Goal: Feedback & Contribution: Contribute content

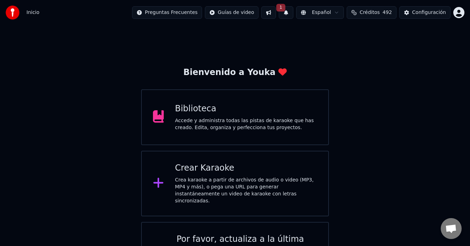
click at [205, 178] on div "Crea karaoke a partir de archivos de audio o video (MP3, MP4 y más), o pega una…" at bounding box center [246, 190] width 142 height 28
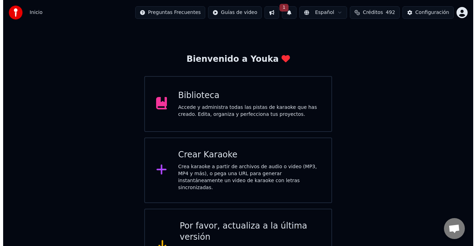
scroll to position [28, 0]
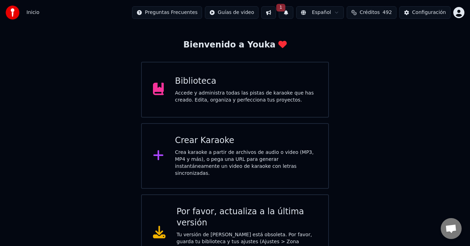
click at [262, 155] on div "Crea karaoke a partir de archivos de audio o video (MP3, MP4 y más), o pega una…" at bounding box center [246, 163] width 142 height 28
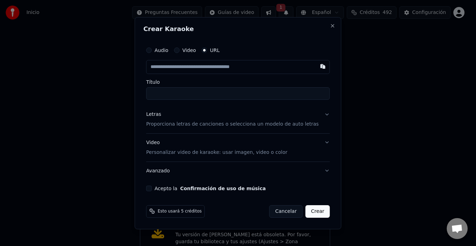
click at [188, 47] on div "Video" at bounding box center [185, 50] width 22 height 6
click at [179, 49] on button "Video" at bounding box center [177, 50] width 6 height 6
click at [320, 112] on button "Letras Proporciona letras de canciones o selecciona un modelo de auto letras" at bounding box center [238, 119] width 184 height 28
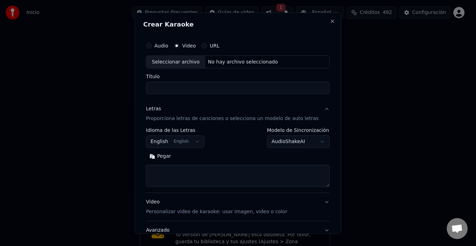
click at [174, 171] on textarea at bounding box center [238, 175] width 184 height 22
paste textarea "**********"
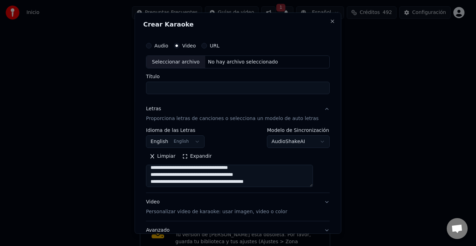
scroll to position [70, 0]
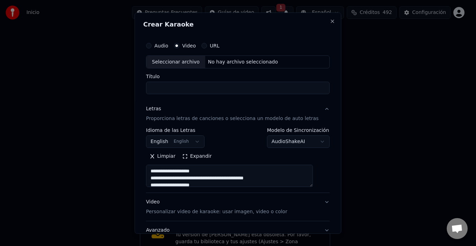
click at [213, 170] on textarea at bounding box center [229, 175] width 167 height 22
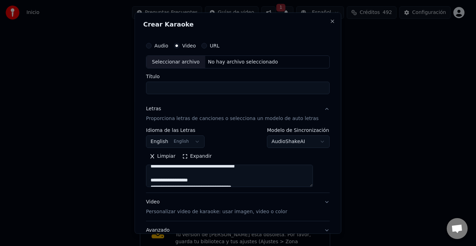
scroll to position [104, 0]
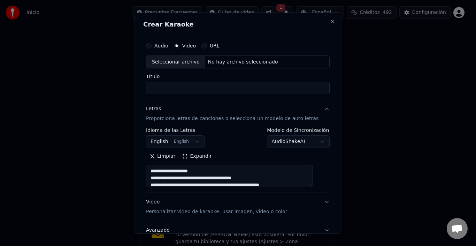
click at [209, 171] on textarea at bounding box center [229, 175] width 167 height 22
click at [242, 176] on textarea at bounding box center [229, 175] width 167 height 22
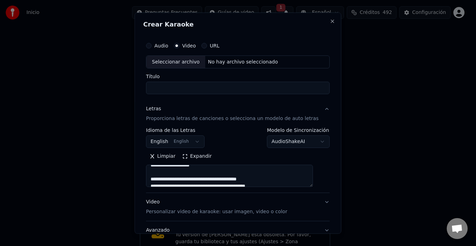
scroll to position [186, 0]
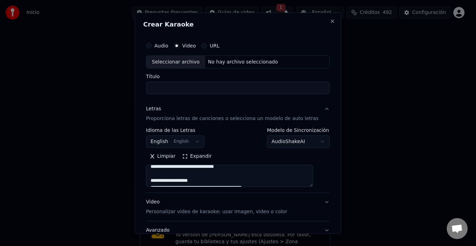
type textarea "**********"
click at [193, 64] on div "Seleccionar archivo" at bounding box center [175, 61] width 59 height 13
type input "**********"
click at [191, 140] on button "English English" at bounding box center [175, 141] width 59 height 13
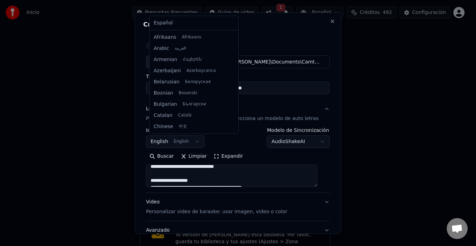
scroll to position [56, 0]
select select "**"
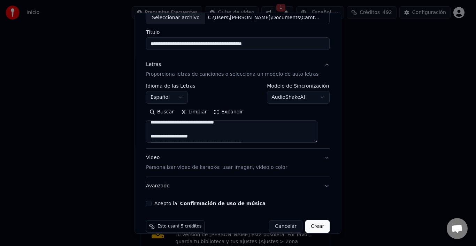
scroll to position [55, 0]
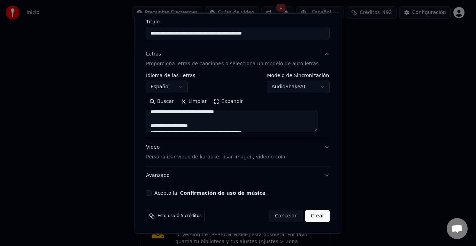
click at [151, 193] on button "Acepto la Confirmación de uso de música" at bounding box center [149, 193] width 6 height 6
click at [315, 217] on button "Crear" at bounding box center [317, 215] width 24 height 13
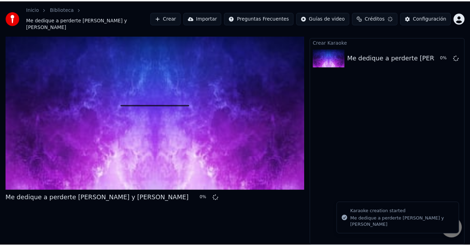
scroll to position [15, 0]
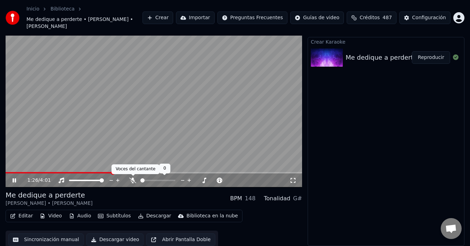
click at [133, 179] on icon at bounding box center [132, 180] width 7 height 6
click at [122, 215] on button "Subtítulos" at bounding box center [114, 216] width 38 height 10
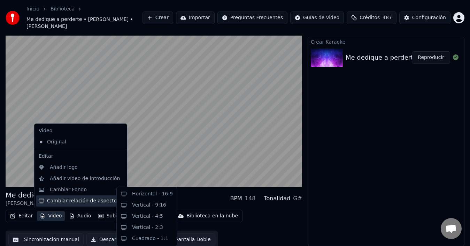
click at [408, 200] on div "Crear Karaoke Me dedique a perderte Alejandro Fdez y Amaia Montero Reproducir" at bounding box center [386, 141] width 157 height 209
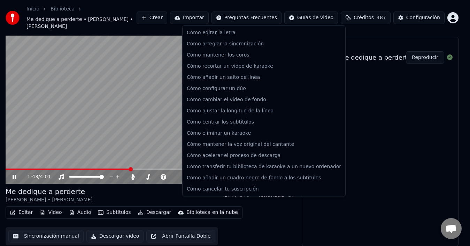
click at [241, 19] on html "Inicio Biblioteca Me dedique a perderte • Alejandro Fdez • Amaia Montero Crear …" at bounding box center [235, 108] width 470 height 246
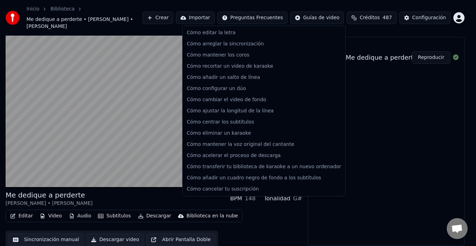
click at [380, 28] on html "Inicio Biblioteca Me dedique a perderte • Alejandro Fdez • Amaia Montero Crear …" at bounding box center [238, 108] width 476 height 246
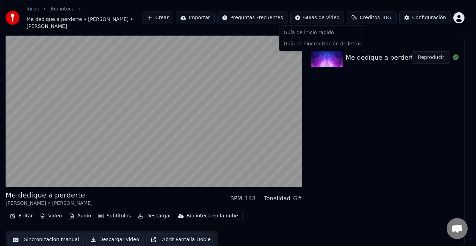
click at [335, 17] on html "Inicio Biblioteca Me dedique a perderte • Alejandro Fdez • Amaia Montero Crear …" at bounding box center [238, 108] width 476 height 246
click at [417, 15] on html "Inicio Biblioteca Me dedique a perderte • Alejandro Fdez • Amaia Montero Crear …" at bounding box center [238, 108] width 476 height 246
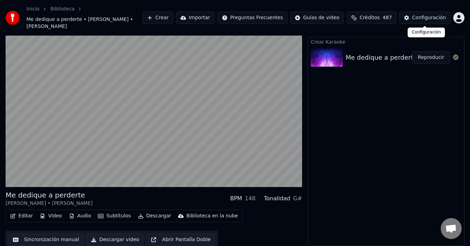
click at [411, 21] on button "Configuración" at bounding box center [424, 17] width 51 height 13
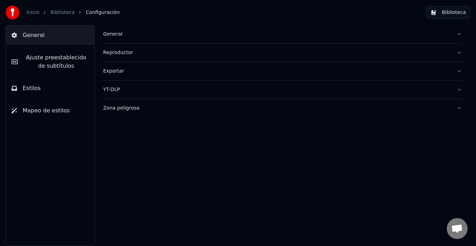
click at [79, 63] on span "Ajuste preestablecido de subtítulos" at bounding box center [55, 61] width 65 height 17
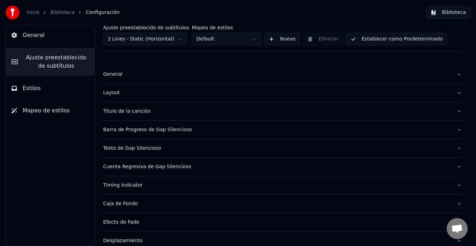
click at [75, 40] on button "General" at bounding box center [50, 35] width 88 height 20
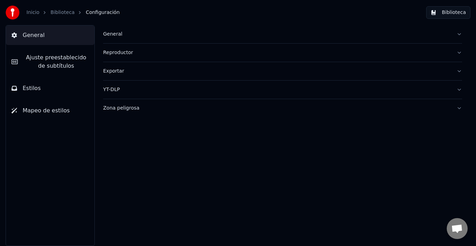
click at [135, 36] on div "General" at bounding box center [277, 34] width 348 height 7
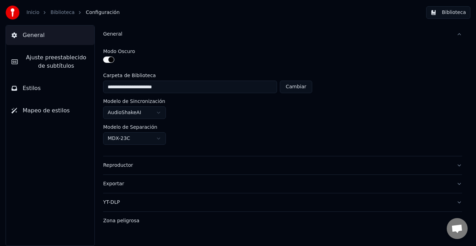
click at [51, 89] on button "Estilos" at bounding box center [50, 88] width 88 height 20
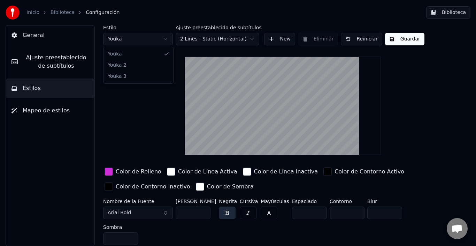
click at [165, 41] on html "Inicio Biblioteca Configuración Biblioteca General Ajuste preestablecido de sub…" at bounding box center [238, 123] width 476 height 246
type input "*"
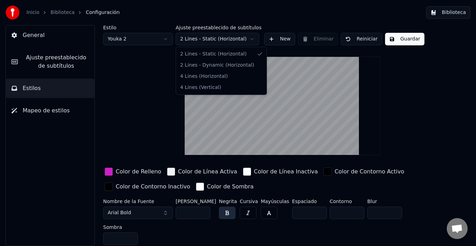
click at [228, 37] on html "Inicio Biblioteca Configuración Biblioteca General Ajuste preestablecido de sub…" at bounding box center [238, 123] width 476 height 246
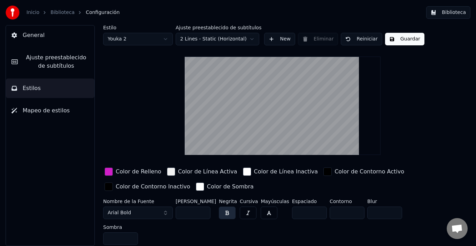
click at [153, 42] on html "Inicio Biblioteca Configuración Biblioteca General Ajuste preestablecido de sub…" at bounding box center [238, 123] width 476 height 246
click at [153, 38] on html "Inicio Biblioteca Configuración Biblioteca General Ajuste preestablecido de sub…" at bounding box center [238, 123] width 476 height 246
click at [157, 37] on html "Inicio Biblioteca Configuración Biblioteca General Ajuste preestablecido de sub…" at bounding box center [238, 123] width 476 height 246
type input "***"
click at [127, 32] on div "Estilo Youka 2" at bounding box center [138, 35] width 70 height 20
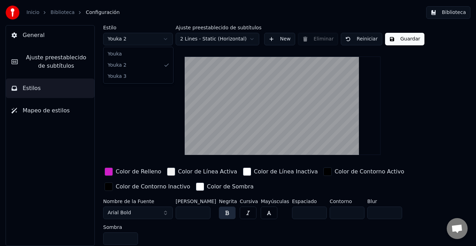
click at [128, 38] on html "Inicio Biblioteca Configuración Biblioteca General Ajuste preestablecido de sub…" at bounding box center [238, 123] width 476 height 246
type input "**"
click at [39, 84] on button "Estilos" at bounding box center [50, 88] width 88 height 20
click at [45, 67] on span "Ajuste preestablecido de subtítulos" at bounding box center [55, 61] width 65 height 17
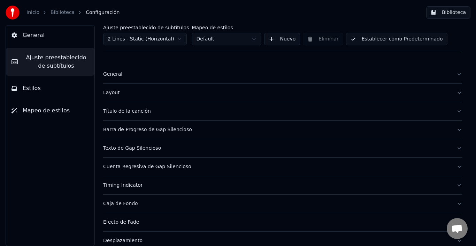
click at [55, 34] on button "General" at bounding box center [50, 35] width 88 height 20
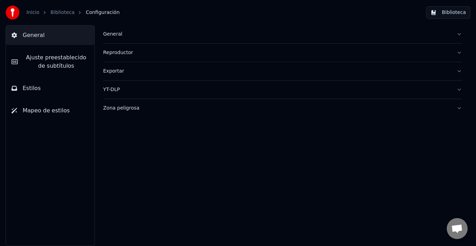
click at [123, 35] on div "General" at bounding box center [277, 34] width 348 height 7
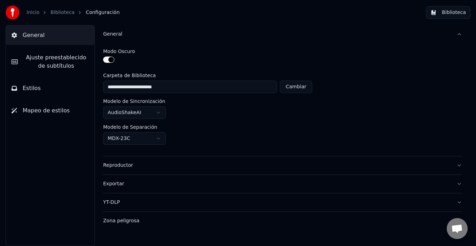
click at [71, 67] on span "Ajuste preestablecido de subtítulos" at bounding box center [55, 61] width 65 height 17
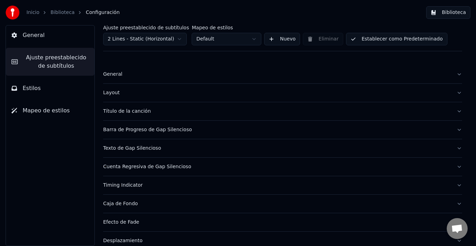
click at [133, 79] on button "General" at bounding box center [282, 74] width 359 height 18
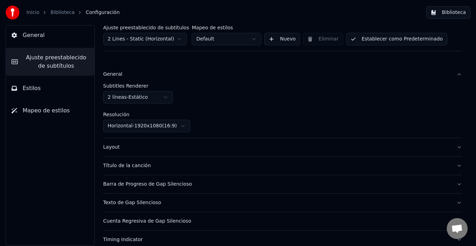
click at [131, 92] on html "Inicio Biblioteca Configuración Biblioteca General Ajuste preestablecido de sub…" at bounding box center [238, 123] width 476 height 246
click at [134, 145] on div "Layout" at bounding box center [277, 147] width 348 height 7
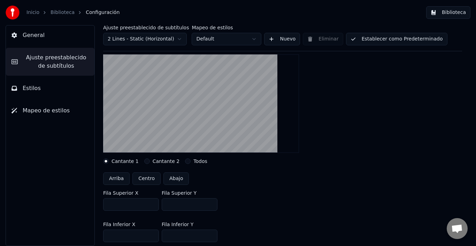
scroll to position [70, 0]
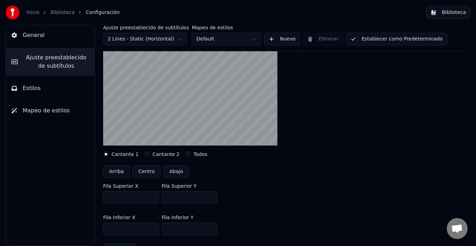
click at [144, 153] on button "Cantante 2" at bounding box center [147, 154] width 6 height 6
click at [108, 155] on button "Cantante 1" at bounding box center [106, 154] width 6 height 6
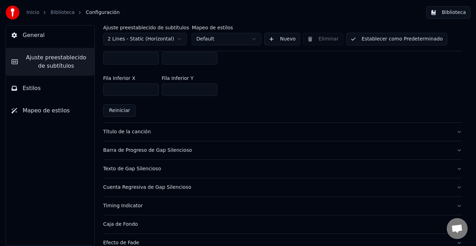
scroll to position [209, 0]
click at [52, 196] on div "General Ajuste preestablecido de subtítulos Estilos Mapeo de estilos" at bounding box center [50, 135] width 89 height 220
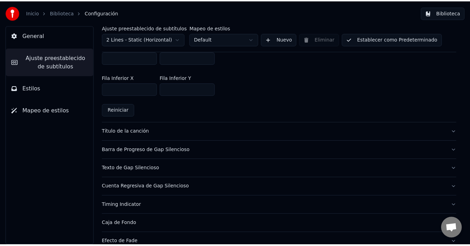
scroll to position [120, 0]
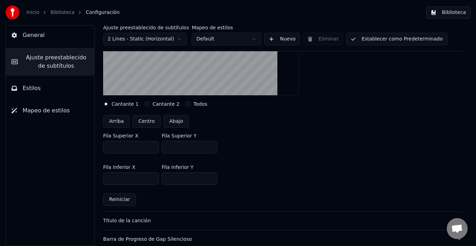
click at [28, 10] on link "Inicio" at bounding box center [32, 12] width 13 height 7
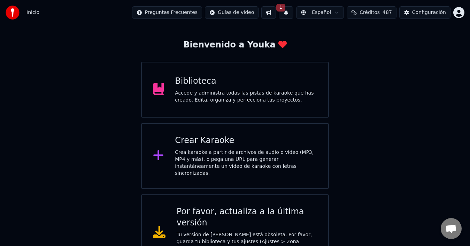
click at [187, 96] on div "Accede y administra todas las pistas de karaoke que has creado. Edita, organiza…" at bounding box center [246, 97] width 142 height 14
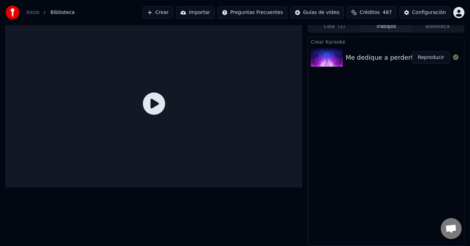
scroll to position [5, 0]
click at [384, 55] on div "Me dedique a perderte Alejandro Fdez y Amaia Montero" at bounding box center [438, 58] width 185 height 10
click at [421, 55] on button "Reproducir" at bounding box center [431, 57] width 38 height 13
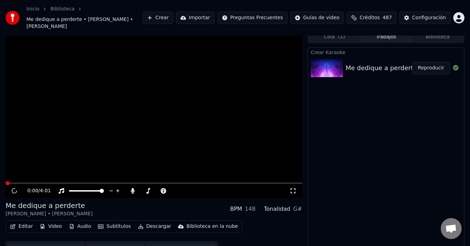
scroll to position [15, 0]
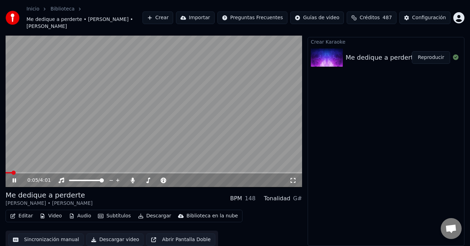
click at [110, 219] on button "Subtítulos" at bounding box center [114, 216] width 38 height 10
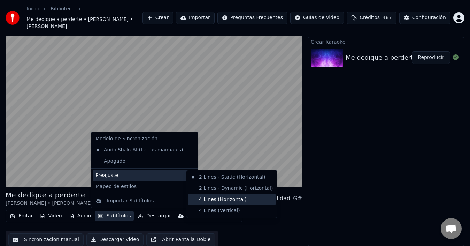
click at [202, 201] on div "4 Lines (Horizontal)" at bounding box center [232, 199] width 88 height 11
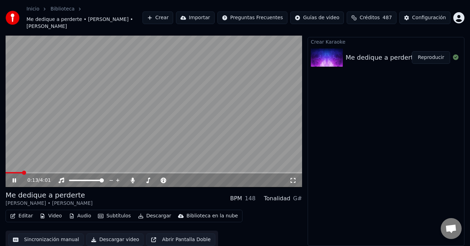
click at [165, 154] on video at bounding box center [154, 103] width 296 height 167
click at [74, 170] on span at bounding box center [72, 172] width 4 height 4
click at [112, 217] on button "Subtítulos" at bounding box center [114, 216] width 38 height 10
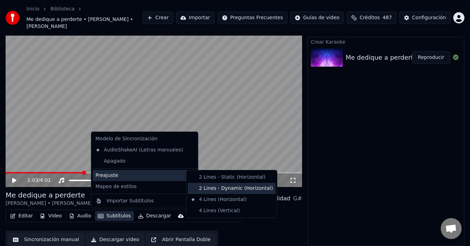
click at [213, 188] on div "2 Lines - Dynamic (Horizontal)" at bounding box center [232, 188] width 88 height 11
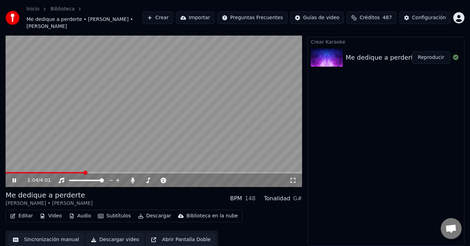
click at [150, 120] on video at bounding box center [154, 103] width 296 height 167
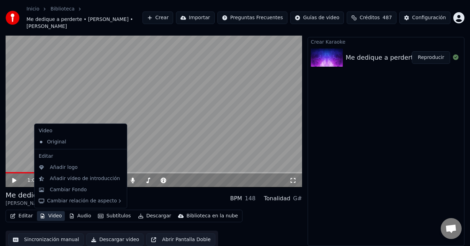
click at [46, 214] on button "Video" at bounding box center [51, 216] width 28 height 10
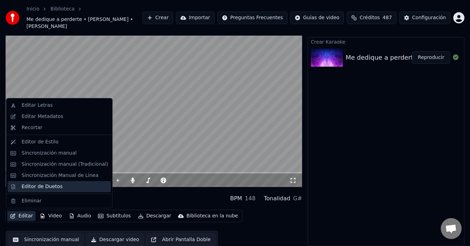
click at [46, 184] on div "Editor de Duetos" at bounding box center [42, 186] width 41 height 7
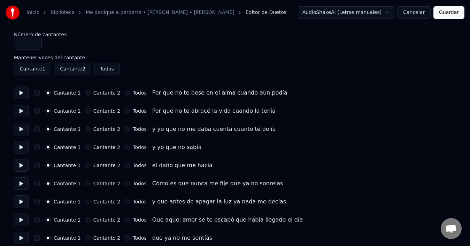
click at [16, 92] on button at bounding box center [21, 92] width 15 height 13
click at [20, 110] on button at bounding box center [21, 110] width 15 height 13
click at [39, 91] on button "button" at bounding box center [37, 93] width 6 height 6
click at [39, 111] on button "button" at bounding box center [37, 111] width 6 height 6
click at [27, 130] on button at bounding box center [21, 129] width 15 height 13
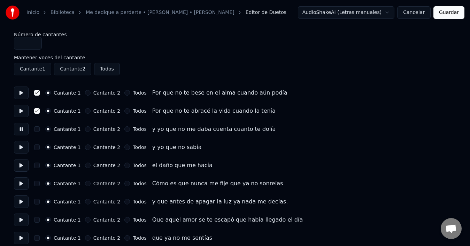
click at [40, 127] on button "button" at bounding box center [37, 129] width 6 height 6
click at [21, 147] on button at bounding box center [21, 147] width 15 height 13
click at [44, 145] on div "Cantante 1 Cantante 2 Todos y yo que no sabía" at bounding box center [235, 147] width 442 height 13
click at [40, 146] on button "button" at bounding box center [37, 147] width 6 height 6
click at [21, 166] on button at bounding box center [21, 165] width 15 height 13
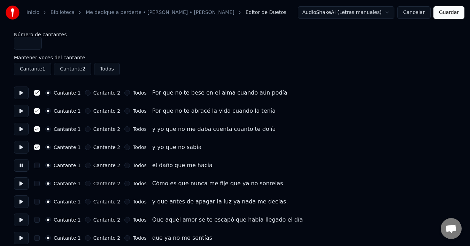
click at [37, 164] on div "Cantante 1 Cantante 2 Todos el daño que me hacía" at bounding box center [235, 165] width 442 height 13
click at [40, 163] on button "button" at bounding box center [37, 165] width 6 height 6
click at [88, 182] on button "Cantante 2" at bounding box center [88, 183] width 6 height 6
click at [23, 183] on button at bounding box center [21, 183] width 15 height 13
click at [85, 200] on button "Cantante 2" at bounding box center [88, 202] width 6 height 6
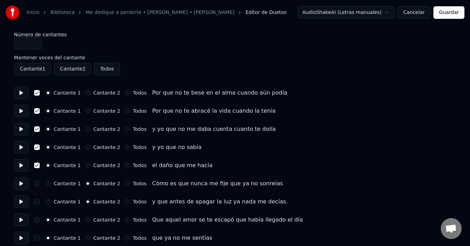
click at [85, 217] on div "Cantante 1 Cantante 2 Todos Que aquel amor se te escapó que había llegado el día" at bounding box center [235, 219] width 442 height 13
click at [86, 218] on button "Cantante 2" at bounding box center [88, 220] width 6 height 6
click at [23, 216] on button at bounding box center [21, 219] width 15 height 13
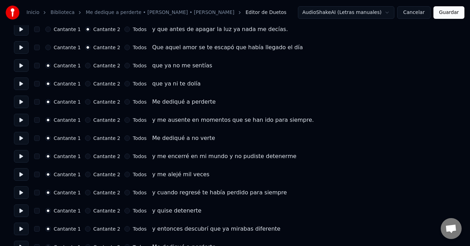
scroll to position [168, 0]
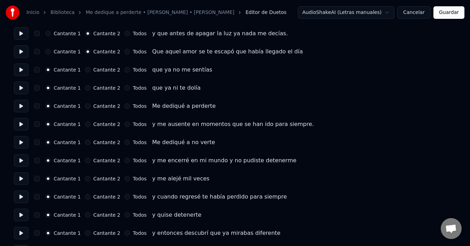
click at [26, 70] on button at bounding box center [21, 69] width 15 height 13
click at [87, 69] on button "Cantante 2" at bounding box center [88, 70] width 6 height 6
click at [16, 71] on button at bounding box center [21, 69] width 15 height 13
click at [22, 90] on button at bounding box center [21, 88] width 15 height 13
click at [87, 85] on button "Cantante 2" at bounding box center [88, 88] width 6 height 6
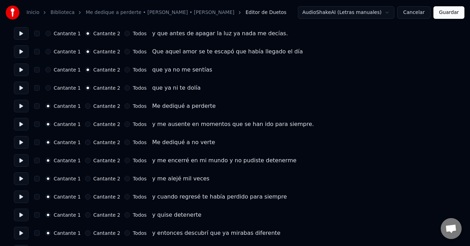
click at [24, 106] on button at bounding box center [21, 106] width 15 height 13
click at [124, 107] on button "Todos" at bounding box center [127, 106] width 6 height 6
click at [124, 122] on button "Todos" at bounding box center [127, 124] width 6 height 6
click at [15, 122] on button at bounding box center [21, 124] width 15 height 13
click at [24, 139] on button at bounding box center [21, 142] width 15 height 13
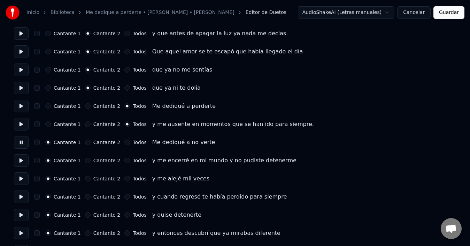
click at [124, 141] on button "Todos" at bounding box center [127, 142] width 6 height 6
click at [126, 157] on div "Todos" at bounding box center [135, 160] width 22 height 6
click at [124, 158] on button "Todos" at bounding box center [127, 160] width 6 height 6
click at [27, 156] on button at bounding box center [21, 160] width 15 height 13
click at [124, 177] on button "Todos" at bounding box center [127, 179] width 6 height 6
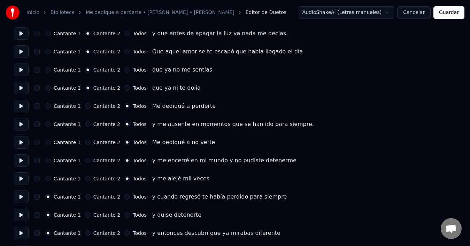
click at [23, 177] on button at bounding box center [21, 178] width 15 height 13
click at [119, 196] on div "Cantante 1 Cantante 2 Todos" at bounding box center [95, 197] width 101 height 6
click at [124, 199] on button "Todos" at bounding box center [127, 197] width 6 height 6
click at [121, 209] on div "Cantante 1 Cantante 2 Todos y quise detenerte" at bounding box center [235, 214] width 442 height 13
click at [124, 216] on button "Todos" at bounding box center [127, 215] width 6 height 6
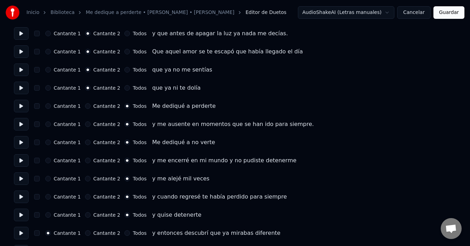
click at [124, 232] on button "Todos" at bounding box center [127, 233] width 6 height 6
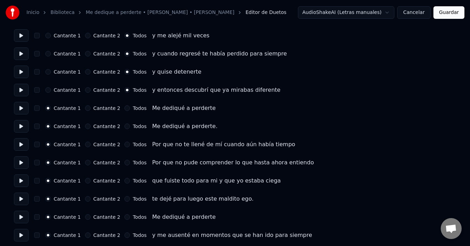
scroll to position [307, 0]
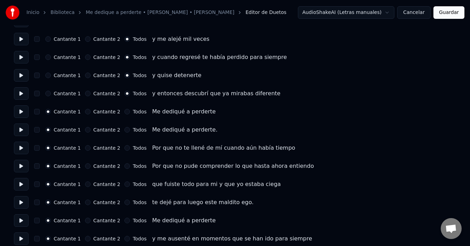
click at [23, 54] on button at bounding box center [21, 57] width 15 height 13
click at [25, 77] on button at bounding box center [21, 75] width 15 height 13
click at [23, 94] on button at bounding box center [21, 93] width 15 height 13
click at [40, 111] on button "button" at bounding box center [37, 112] width 6 height 6
click at [26, 111] on button at bounding box center [21, 111] width 15 height 13
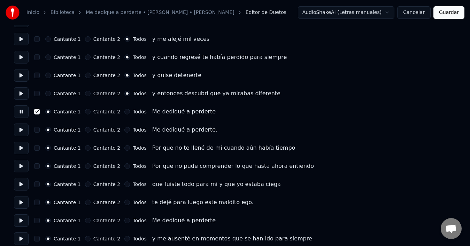
click at [87, 129] on button "Cantante 2" at bounding box center [88, 130] width 6 height 6
click at [27, 127] on button at bounding box center [21, 129] width 15 height 13
click at [204, 131] on div "Cantante 1 Cantante 2 Todos Me dediqué a perderte." at bounding box center [235, 129] width 442 height 13
click at [218, 130] on div "Cantante 1 Cantante 2 Todos Me dediqué a perderte." at bounding box center [235, 129] width 442 height 13
click at [21, 127] on button at bounding box center [21, 129] width 15 height 13
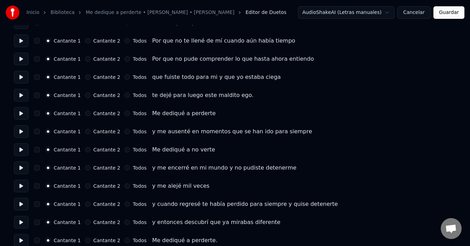
scroll to position [421, 0]
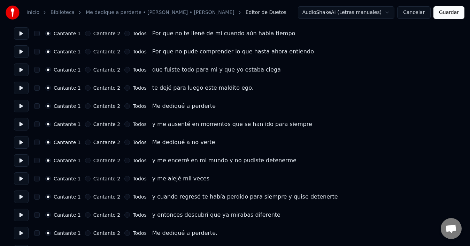
click at [40, 33] on button "button" at bounding box center [37, 34] width 6 height 6
click at [38, 52] on button "button" at bounding box center [37, 52] width 6 height 6
click at [87, 69] on button "Cantante 2" at bounding box center [88, 70] width 6 height 6
click at [87, 88] on button "Cantante 2" at bounding box center [88, 88] width 6 height 6
click at [124, 105] on button "Todos" at bounding box center [127, 106] width 6 height 6
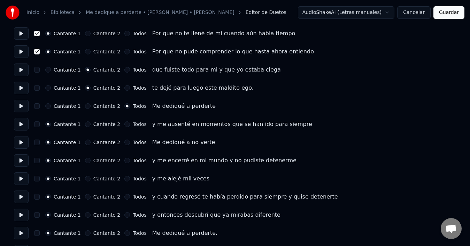
click at [123, 120] on div "Cantante 1 Cantante 2 Todos y me ausenté en momentos que se han ido para siempre" at bounding box center [235, 124] width 442 height 13
click at [124, 123] on button "Todos" at bounding box center [127, 124] width 6 height 6
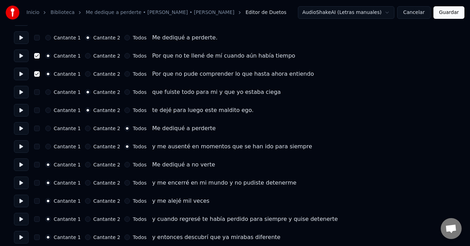
scroll to position [458, 0]
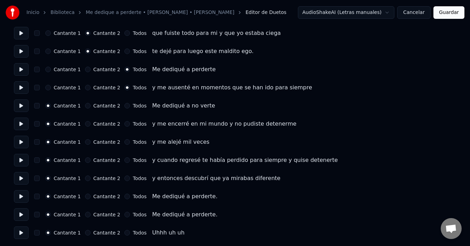
click at [124, 107] on button "Todos" at bounding box center [127, 106] width 6 height 6
click at [124, 121] on button "Todos" at bounding box center [127, 124] width 6 height 6
click at [126, 123] on circle "button" at bounding box center [127, 124] width 2 height 2
click at [124, 144] on button "Todos" at bounding box center [127, 142] width 6 height 6
click at [124, 161] on button "Todos" at bounding box center [127, 160] width 6 height 6
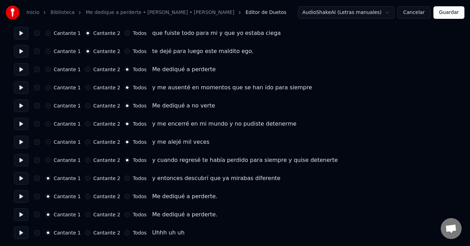
click at [124, 178] on button "Todos" at bounding box center [127, 178] width 6 height 6
click at [40, 193] on button "button" at bounding box center [37, 196] width 6 height 6
click at [87, 216] on button "Cantante 2" at bounding box center [88, 214] width 6 height 6
click at [124, 233] on button "Todos" at bounding box center [127, 233] width 6 height 6
click at [83, 231] on div "Cantante 1 Cantante 2 Todos" at bounding box center [95, 233] width 101 height 6
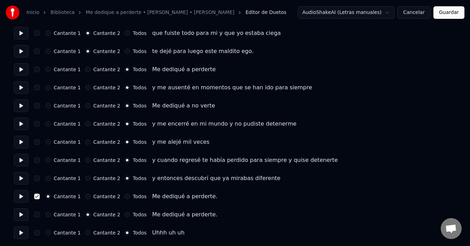
click at [85, 234] on button "Cantante 2" at bounding box center [88, 233] width 6 height 6
click at [49, 233] on button "Cantante 1" at bounding box center [48, 233] width 6 height 6
click at [87, 232] on button "Cantante 2" at bounding box center [88, 233] width 6 height 6
click at [453, 13] on button "Guardar" at bounding box center [448, 12] width 31 height 13
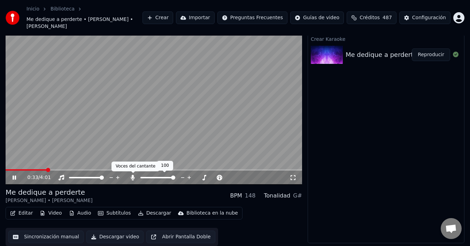
click at [131, 177] on icon at bounding box center [133, 177] width 4 height 6
click at [148, 153] on video at bounding box center [154, 100] width 296 height 167
click at [138, 158] on video at bounding box center [154, 100] width 296 height 167
click at [134, 177] on icon at bounding box center [132, 177] width 7 height 6
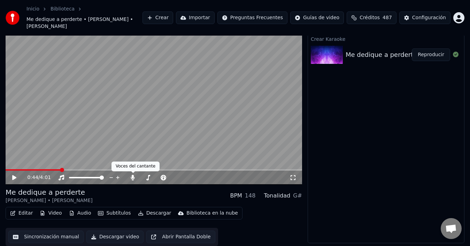
click at [129, 178] on div "0:44 / 4:01" at bounding box center [158, 177] width 262 height 7
click at [135, 174] on icon at bounding box center [132, 177] width 7 height 6
click at [133, 138] on video at bounding box center [154, 100] width 296 height 167
click at [17, 175] on icon at bounding box center [19, 177] width 16 height 6
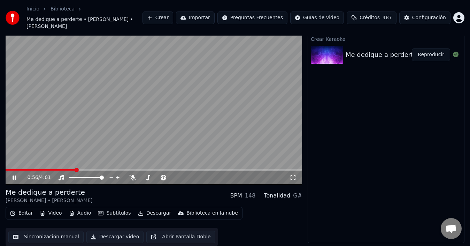
click at [437, 59] on button "Reproducir" at bounding box center [431, 54] width 38 height 13
click at [437, 56] on button "Reproducir" at bounding box center [431, 54] width 38 height 13
click at [134, 179] on icon at bounding box center [132, 177] width 7 height 6
click at [442, 55] on button "Reproducir" at bounding box center [431, 54] width 38 height 13
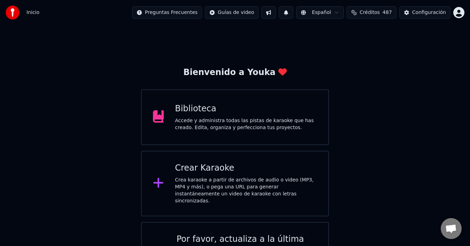
click at [218, 110] on div "Biblioteca" at bounding box center [246, 108] width 142 height 11
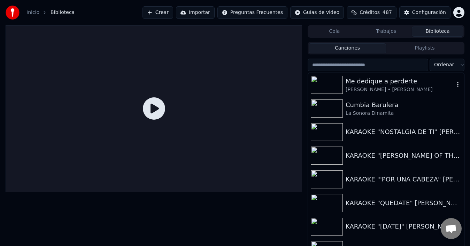
click at [371, 83] on div "Me dedique a perderte" at bounding box center [400, 81] width 109 height 10
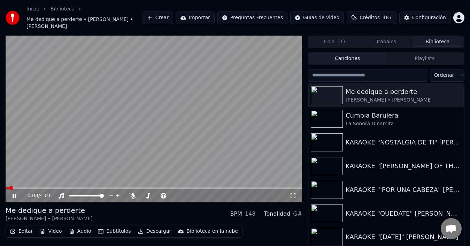
click at [13, 188] on span at bounding box center [11, 188] width 4 height 4
click at [134, 199] on div "0:35 / 4:01" at bounding box center [154, 195] width 296 height 14
click at [132, 197] on icon at bounding box center [132, 196] width 7 height 6
click at [88, 189] on span at bounding box center [86, 188] width 4 height 4
click at [204, 122] on video at bounding box center [154, 119] width 296 height 167
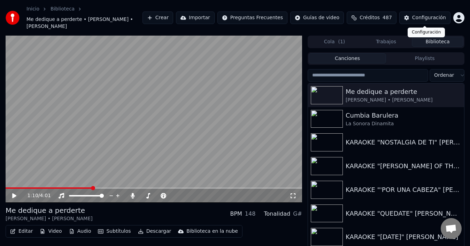
click at [433, 13] on button "Configuración" at bounding box center [424, 17] width 51 height 13
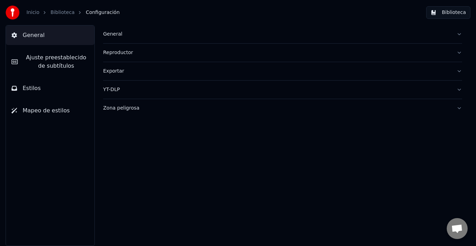
click at [115, 31] on div "General" at bounding box center [277, 34] width 348 height 7
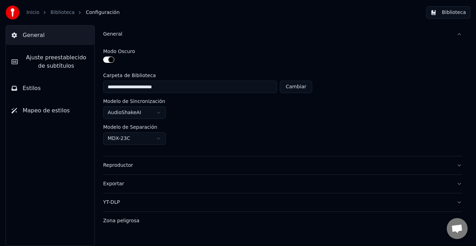
click at [30, 92] on span "Estilos" at bounding box center [32, 88] width 18 height 8
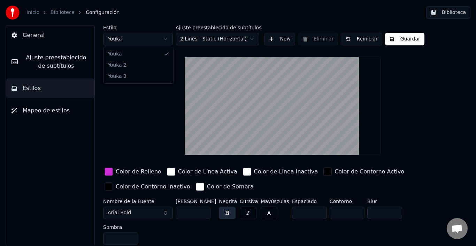
click at [166, 36] on html "Inicio Biblioteca Configuración Biblioteca General Ajuste preestablecido de sub…" at bounding box center [238, 123] width 476 height 246
type input "*"
click at [29, 60] on span "Ajuste preestablecido de subtítulos" at bounding box center [55, 61] width 65 height 17
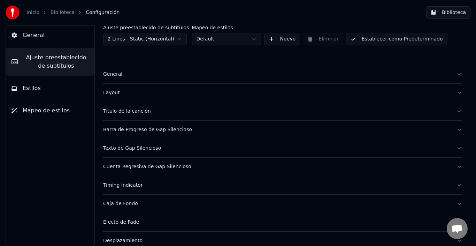
click at [128, 76] on div "General" at bounding box center [277, 74] width 348 height 7
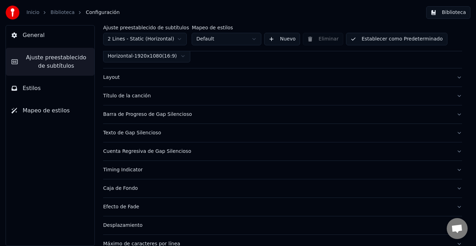
click at [173, 82] on button "Layout" at bounding box center [282, 77] width 359 height 18
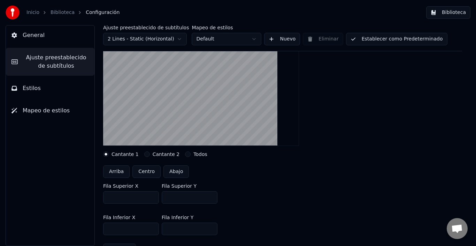
click at [144, 152] on button "Cantante 2" at bounding box center [147, 154] width 6 height 6
click at [185, 155] on button "Todos" at bounding box center [188, 154] width 6 height 6
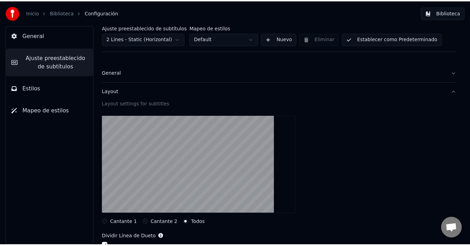
scroll to position [0, 0]
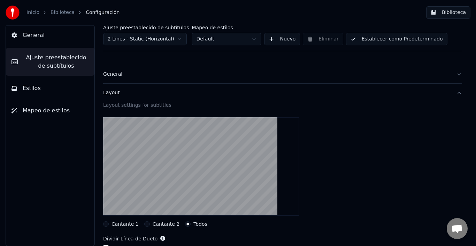
click at [443, 15] on button "Biblioteca" at bounding box center [448, 12] width 44 height 13
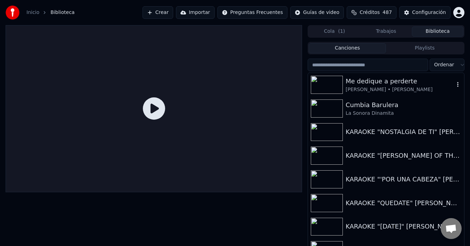
click at [372, 84] on div "Me dedique a perderte" at bounding box center [400, 81] width 109 height 10
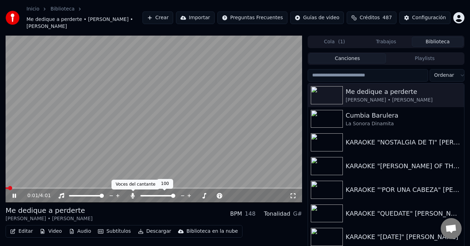
click at [132, 198] on icon at bounding box center [132, 196] width 7 height 6
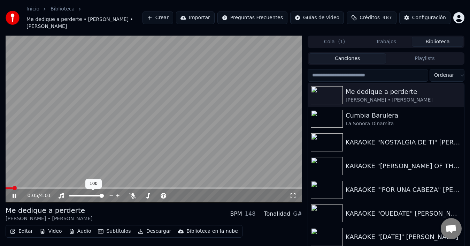
click at [104, 196] on span at bounding box center [102, 195] width 4 height 4
click at [132, 135] on video at bounding box center [154, 119] width 296 height 167
click at [154, 227] on button "Descargar" at bounding box center [154, 231] width 39 height 10
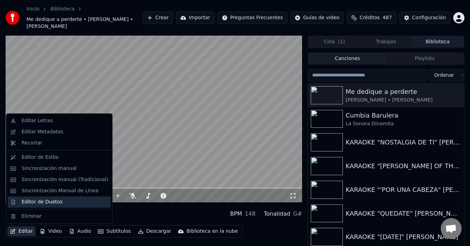
click at [48, 201] on div "Editor de Duetos" at bounding box center [42, 201] width 41 height 7
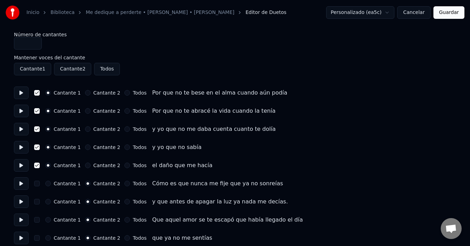
click at [459, 3] on div "Inicio Biblioteca Me dedique a perderte • [PERSON_NAME] • [PERSON_NAME] Editor …" at bounding box center [235, 12] width 470 height 25
click at [455, 11] on button "Guardar" at bounding box center [448, 12] width 31 height 13
click at [455, 11] on div "Personalizado (ea5c) Cancelar Guardar" at bounding box center [391, 12] width 147 height 13
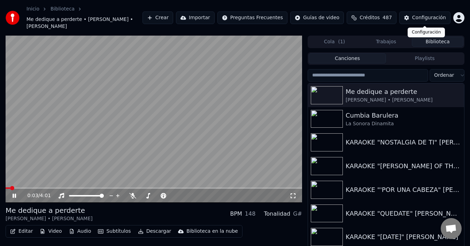
click at [428, 16] on div "Configuración" at bounding box center [429, 17] width 34 height 7
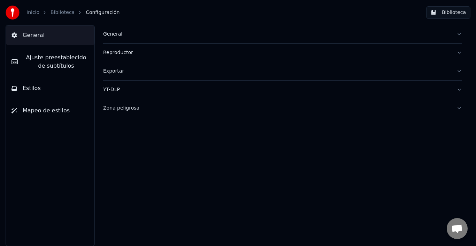
click at [116, 33] on div "General" at bounding box center [277, 34] width 348 height 7
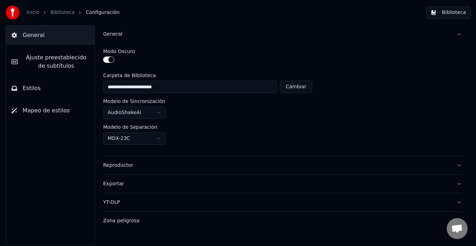
click at [49, 61] on span "Ajuste preestablecido de subtítulos" at bounding box center [55, 61] width 65 height 17
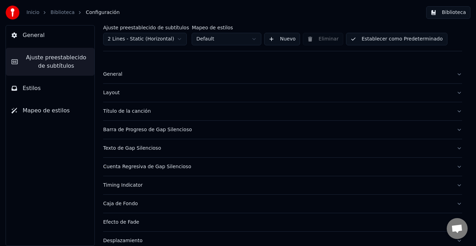
click at [112, 74] on div "General" at bounding box center [277, 74] width 348 height 7
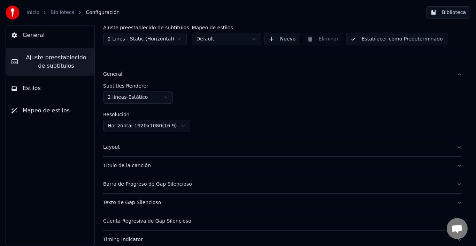
click at [51, 90] on button "Estilos" at bounding box center [50, 88] width 88 height 20
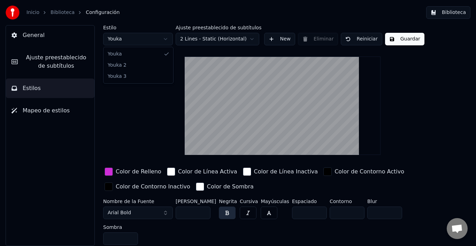
click at [144, 39] on html "Inicio Biblioteca Configuración Biblioteca General Ajuste preestablecido de sub…" at bounding box center [238, 123] width 476 height 246
type input "*"
click at [71, 61] on span "Ajuste preestablecido de subtítulos" at bounding box center [55, 61] width 65 height 17
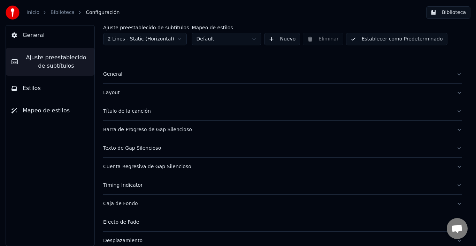
click at [123, 94] on div "Layout" at bounding box center [277, 92] width 348 height 7
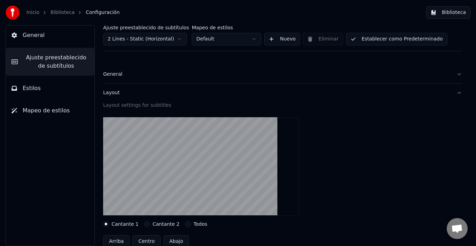
click at [56, 15] on link "Biblioteca" at bounding box center [63, 12] width 24 height 7
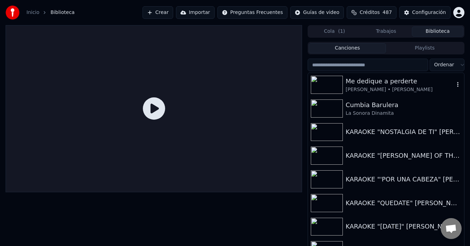
drag, startPoint x: 410, startPoint y: 87, endPoint x: 401, endPoint y: 86, distance: 9.1
click at [409, 87] on div "[PERSON_NAME] • [PERSON_NAME]" at bounding box center [400, 89] width 109 height 7
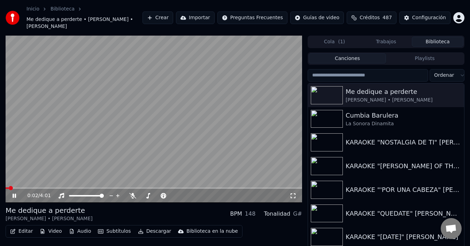
drag, startPoint x: 7, startPoint y: 188, endPoint x: 15, endPoint y: 188, distance: 8.7
click at [15, 188] on div "0:02 / 4:01" at bounding box center [154, 194] width 296 height 15
click at [30, 187] on span at bounding box center [32, 188] width 4 height 4
drag, startPoint x: 33, startPoint y: 182, endPoint x: 37, endPoint y: 183, distance: 4.3
click at [34, 182] on video at bounding box center [154, 119] width 296 height 167
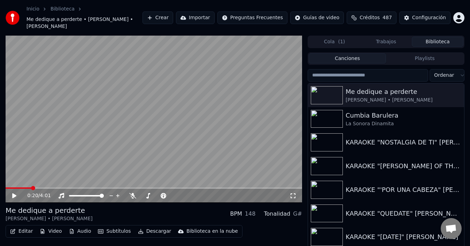
drag, startPoint x: 37, startPoint y: 185, endPoint x: 46, endPoint y: 186, distance: 9.1
click at [46, 186] on video at bounding box center [154, 119] width 296 height 167
click at [52, 186] on span at bounding box center [53, 188] width 4 height 4
click at [166, 97] on video at bounding box center [154, 119] width 296 height 167
click at [49, 228] on button "Video" at bounding box center [51, 231] width 28 height 10
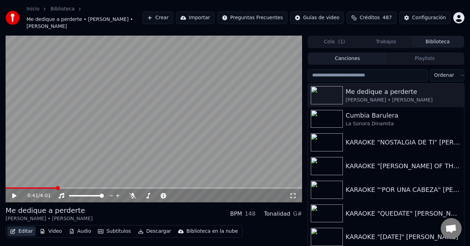
click at [21, 231] on button "Editar" at bounding box center [21, 231] width 28 height 10
click at [22, 231] on button "Editar" at bounding box center [21, 231] width 28 height 10
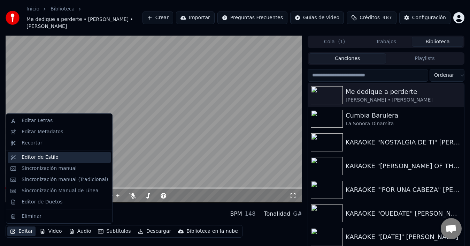
click at [49, 160] on div "Editor de Estilo" at bounding box center [40, 157] width 37 height 7
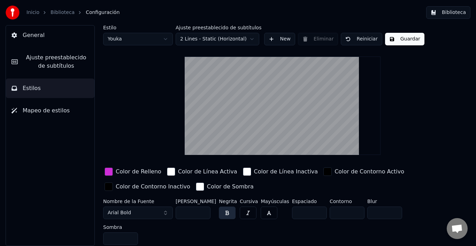
click at [157, 39] on html "Inicio Biblioteca Configuración Biblioteca General Ajuste preestablecido de sub…" at bounding box center [238, 123] width 476 height 246
type input "*"
click at [68, 66] on span "Ajuste preestablecido de subtítulos" at bounding box center [55, 61] width 65 height 17
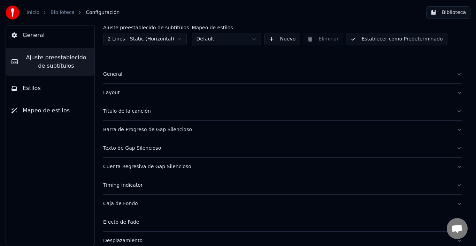
click at [118, 90] on div "Layout" at bounding box center [277, 92] width 348 height 7
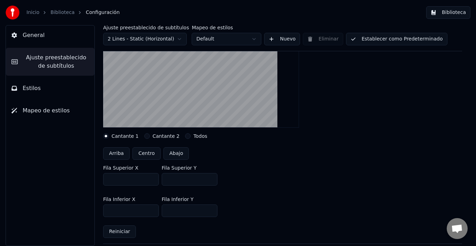
scroll to position [35, 0]
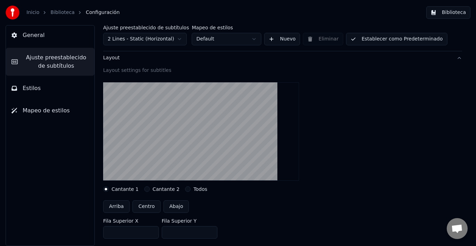
click at [169, 127] on video at bounding box center [201, 131] width 196 height 98
click at [145, 188] on button "Cantante 2" at bounding box center [147, 189] width 6 height 6
click at [185, 190] on button "Todos" at bounding box center [188, 189] width 6 height 6
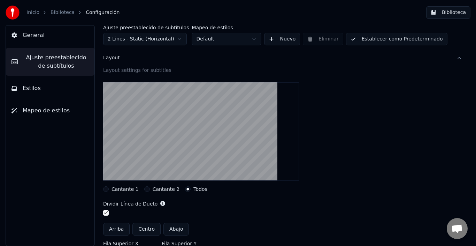
click at [435, 12] on button "Biblioteca" at bounding box center [448, 12] width 44 height 13
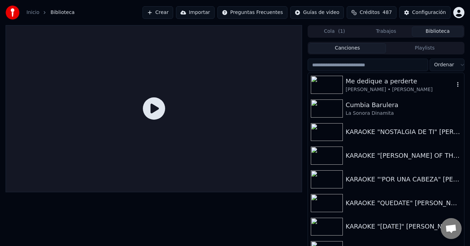
click at [391, 84] on div "Me dedique a perderte" at bounding box center [400, 81] width 109 height 10
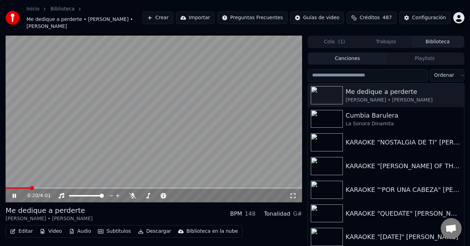
click at [30, 187] on span at bounding box center [32, 188] width 4 height 4
click at [53, 187] on span at bounding box center [154, 187] width 296 height 1
drag, startPoint x: 59, startPoint y: 184, endPoint x: 64, endPoint y: 187, distance: 6.0
click at [67, 184] on video at bounding box center [154, 119] width 296 height 167
click at [93, 188] on span at bounding box center [154, 187] width 296 height 1
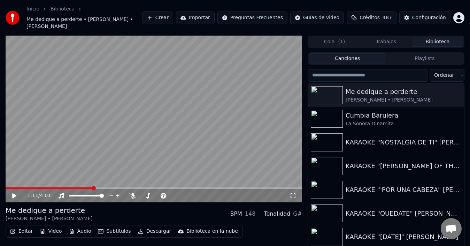
click at [122, 173] on video at bounding box center [154, 119] width 296 height 167
drag, startPoint x: 97, startPoint y: 186, endPoint x: 44, endPoint y: 192, distance: 53.2
click at [37, 188] on span at bounding box center [53, 187] width 94 height 1
click at [11, 188] on span at bounding box center [18, 187] width 25 height 1
click at [459, 56] on button "Playlists" at bounding box center [424, 58] width 77 height 10
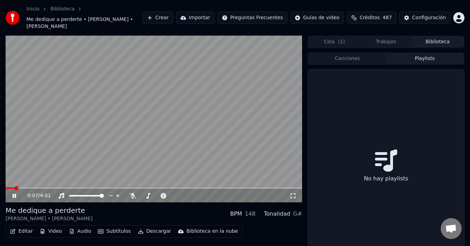
click at [230, 82] on video at bounding box center [154, 119] width 296 height 167
click at [273, 80] on video at bounding box center [154, 119] width 296 height 167
click at [355, 52] on div "Canciones Playlists No hay playlists" at bounding box center [386, 158] width 157 height 215
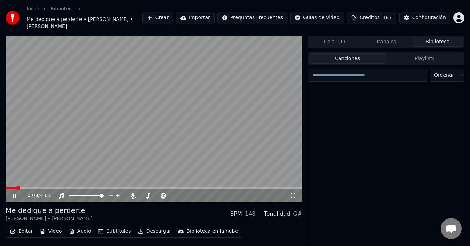
click at [352, 57] on button "Canciones" at bounding box center [347, 58] width 77 height 10
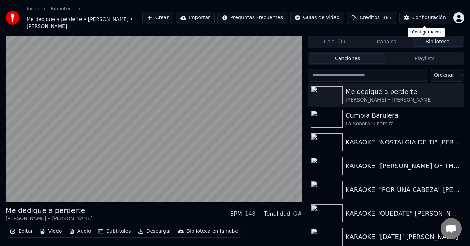
click at [410, 20] on button "Configuración" at bounding box center [424, 17] width 51 height 13
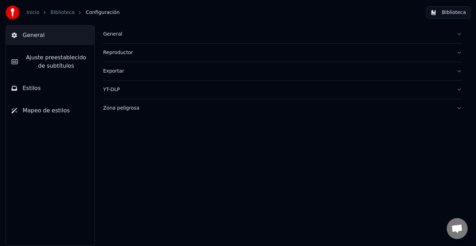
click at [133, 52] on div "Reproductor" at bounding box center [277, 52] width 348 height 7
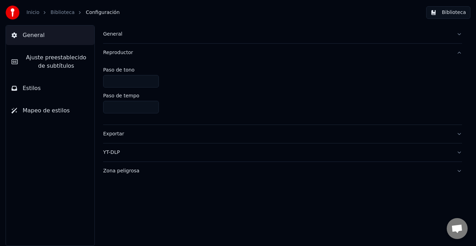
click at [79, 60] on span "Ajuste preestablecido de subtítulos" at bounding box center [55, 61] width 65 height 17
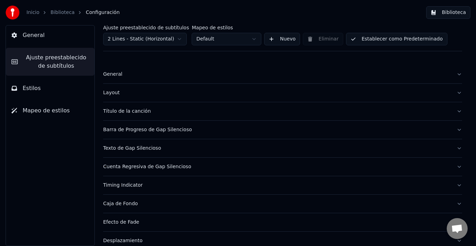
click at [120, 95] on div "Layout" at bounding box center [277, 92] width 348 height 7
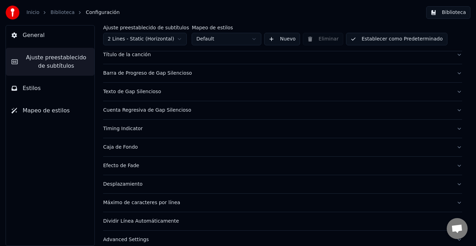
scroll to position [294, 0]
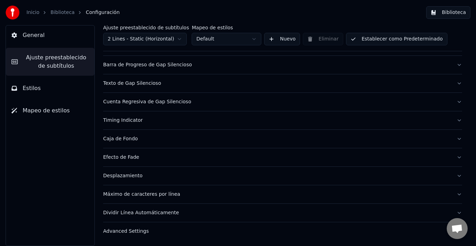
click at [48, 88] on button "Estilos" at bounding box center [50, 88] width 88 height 20
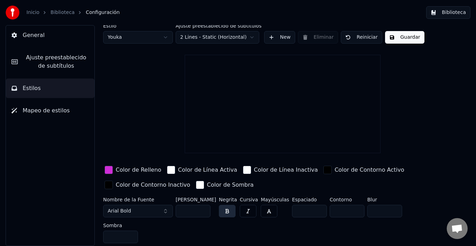
scroll to position [0, 0]
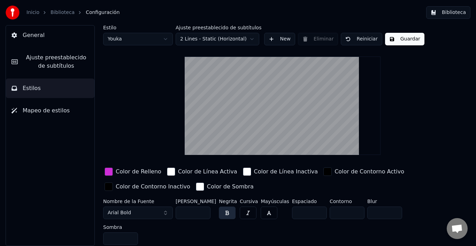
click at [111, 171] on div "button" at bounding box center [108, 171] width 8 height 8
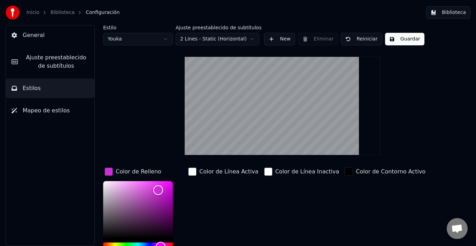
click at [152, 242] on div at bounding box center [138, 216] width 70 height 70
type input "*******"
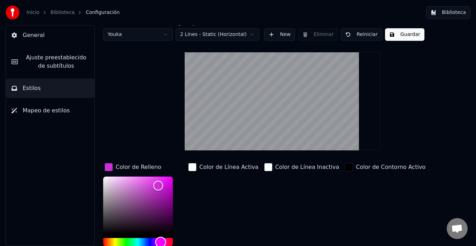
click at [150, 243] on div "Hue" at bounding box center [138, 242] width 70 height 8
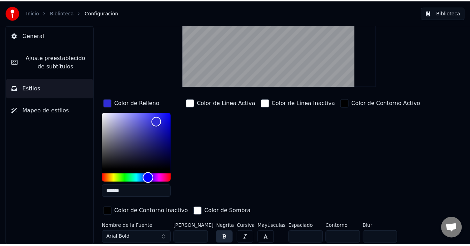
scroll to position [69, 0]
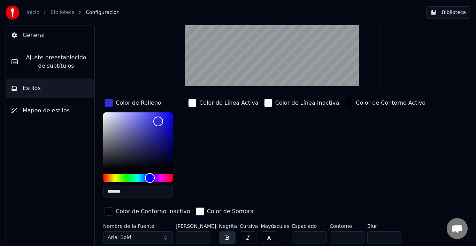
click at [434, 12] on button "Biblioteca" at bounding box center [448, 12] width 44 height 13
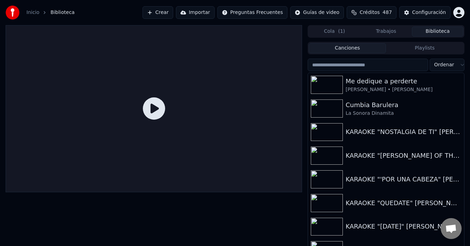
click at [155, 112] on icon at bounding box center [154, 108] width 22 height 22
click at [396, 79] on div "Me dedique a perderte" at bounding box center [400, 81] width 109 height 10
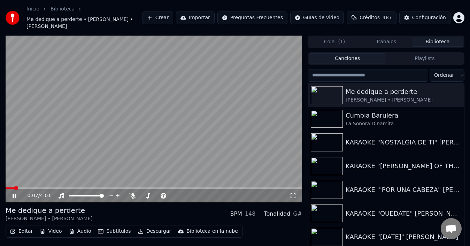
click at [17, 189] on span at bounding box center [16, 188] width 4 height 4
click at [25, 188] on span at bounding box center [26, 188] width 4 height 4
click at [30, 186] on span at bounding box center [28, 188] width 4 height 4
click at [150, 135] on video at bounding box center [154, 119] width 296 height 167
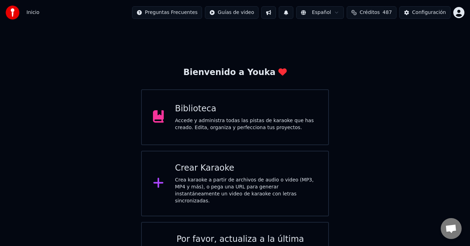
click at [261, 184] on div "Crea karaoke a partir de archivos de audio o video (MP3, MP4 y más), o pega una…" at bounding box center [246, 190] width 142 height 28
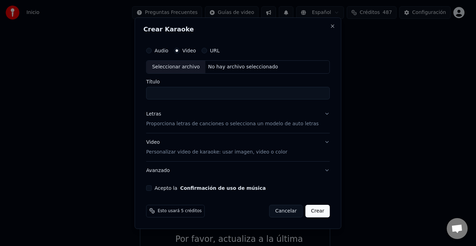
click at [288, 208] on button "Cancelar" at bounding box center [285, 210] width 33 height 13
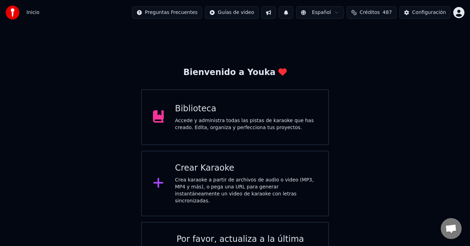
click at [226, 125] on div "Accede y administra todas las pistas de karaoke que has creado. Edita, organiza…" at bounding box center [246, 124] width 142 height 14
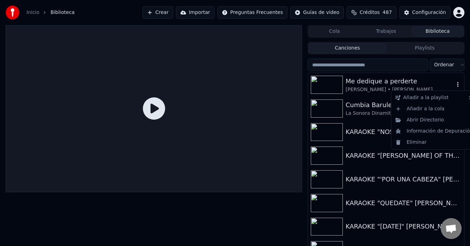
click at [454, 86] on icon "button" at bounding box center [457, 85] width 7 height 6
click at [412, 141] on div "Eliminar" at bounding box center [434, 142] width 83 height 11
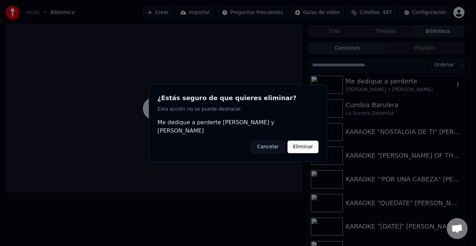
click at [292, 140] on button "Eliminar" at bounding box center [302, 146] width 31 height 13
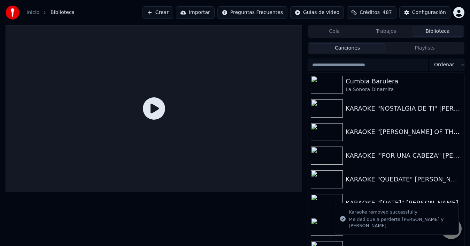
click at [157, 14] on button "Crear" at bounding box center [157, 12] width 31 height 13
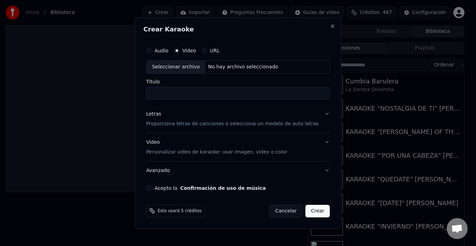
click at [179, 66] on div "Seleccionar archivo" at bounding box center [175, 67] width 59 height 13
type input "**********"
click at [186, 124] on p "Proporciona letras de canciones o selecciona un modelo de auto letras" at bounding box center [232, 123] width 172 height 7
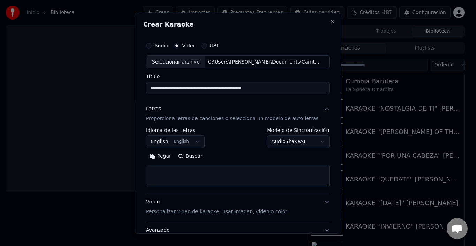
click at [184, 171] on textarea at bounding box center [238, 175] width 184 height 22
paste textarea "**********"
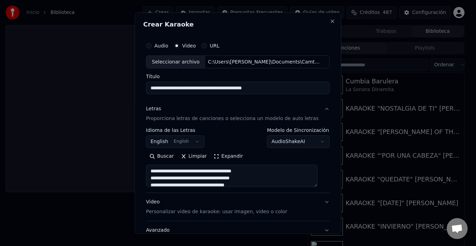
scroll to position [218, 0]
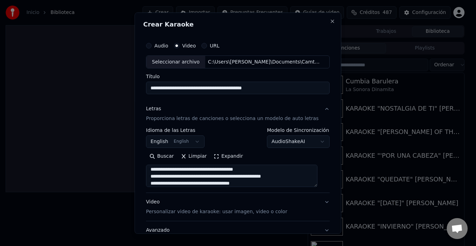
type textarea "**********"
click at [182, 143] on button "English English" at bounding box center [175, 141] width 59 height 13
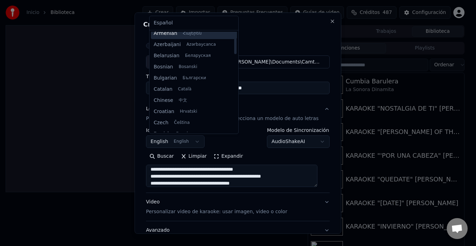
scroll to position [21, 0]
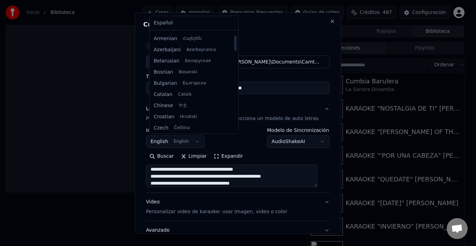
select select "**"
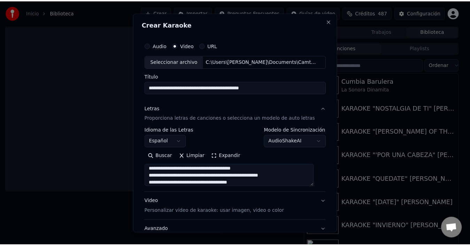
scroll to position [35, 0]
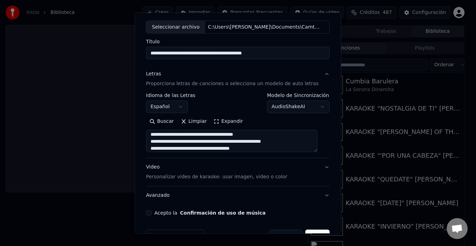
click at [319, 163] on button "Video Personalizar video de karaoke: usar imagen, video o color" at bounding box center [238, 172] width 184 height 28
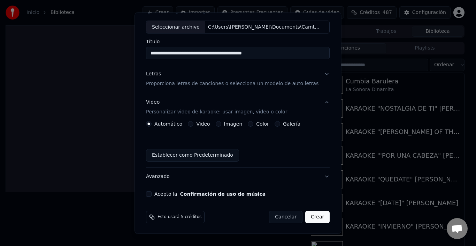
click at [222, 123] on div "Imagen" at bounding box center [229, 124] width 27 height 6
click at [215, 124] on div "Automático Video Imagen Color Galería" at bounding box center [223, 124] width 154 height 6
click at [217, 123] on button "Imagen" at bounding box center [219, 124] width 6 height 6
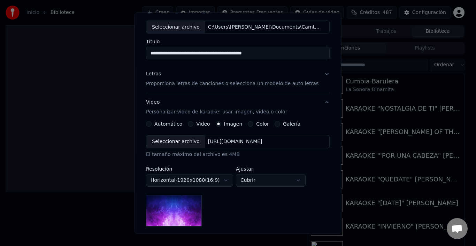
click at [192, 125] on button "Video" at bounding box center [191, 124] width 6 height 6
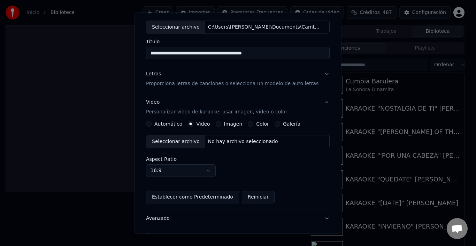
click at [152, 125] on button "Automático" at bounding box center [149, 124] width 6 height 6
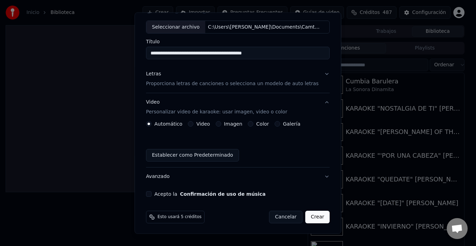
click at [150, 191] on button "Acepto la Confirmación de uso de música" at bounding box center [149, 194] width 6 height 6
click at [310, 217] on button "Crear" at bounding box center [317, 216] width 24 height 13
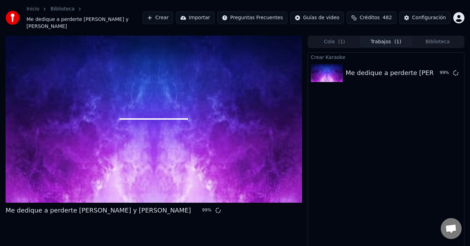
click at [311, 178] on div "Crear Karaoke Me dedique a perderte Alejandro Fdez y Amaia Montero 99 %" at bounding box center [386, 156] width 157 height 209
click at [279, 180] on div at bounding box center [154, 119] width 296 height 167
click at [278, 188] on div at bounding box center [154, 119] width 296 height 167
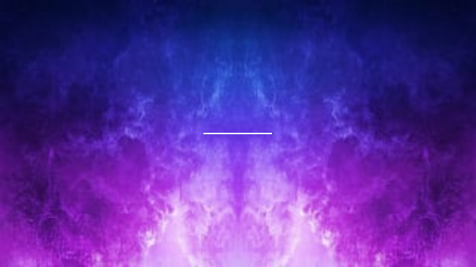
click at [278, 188] on div at bounding box center [238, 133] width 476 height 267
click at [277, 187] on div at bounding box center [238, 133] width 476 height 267
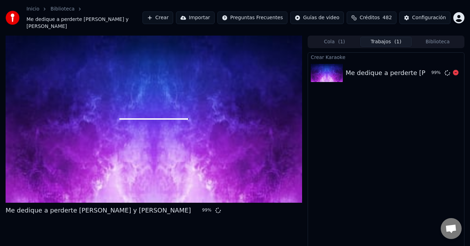
click at [411, 77] on div "Me dedique a perderte Alejandro Fdez y Amaia Montero" at bounding box center [438, 73] width 185 height 10
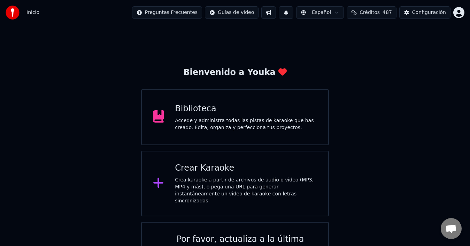
click at [163, 166] on div "Crear Karaoke Crea karaoke a partir de archivos de audio o video (MP3, MP4 y má…" at bounding box center [235, 182] width 188 height 65
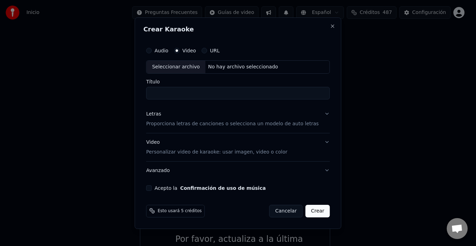
click at [197, 68] on div "Seleccionar archivo" at bounding box center [175, 67] width 59 height 13
type input "**********"
click at [152, 189] on button "Acepto la Confirmación de uso de música" at bounding box center [149, 188] width 6 height 6
click at [168, 118] on div "Letras Proporciona letras de canciones o selecciona un modelo de auto letras" at bounding box center [232, 118] width 172 height 17
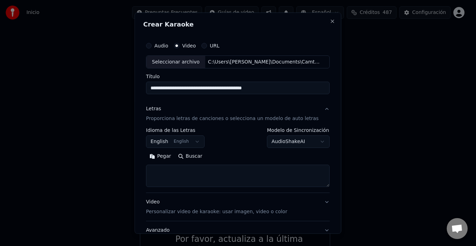
paste textarea "**********"
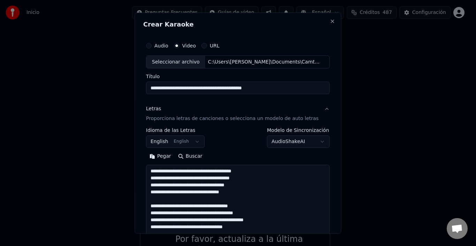
scroll to position [218, 0]
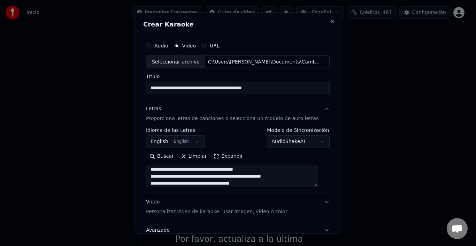
type textarea "**********"
click at [187, 141] on button "English English" at bounding box center [175, 141] width 59 height 13
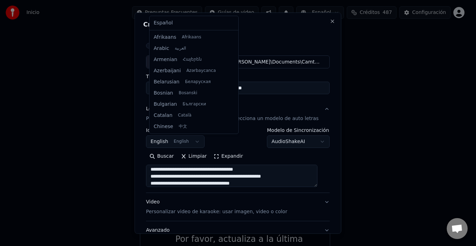
scroll to position [56, 0]
select select "**"
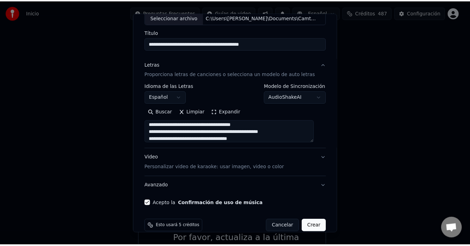
scroll to position [55, 0]
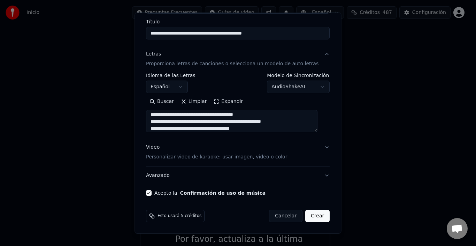
click at [305, 211] on button "Crear" at bounding box center [317, 215] width 24 height 13
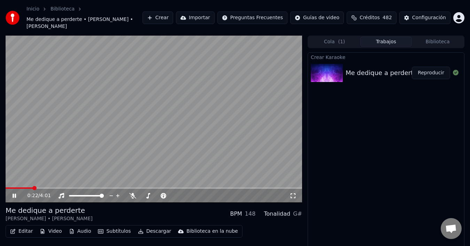
click at [37, 187] on span at bounding box center [34, 188] width 4 height 4
click at [90, 164] on video at bounding box center [154, 119] width 296 height 167
click at [98, 228] on icon "button" at bounding box center [101, 230] width 6 height 5
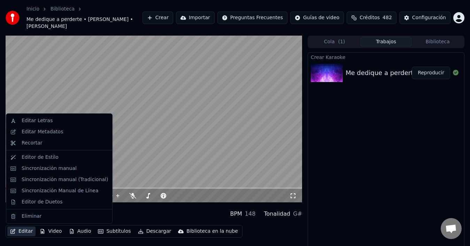
click at [20, 231] on button "Editar" at bounding box center [21, 231] width 28 height 10
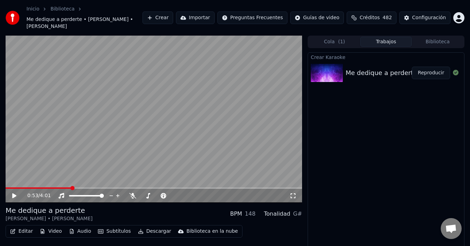
click at [20, 231] on button "Editar" at bounding box center [21, 231] width 28 height 10
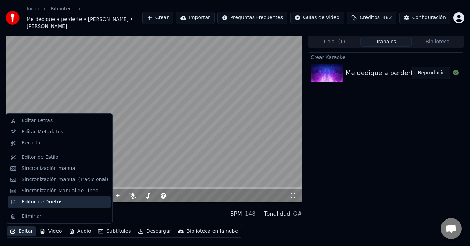
click at [31, 199] on div "Editor de Duetos" at bounding box center [42, 201] width 41 height 7
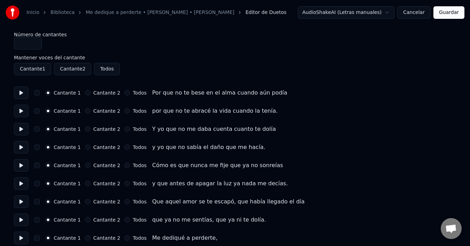
click at [40, 92] on button "button" at bounding box center [37, 93] width 6 height 6
click at [38, 110] on button "button" at bounding box center [37, 111] width 6 height 6
click at [38, 126] on div "Cantante 1 Cantante 2 Todos Y yo que no me daba cuenta cuanto te dolía" at bounding box center [235, 129] width 442 height 13
click at [38, 129] on button "button" at bounding box center [37, 129] width 6 height 6
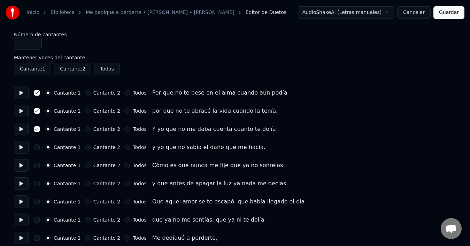
click at [86, 165] on button "Cantante 2" at bounding box center [88, 165] width 6 height 6
click at [85, 184] on button "Cantante 2" at bounding box center [88, 183] width 6 height 6
click at [85, 198] on div "Cantante 1 Cantante 2 Todos Que aquel amor se te escapó, que había llegado el d…" at bounding box center [235, 201] width 442 height 13
click at [85, 219] on button "Cantante 2" at bounding box center [88, 220] width 6 height 6
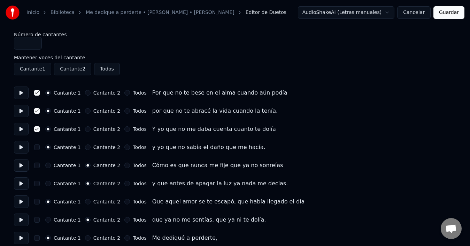
click at [90, 198] on div "Cantante 1 Cantante 2 Todos Que aquel amor se te escapó, que había llegado el d…" at bounding box center [235, 201] width 442 height 13
click at [88, 199] on button "Cantante 2" at bounding box center [88, 202] width 6 height 6
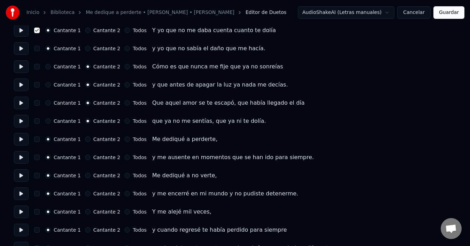
scroll to position [104, 0]
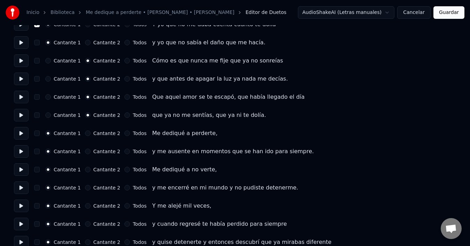
click at [124, 42] on button "Todos" at bounding box center [127, 43] width 6 height 6
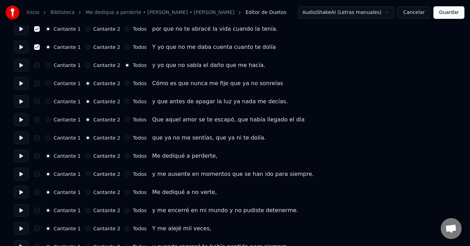
scroll to position [70, 0]
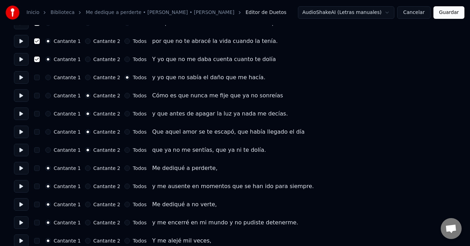
click at [124, 58] on button "Todos" at bounding box center [127, 59] width 6 height 6
click at [125, 42] on button "Todos" at bounding box center [127, 41] width 6 height 6
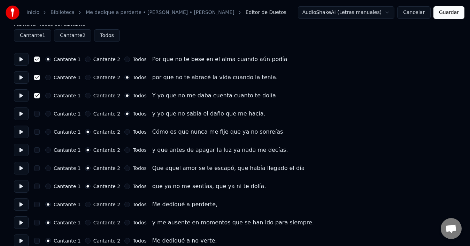
scroll to position [0, 0]
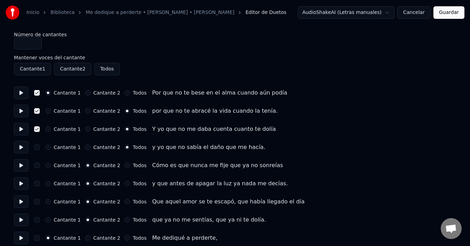
click at [126, 111] on circle "button" at bounding box center [127, 111] width 2 height 2
click at [51, 112] on button "Cantante 1" at bounding box center [48, 111] width 6 height 6
click at [50, 129] on button "Cantante 1" at bounding box center [48, 129] width 6 height 6
click at [52, 144] on div "Cantante 1 Cantante 2 Todos y yo que no sabía el daño que me hacía." at bounding box center [235, 147] width 442 height 13
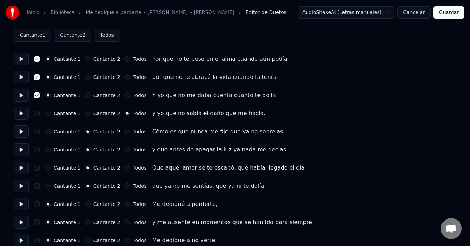
scroll to position [35, 0]
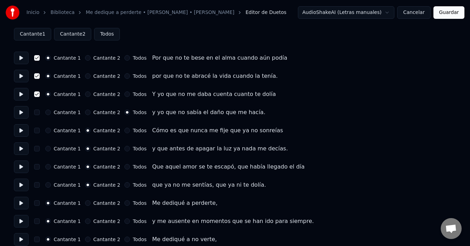
click at [124, 204] on button "Todos" at bounding box center [127, 203] width 6 height 6
click at [121, 217] on div "Cantante 1 Cantante 2 Todos y me ausente en momentos que se han ido para siempr…" at bounding box center [235, 221] width 442 height 13
click at [120, 222] on div "Cantante 1 Cantante 2 Todos" at bounding box center [95, 221] width 101 height 6
click at [124, 222] on button "Todos" at bounding box center [127, 221] width 6 height 6
click at [124, 238] on button "Todos" at bounding box center [127, 239] width 6 height 6
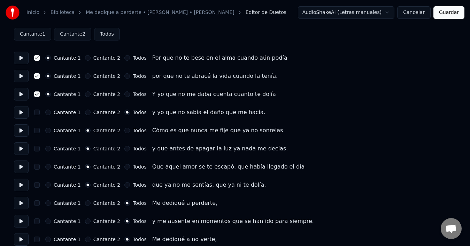
click at [48, 111] on button "Cantante 1" at bounding box center [48, 112] width 6 height 6
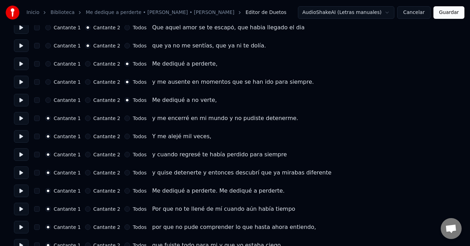
scroll to position [174, 0]
click at [124, 118] on button "Todos" at bounding box center [127, 118] width 6 height 6
click at [124, 135] on button "Todos" at bounding box center [127, 136] width 6 height 6
click at [124, 152] on button "Todos" at bounding box center [127, 154] width 6 height 6
click at [124, 169] on div "Todos" at bounding box center [135, 172] width 22 height 6
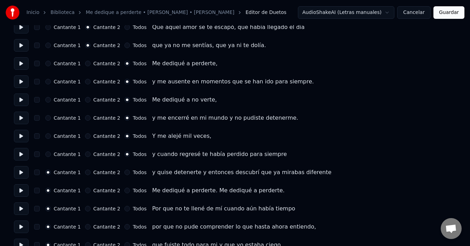
click at [120, 191] on div "Cantante 1 Cantante 2 Todos" at bounding box center [95, 190] width 101 height 6
click at [124, 192] on div "Todos" at bounding box center [135, 190] width 22 height 6
click at [124, 189] on button "Todos" at bounding box center [127, 190] width 6 height 6
click at [420, 13] on button "Cancelar" at bounding box center [413, 12] width 33 height 13
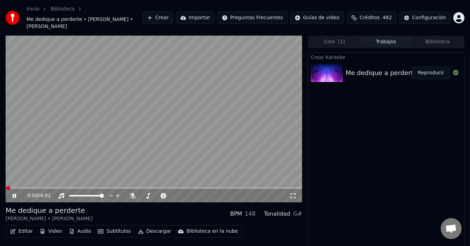
click at [137, 103] on video at bounding box center [154, 119] width 296 height 167
click at [16, 228] on button "Editar" at bounding box center [21, 231] width 28 height 10
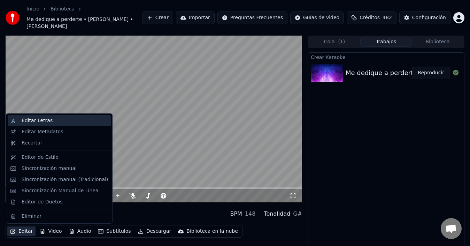
click at [39, 123] on div "Editar Letras" at bounding box center [37, 120] width 31 height 7
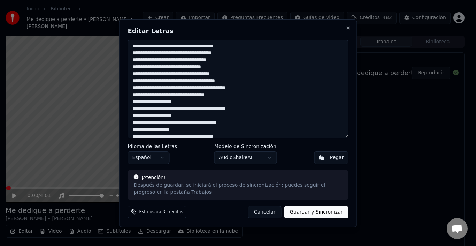
click at [135, 50] on textarea at bounding box center [238, 89] width 220 height 98
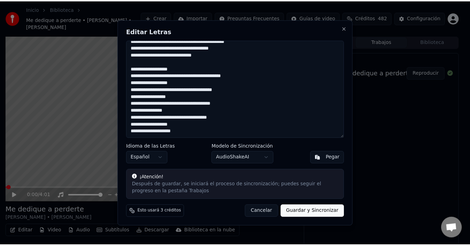
scroll to position [169, 0]
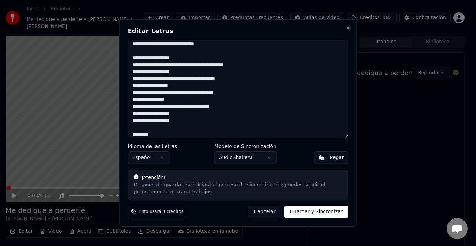
type textarea "**********"
click at [322, 214] on button "Guardar y Sincronizar" at bounding box center [316, 211] width 64 height 13
click at [314, 212] on button "Guardar y Sincronizar" at bounding box center [316, 211] width 64 height 13
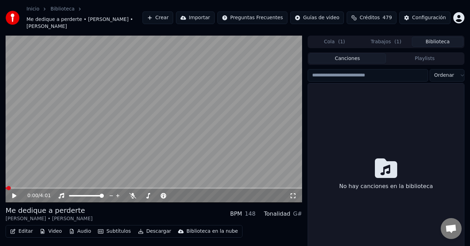
click at [427, 41] on button "Biblioteca" at bounding box center [438, 42] width 52 height 10
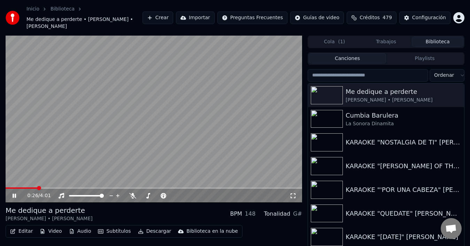
click at [38, 186] on span at bounding box center [39, 188] width 4 height 4
click at [96, 96] on video at bounding box center [154, 119] width 296 height 167
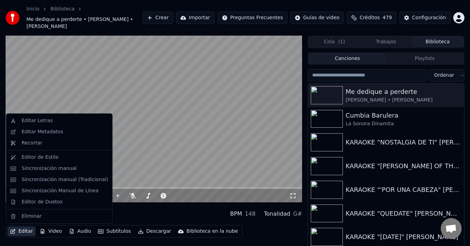
click at [22, 230] on button "Editar" at bounding box center [21, 231] width 28 height 10
click at [37, 201] on div "Editor de Duetos" at bounding box center [42, 201] width 41 height 7
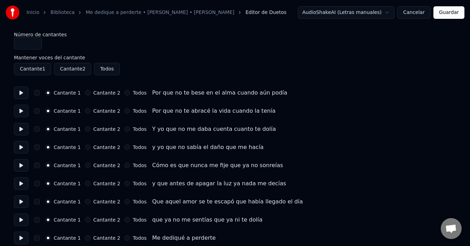
click at [42, 95] on div "Cantante 1 Cantante 2 Todos Por que no te bese en el alma cuando aún podía" at bounding box center [235, 92] width 442 height 13
click at [40, 94] on button "button" at bounding box center [37, 93] width 6 height 6
click at [39, 110] on button "button" at bounding box center [37, 111] width 6 height 6
click at [39, 128] on button "button" at bounding box center [37, 129] width 6 height 6
click at [38, 148] on button "button" at bounding box center [37, 147] width 6 height 6
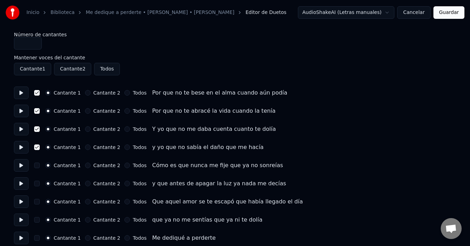
click at [87, 162] on button "Cantante 2" at bounding box center [88, 165] width 6 height 6
click at [85, 187] on div "Cantante 1 Cantante 2 Todos y que antes de apagar la luz ya nada me decías" at bounding box center [235, 183] width 442 height 13
click at [84, 179] on div "Cantante 1 Cantante 2 Todos y que antes de apagar la luz ya nada me decías" at bounding box center [235, 183] width 442 height 13
click at [88, 186] on div "Cantante 1 Cantante 2 Todos y que antes de apagar la luz ya nada me decías" at bounding box center [235, 183] width 442 height 13
click at [87, 184] on button "Cantante 2" at bounding box center [88, 183] width 6 height 6
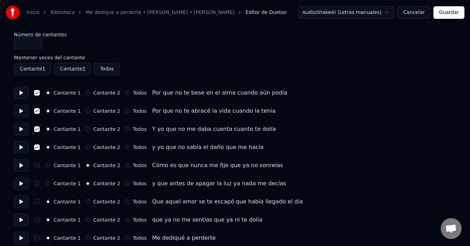
click at [87, 201] on button "Cantante 2" at bounding box center [88, 202] width 6 height 6
click at [87, 214] on div "Cantante 1 Cantante 2 Todos que ya no me sentías que ya ni te dolía" at bounding box center [235, 219] width 442 height 13
click at [86, 219] on button "Cantante 2" at bounding box center [88, 220] width 6 height 6
click at [124, 237] on button "Todos" at bounding box center [127, 238] width 6 height 6
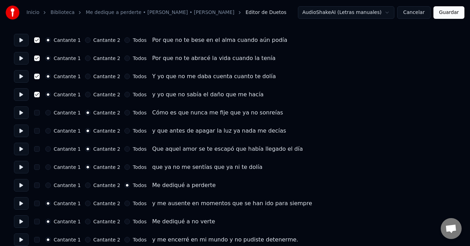
scroll to position [70, 0]
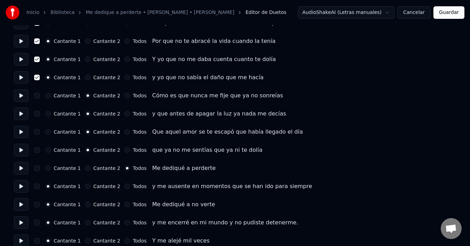
click at [124, 187] on button "Todos" at bounding box center [127, 186] width 6 height 6
click at [124, 205] on button "Todos" at bounding box center [127, 204] width 6 height 6
click at [122, 218] on div "Cantante 1 Cantante 2 Todos y me encerré en mi mundo y no pudiste detenerme." at bounding box center [235, 222] width 442 height 13
click at [121, 225] on div "Cantante 1 Cantante 2 Todos y me encerré en mi mundo y no pudiste detenerme." at bounding box center [235, 222] width 442 height 13
click at [124, 224] on button "Todos" at bounding box center [127, 222] width 6 height 6
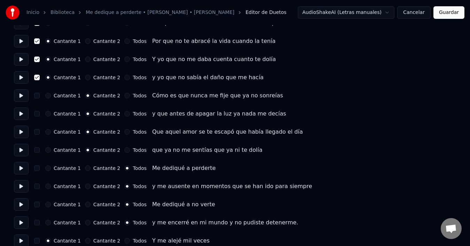
click at [124, 239] on button "Todos" at bounding box center [127, 241] width 6 height 6
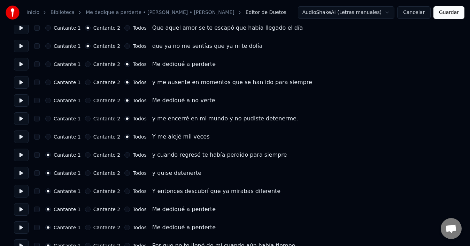
scroll to position [174, 0]
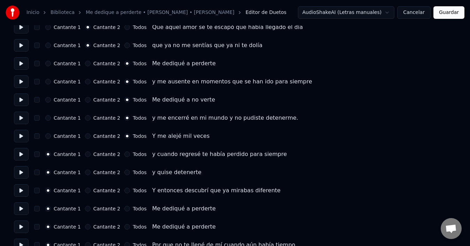
click at [124, 191] on button "Todos" at bounding box center [127, 190] width 6 height 6
click at [124, 172] on button "Todos" at bounding box center [127, 172] width 6 height 6
click at [124, 153] on button "Todos" at bounding box center [127, 154] width 6 height 6
click at [88, 224] on button "Cantante 2" at bounding box center [88, 227] width 6 height 6
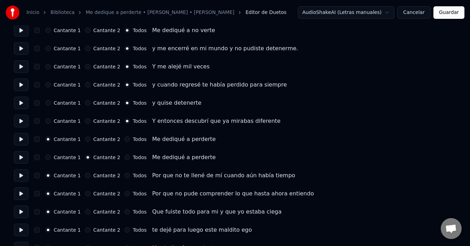
scroll to position [244, 0]
click at [85, 209] on button "Cantante 2" at bounding box center [88, 211] width 6 height 6
click at [86, 229] on button "Cantante 2" at bounding box center [88, 229] width 6 height 6
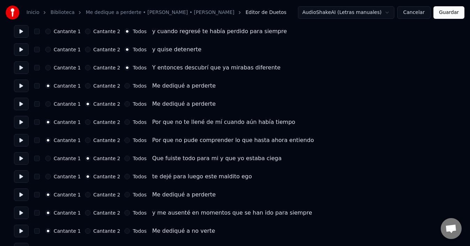
scroll to position [313, 0]
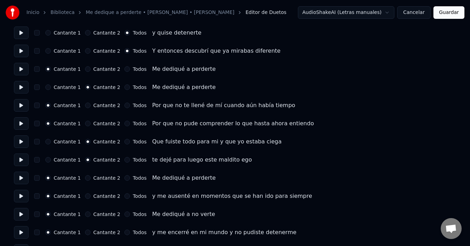
click at [124, 176] on button "Todos" at bounding box center [127, 178] width 6 height 6
click at [124, 194] on button "Todos" at bounding box center [127, 196] width 6 height 6
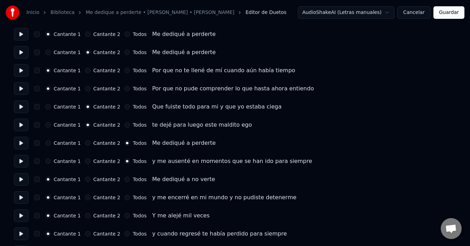
click at [125, 179] on button "Todos" at bounding box center [127, 179] width 6 height 6
click at [125, 195] on button "Todos" at bounding box center [127, 197] width 6 height 6
click at [124, 213] on button "Todos" at bounding box center [127, 215] width 6 height 6
click at [124, 234] on button "Todos" at bounding box center [127, 234] width 6 height 6
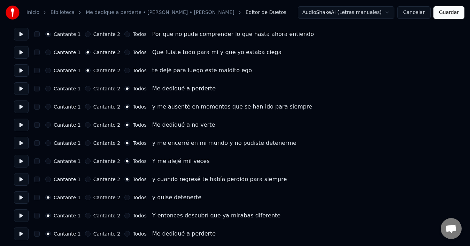
scroll to position [440, 0]
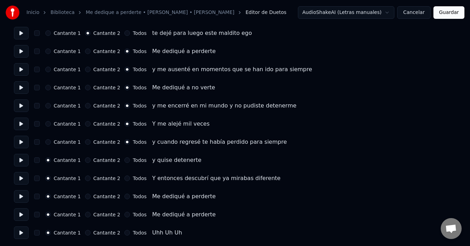
click at [124, 158] on button "Todos" at bounding box center [127, 160] width 6 height 6
click at [121, 174] on div "Cantante 1 Cantante 2 Todos Y entonces descubrí que ya mirabas diferente" at bounding box center [235, 178] width 442 height 13
click at [124, 177] on button "Todos" at bounding box center [127, 178] width 6 height 6
click at [88, 217] on button "Cantante 2" at bounding box center [88, 214] width 6 height 6
click at [88, 230] on div "Cantante 2" at bounding box center [103, 233] width 36 height 6
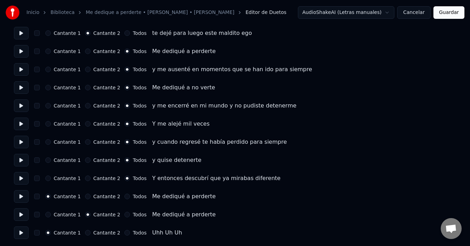
click at [88, 232] on div "Cantante 2" at bounding box center [103, 233] width 36 height 6
click at [88, 232] on button "Cantante 2" at bounding box center [88, 233] width 6 height 6
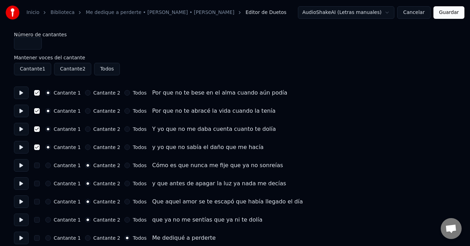
scroll to position [104, 0]
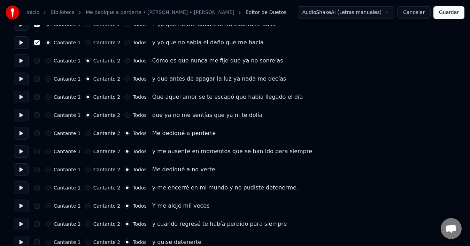
click at [449, 11] on button "Guardar" at bounding box center [448, 12] width 31 height 13
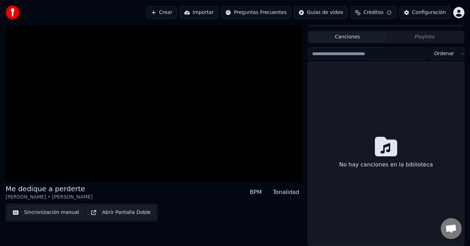
scroll to position [22, 0]
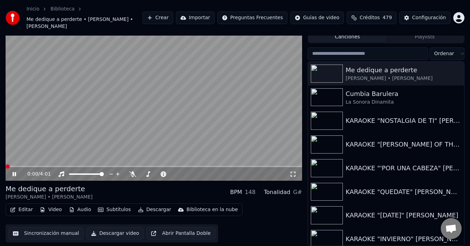
click at [73, 134] on video at bounding box center [154, 97] width 296 height 167
click at [46, 164] on span at bounding box center [44, 166] width 4 height 4
click at [82, 164] on span at bounding box center [83, 166] width 4 height 4
click at [62, 164] on span at bounding box center [63, 166] width 4 height 4
click at [81, 123] on video at bounding box center [154, 97] width 296 height 167
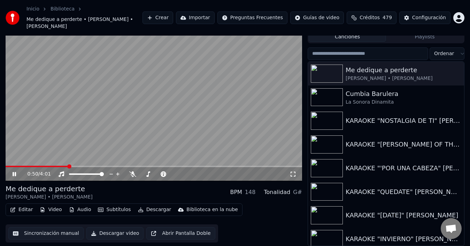
click at [145, 102] on video at bounding box center [154, 97] width 296 height 167
click at [441, 18] on div "Configuración" at bounding box center [429, 17] width 34 height 7
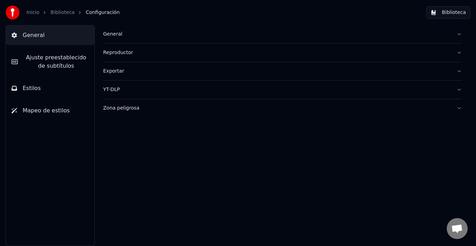
click at [59, 54] on span "Ajuste preestablecido de subtítulos" at bounding box center [55, 61] width 65 height 17
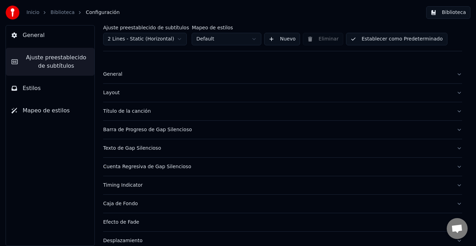
click at [115, 73] on div "General" at bounding box center [277, 74] width 348 height 7
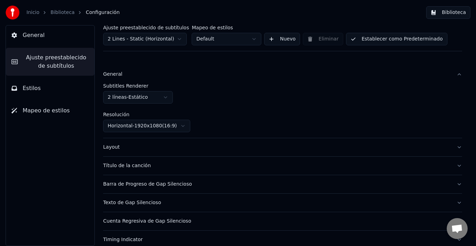
click at [115, 73] on div "General" at bounding box center [277, 74] width 348 height 7
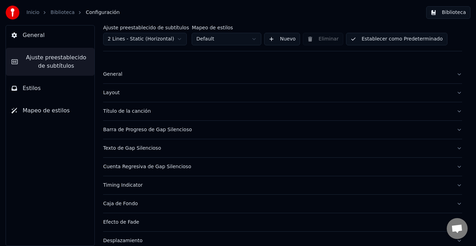
click at [114, 91] on div "Layout" at bounding box center [277, 92] width 348 height 7
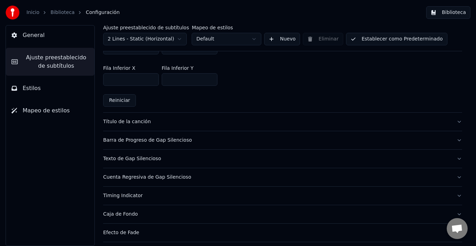
scroll to position [209, 0]
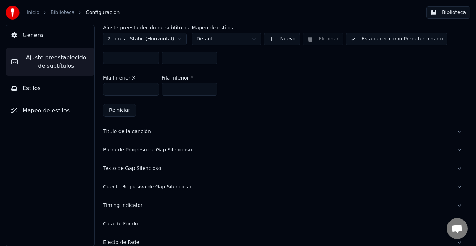
click at [74, 92] on button "Estilos" at bounding box center [50, 88] width 88 height 20
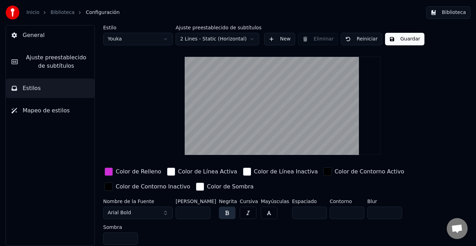
click at [110, 172] on div "button" at bounding box center [108, 171] width 8 height 8
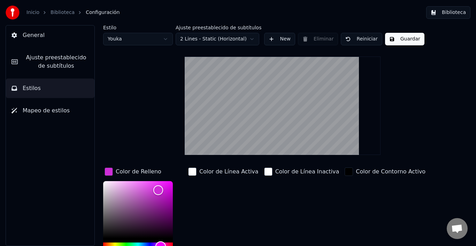
type input "*******"
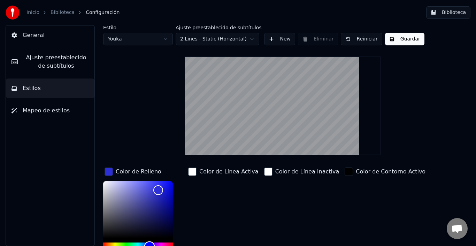
scroll to position [5, 0]
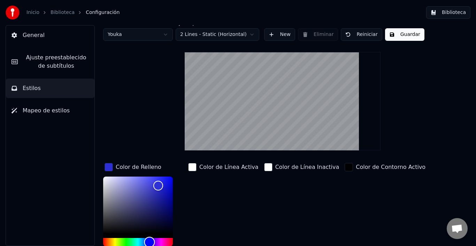
click at [149, 244] on div "Hue" at bounding box center [138, 242] width 70 height 8
click at [404, 36] on button "Guardar" at bounding box center [404, 34] width 39 height 13
click at [434, 10] on button "Biblioteca" at bounding box center [448, 12] width 44 height 13
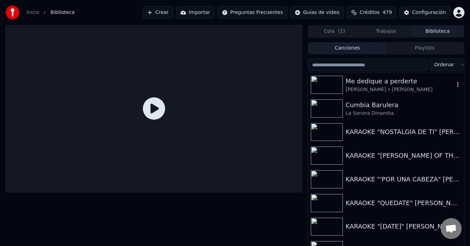
click at [341, 85] on img at bounding box center [327, 85] width 32 height 18
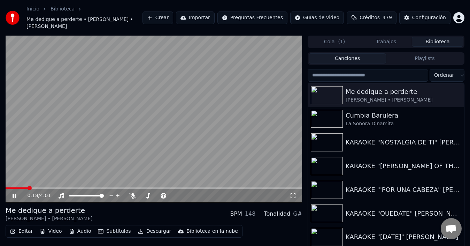
click at [28, 186] on span at bounding box center [30, 188] width 4 height 4
click at [116, 139] on video at bounding box center [154, 119] width 296 height 167
click at [34, 186] on span at bounding box center [32, 188] width 4 height 4
click at [71, 152] on video at bounding box center [154, 119] width 296 height 167
click at [134, 195] on icon at bounding box center [132, 196] width 7 height 6
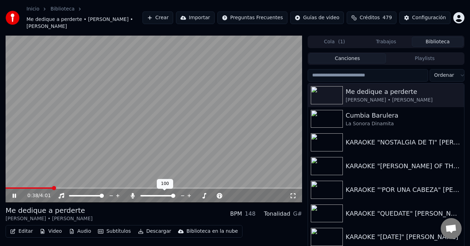
click at [132, 195] on icon at bounding box center [133, 196] width 4 height 6
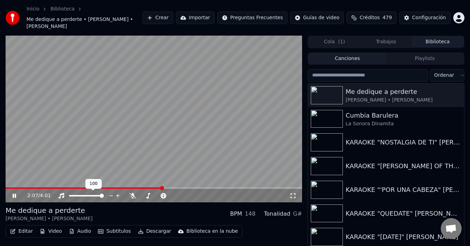
click at [91, 154] on video at bounding box center [154, 119] width 296 height 167
click at [24, 231] on button "Editar" at bounding box center [21, 231] width 28 height 10
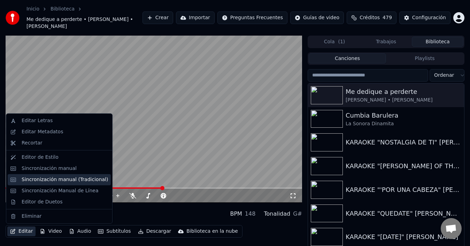
click at [46, 179] on div "Sincronización manual (Tradicional)" at bounding box center [65, 179] width 86 height 7
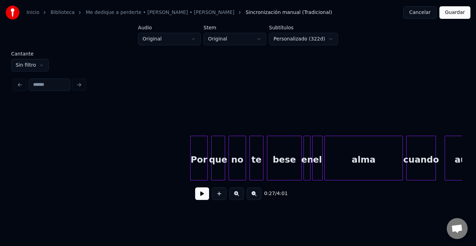
scroll to position [0, 2231]
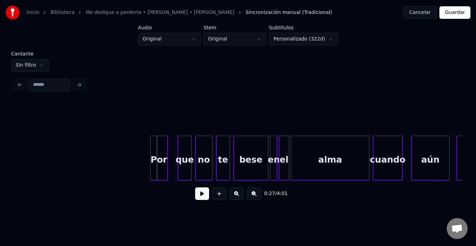
click at [158, 159] on div "Por" at bounding box center [158, 159] width 17 height 47
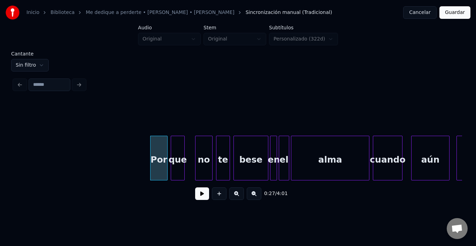
click at [180, 160] on div "que" at bounding box center [177, 159] width 13 height 47
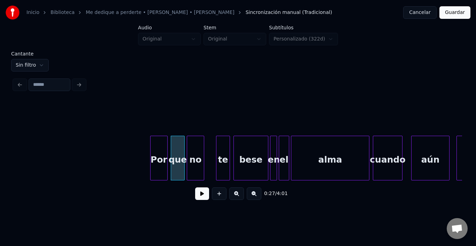
click at [195, 159] on div "no" at bounding box center [195, 159] width 17 height 47
click at [202, 157] on div at bounding box center [203, 158] width 2 height 44
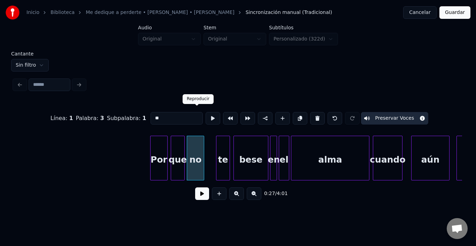
click at [205, 115] on button at bounding box center [212, 118] width 15 height 13
click at [218, 157] on div "te" at bounding box center [217, 159] width 13 height 47
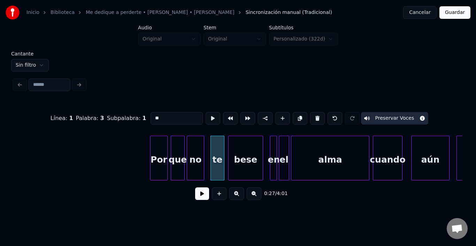
click at [242, 158] on div "bese" at bounding box center [245, 159] width 34 height 47
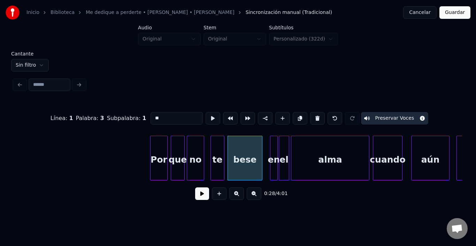
click at [275, 149] on div at bounding box center [276, 158] width 2 height 44
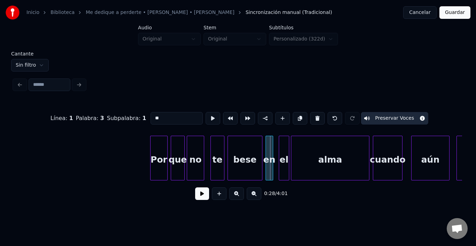
click at [268, 147] on div "en" at bounding box center [269, 159] width 7 height 47
click at [280, 149] on div "el" at bounding box center [280, 159] width 10 height 47
click at [306, 150] on div "alma" at bounding box center [327, 159] width 78 height 47
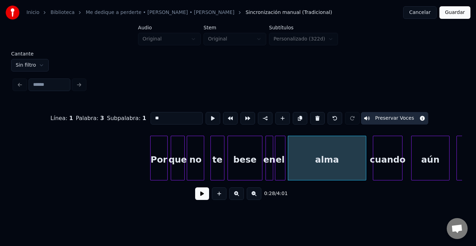
click at [306, 150] on div "alma" at bounding box center [327, 159] width 78 height 47
click at [205, 113] on button at bounding box center [212, 118] width 15 height 13
click at [376, 164] on div "cuando" at bounding box center [383, 159] width 29 height 47
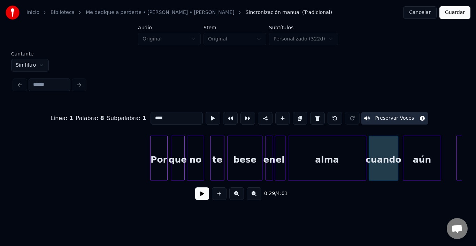
click at [429, 161] on div "aún" at bounding box center [422, 159] width 38 height 47
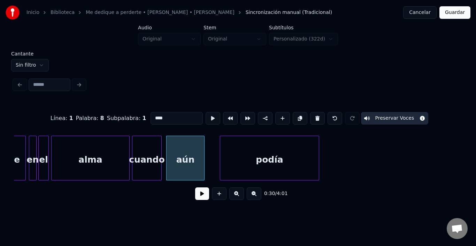
scroll to position [0, 2468]
click at [247, 147] on div "podía" at bounding box center [261, 159] width 99 height 47
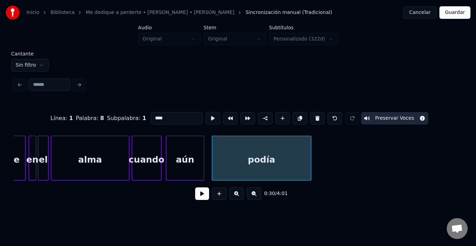
click at [247, 147] on div "podía" at bounding box center [261, 159] width 99 height 47
click at [207, 114] on button at bounding box center [214, 118] width 15 height 13
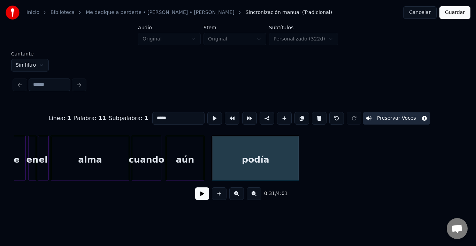
click at [297, 150] on div at bounding box center [298, 158] width 2 height 44
click at [277, 154] on div "podía" at bounding box center [254, 159] width 87 height 47
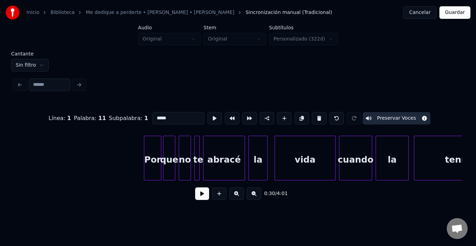
scroll to position [0, 2830]
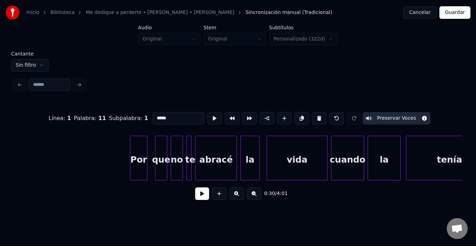
click at [139, 152] on div "Por" at bounding box center [138, 159] width 17 height 47
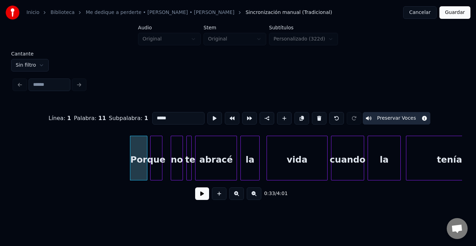
click at [158, 152] on div "que" at bounding box center [155, 159] width 11 height 47
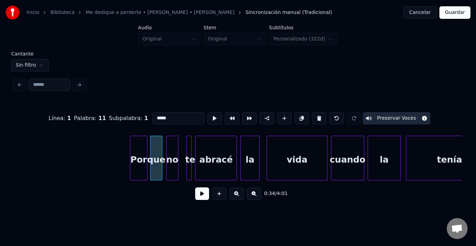
click at [170, 153] on div "no" at bounding box center [171, 159] width 11 height 47
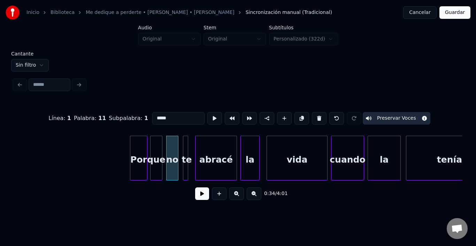
click at [188, 136] on div "te" at bounding box center [186, 159] width 7 height 47
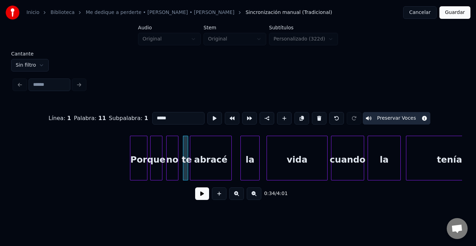
click at [215, 148] on div "abracé" at bounding box center [210, 159] width 41 height 47
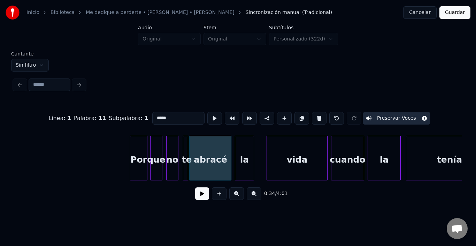
click at [247, 150] on div "la" at bounding box center [244, 159] width 18 height 47
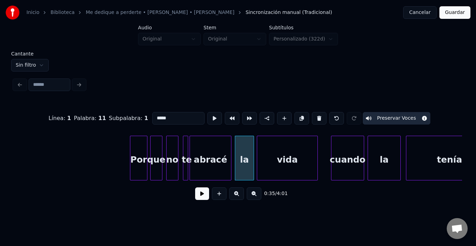
click at [276, 154] on div "vida" at bounding box center [287, 159] width 60 height 47
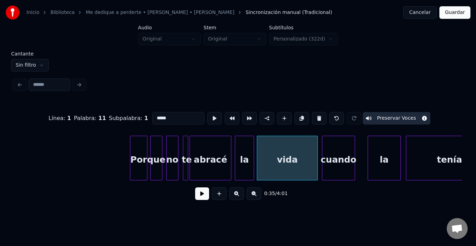
click at [334, 154] on div "cuando" at bounding box center [338, 159] width 32 height 47
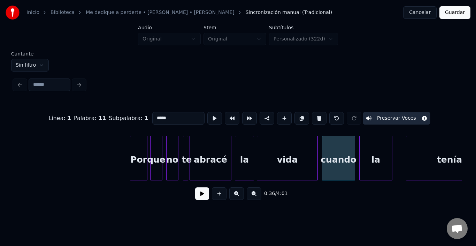
click at [371, 153] on div "la" at bounding box center [375, 159] width 32 height 47
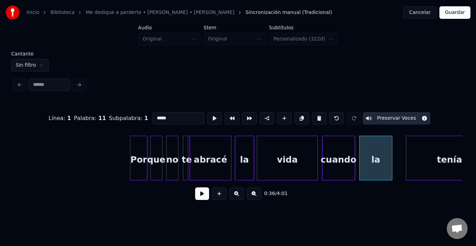
scroll to position [0, 2859]
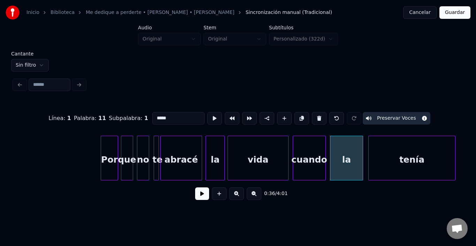
click at [411, 154] on div "tenía" at bounding box center [412, 159] width 86 height 47
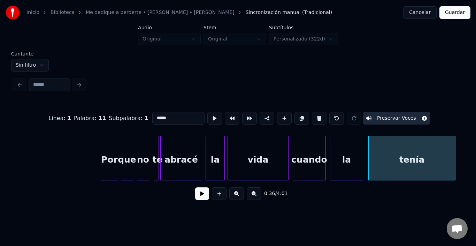
click at [404, 154] on div "tenía" at bounding box center [412, 159] width 86 height 47
type input "*****"
click at [207, 115] on button at bounding box center [214, 118] width 15 height 13
click at [461, 183] on div "0:36 / 4:01" at bounding box center [238, 193] width 448 height 26
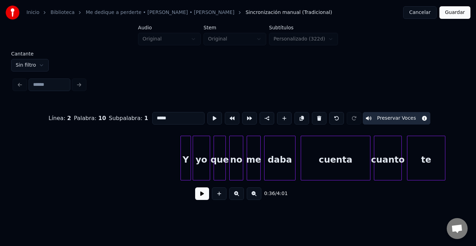
scroll to position [0, 3361]
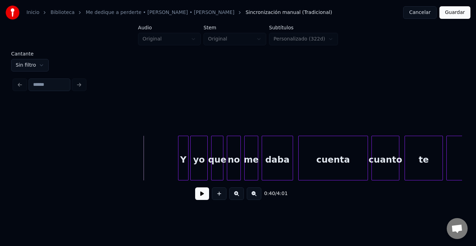
drag, startPoint x: 193, startPoint y: 198, endPoint x: 199, endPoint y: 199, distance: 6.3
click at [199, 199] on button at bounding box center [202, 193] width 14 height 13
click at [175, 159] on div "Y" at bounding box center [177, 159] width 10 height 47
click at [205, 159] on div at bounding box center [206, 158] width 2 height 44
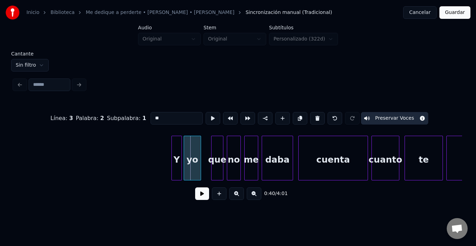
click at [193, 158] on div "yo" at bounding box center [192, 159] width 17 height 47
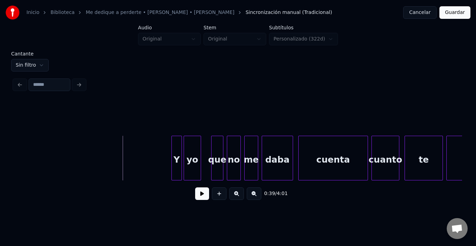
click at [199, 198] on button at bounding box center [202, 193] width 14 height 13
click at [209, 148] on div "que" at bounding box center [209, 159] width 11 height 47
click at [225, 150] on div "no" at bounding box center [226, 159] width 13 height 47
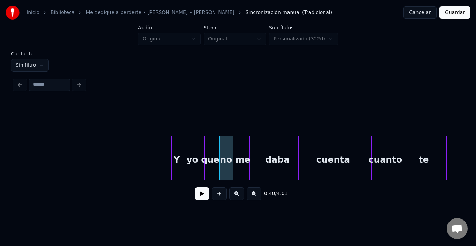
click at [240, 155] on div "me" at bounding box center [242, 159] width 13 height 47
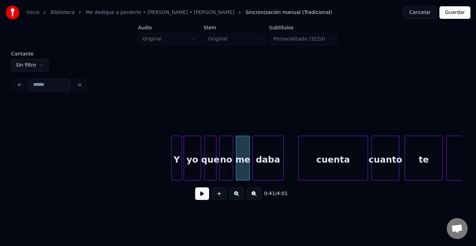
click at [263, 155] on div "daba" at bounding box center [268, 159] width 31 height 47
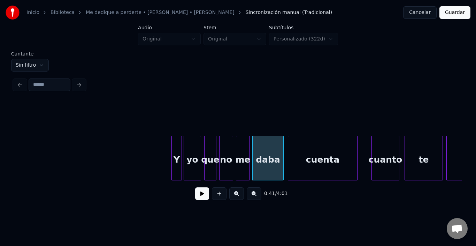
click at [323, 155] on div "cuenta" at bounding box center [322, 159] width 69 height 47
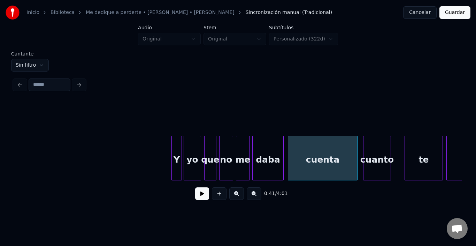
click at [374, 153] on div "cuanto" at bounding box center [376, 159] width 27 height 47
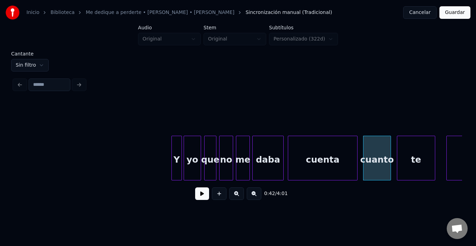
click at [406, 157] on div "te" at bounding box center [416, 159] width 38 height 47
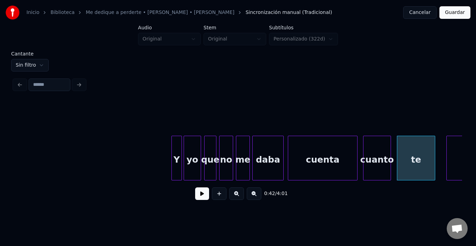
click at [406, 157] on div "te" at bounding box center [416, 159] width 38 height 47
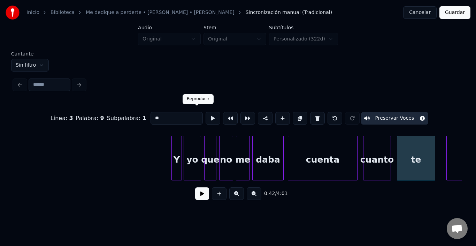
click at [205, 117] on button at bounding box center [212, 118] width 15 height 13
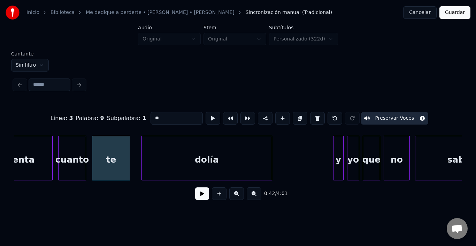
scroll to position [0, 3695]
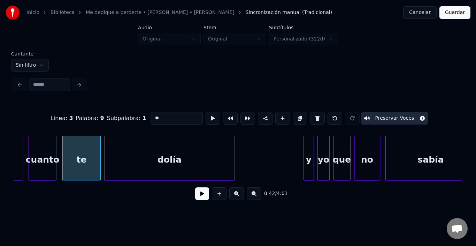
click at [136, 163] on div "dolía" at bounding box center [169, 159] width 130 height 47
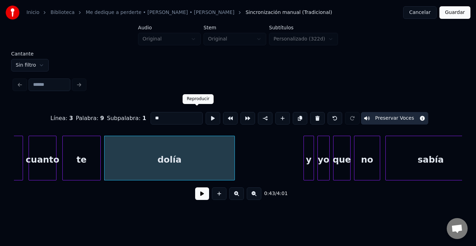
click at [205, 112] on button at bounding box center [212, 118] width 15 height 13
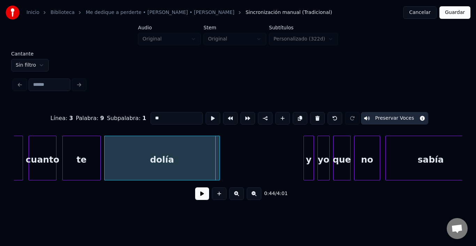
click at [217, 166] on div at bounding box center [218, 158] width 2 height 44
click at [300, 145] on div "y" at bounding box center [301, 159] width 10 height 47
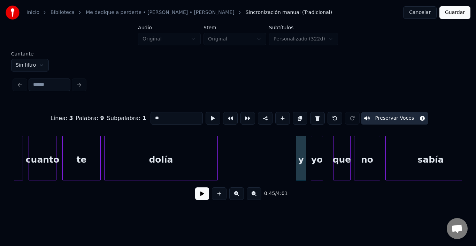
click at [319, 148] on div "yo" at bounding box center [316, 159] width 11 height 47
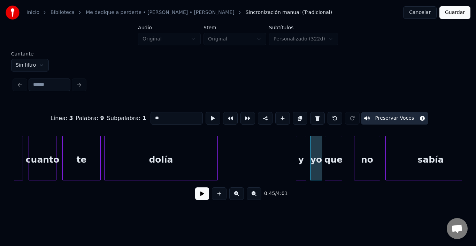
click at [334, 149] on div "que" at bounding box center [333, 159] width 17 height 47
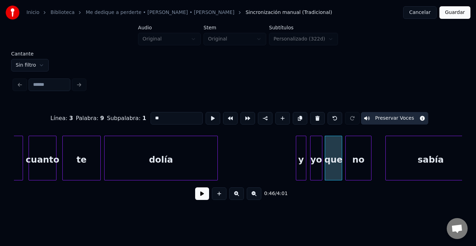
click at [360, 150] on div "no" at bounding box center [358, 159] width 25 height 47
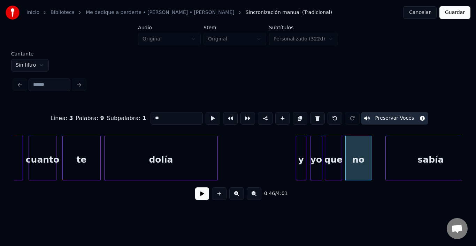
scroll to position [0, 3707]
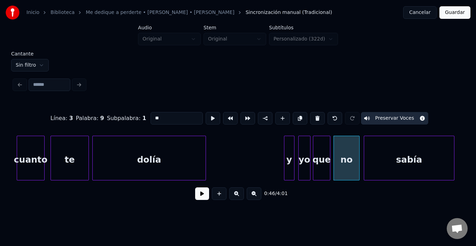
click at [406, 154] on div "sabía" at bounding box center [409, 159] width 90 height 47
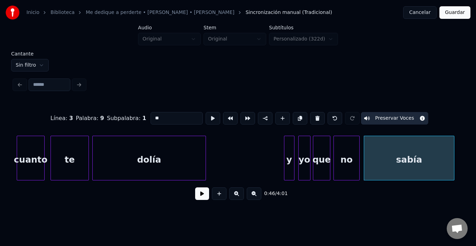
click at [405, 154] on div "sabía" at bounding box center [409, 159] width 90 height 47
click at [205, 115] on button at bounding box center [212, 118] width 15 height 13
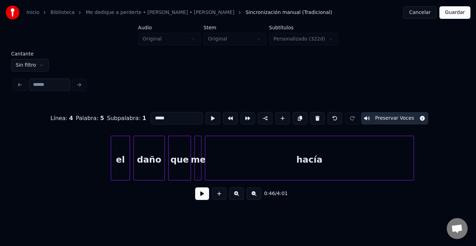
scroll to position [0, 4181]
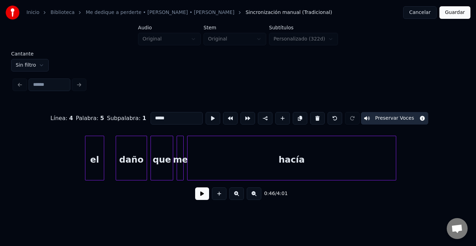
click at [95, 151] on div "el" at bounding box center [94, 159] width 18 height 47
click at [145, 151] on div at bounding box center [146, 158] width 2 height 44
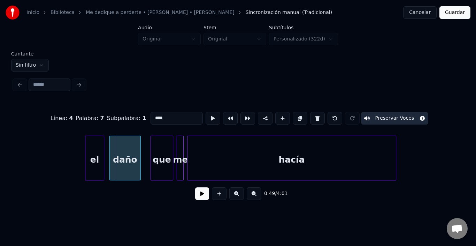
click at [130, 151] on div "daño" at bounding box center [125, 159] width 31 height 47
click at [150, 151] on div "que" at bounding box center [155, 159] width 22 height 47
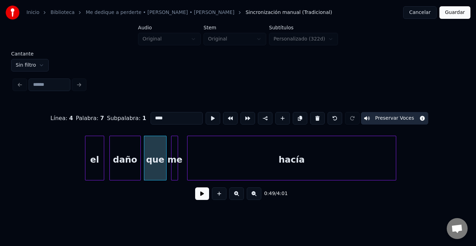
click at [173, 141] on div "me" at bounding box center [174, 159] width 7 height 47
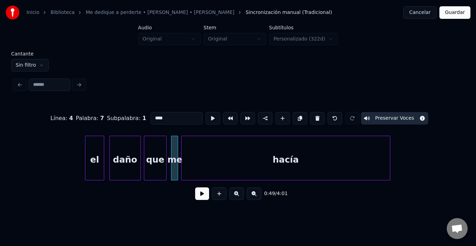
click at [191, 150] on div "hacía" at bounding box center [285, 159] width 208 height 47
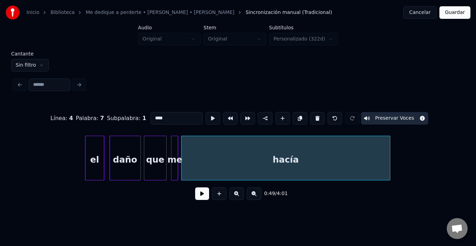
click at [191, 150] on div "hacía" at bounding box center [285, 159] width 208 height 47
type input "*****"
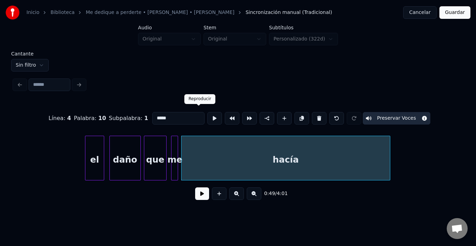
click at [207, 116] on button at bounding box center [214, 118] width 15 height 13
click at [207, 115] on button at bounding box center [214, 118] width 15 height 13
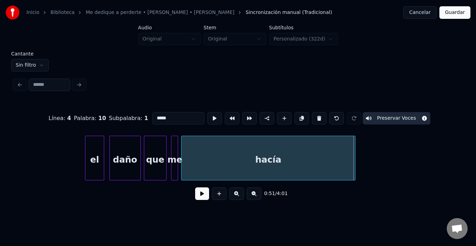
click at [354, 158] on div at bounding box center [354, 158] width 2 height 44
click at [195, 200] on button at bounding box center [202, 193] width 14 height 13
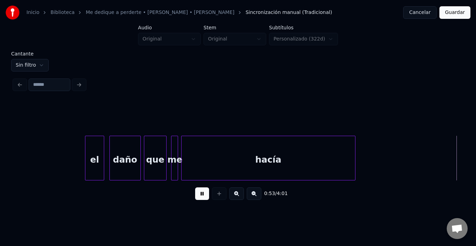
scroll to position [0, 4629]
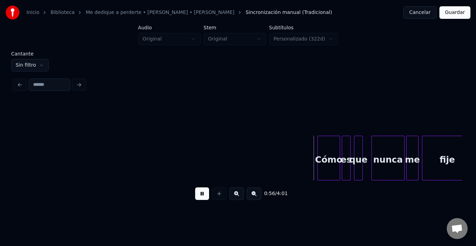
click at [201, 196] on button at bounding box center [202, 193] width 14 height 13
click at [331, 151] on div "Cómo" at bounding box center [323, 159] width 22 height 47
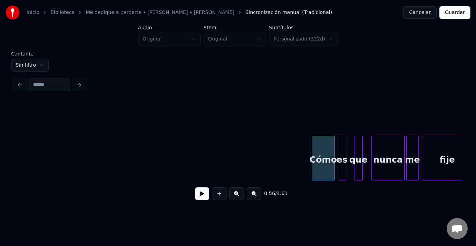
click at [341, 148] on div "es" at bounding box center [342, 159] width 8 height 47
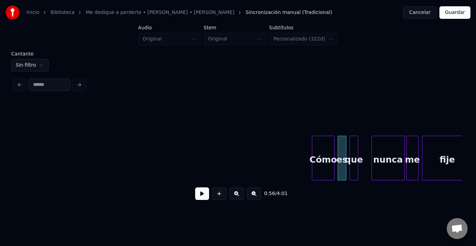
click at [352, 145] on div "que" at bounding box center [354, 159] width 8 height 47
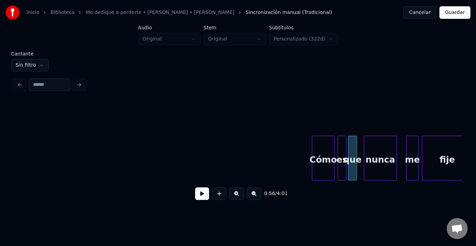
click at [372, 148] on div "nunca" at bounding box center [380, 159] width 32 height 47
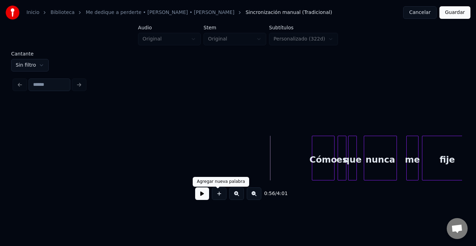
click at [195, 197] on button at bounding box center [202, 193] width 14 height 13
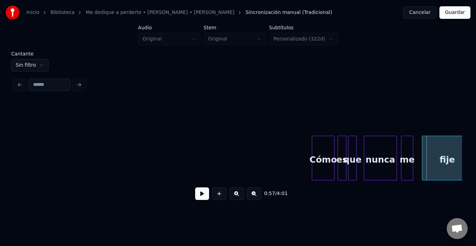
click at [406, 148] on div "me" at bounding box center [406, 159] width 11 height 47
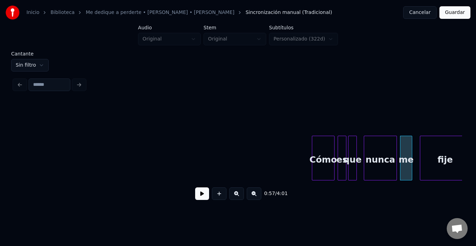
scroll to position [0, 4637]
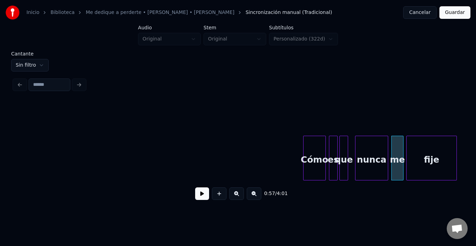
click at [432, 149] on div "fije" at bounding box center [431, 159] width 50 height 47
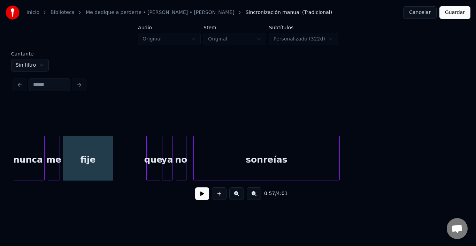
scroll to position [0, 4986]
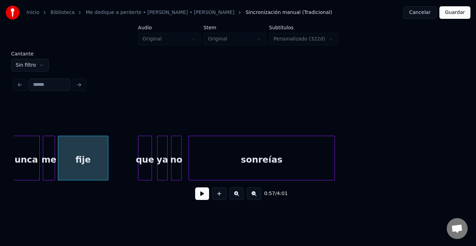
click at [145, 147] on div "que" at bounding box center [144, 159] width 13 height 47
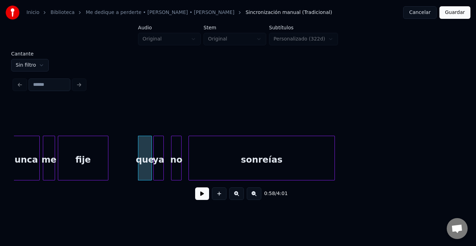
click at [156, 146] on div "ya" at bounding box center [159, 159] width 10 height 47
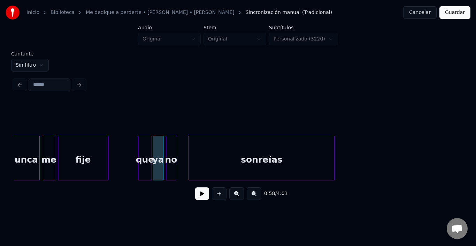
click at [172, 144] on div "no" at bounding box center [171, 159] width 10 height 47
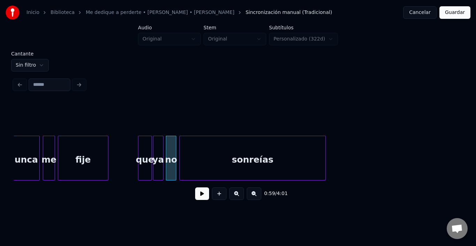
click at [208, 152] on div "sonreías" at bounding box center [253, 159] width 146 height 47
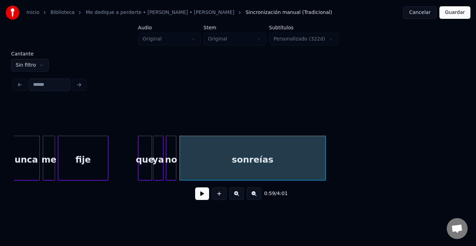
click at [284, 157] on div "sonreías" at bounding box center [253, 159] width 146 height 47
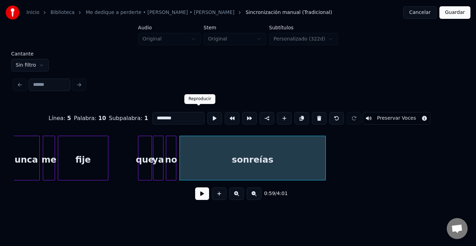
click at [207, 116] on button at bounding box center [214, 118] width 15 height 13
click at [319, 159] on div at bounding box center [319, 158] width 2 height 44
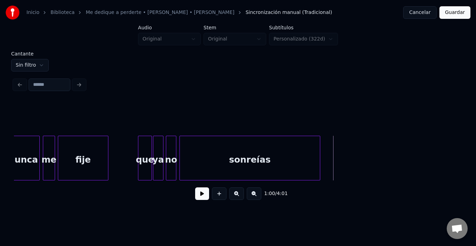
drag, startPoint x: 180, startPoint y: 204, endPoint x: 190, endPoint y: 201, distance: 10.4
click at [180, 204] on div "1:00 / 4:01" at bounding box center [238, 193] width 448 height 26
click at [195, 200] on button at bounding box center [202, 193] width 14 height 13
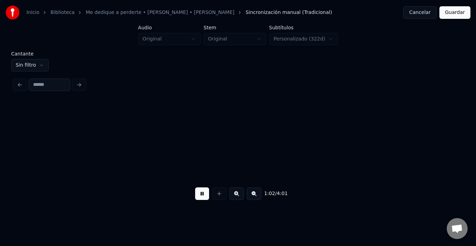
scroll to position [0, 5434]
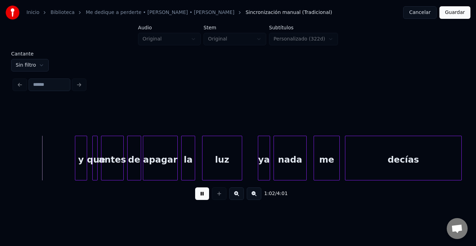
click at [195, 200] on button at bounding box center [202, 193] width 14 height 13
click at [65, 154] on div "y" at bounding box center [67, 159] width 11 height 47
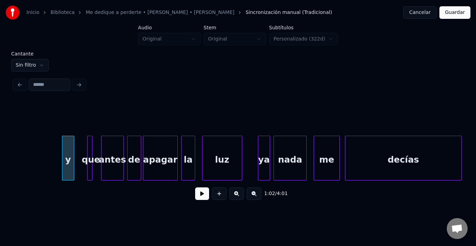
click at [91, 132] on div "1:02 / 4:01" at bounding box center [238, 154] width 448 height 106
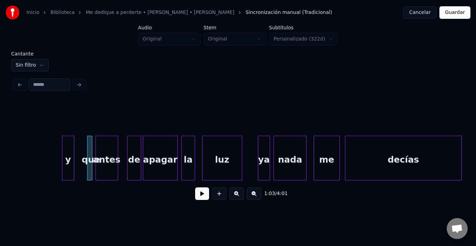
click at [111, 148] on div "antes" at bounding box center [107, 159] width 22 height 47
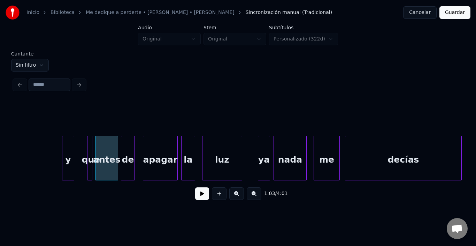
click at [128, 147] on div "de" at bounding box center [127, 159] width 13 height 47
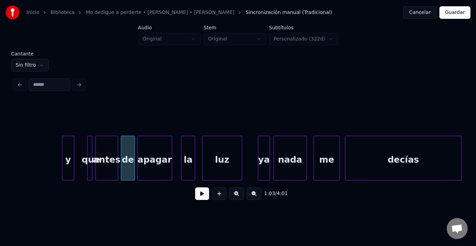
click at [149, 151] on div "apagar" at bounding box center [155, 159] width 34 height 47
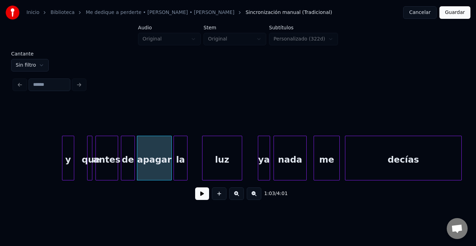
click at [180, 150] on div "la" at bounding box center [180, 159] width 13 height 47
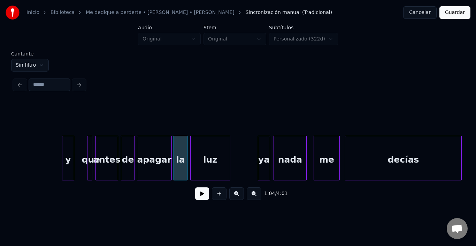
click at [202, 153] on div "luz" at bounding box center [210, 159] width 39 height 47
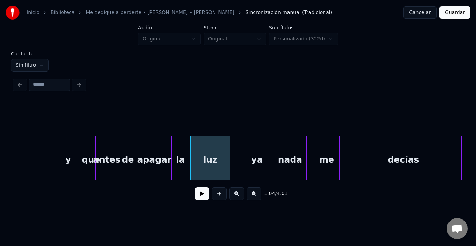
click at [259, 148] on div "ya" at bounding box center [256, 159] width 11 height 47
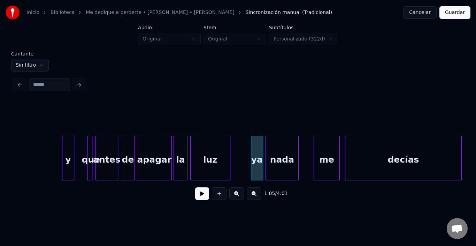
click at [284, 156] on div "nada" at bounding box center [282, 159] width 32 height 47
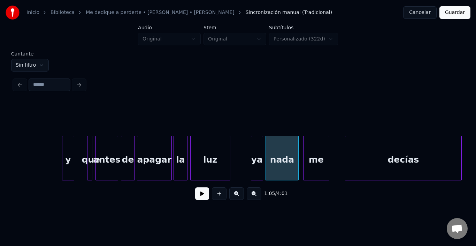
click at [321, 158] on div "me" at bounding box center [315, 159] width 25 height 47
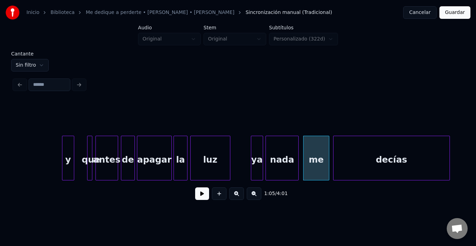
click at [356, 158] on div "decías" at bounding box center [391, 159] width 116 height 47
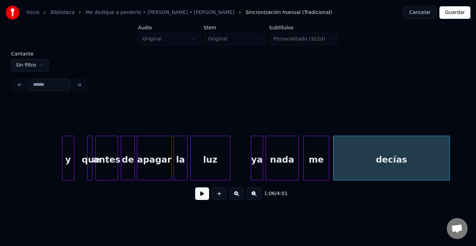
click at [356, 158] on div "decías" at bounding box center [391, 159] width 116 height 47
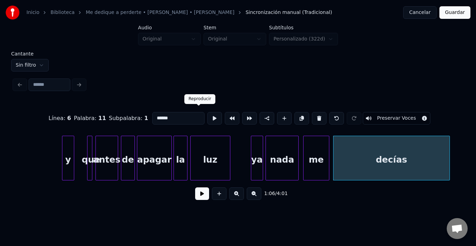
click at [207, 120] on button at bounding box center [214, 118] width 15 height 13
click at [207, 116] on button at bounding box center [214, 118] width 15 height 13
click at [196, 201] on div "1:07 / 4:01" at bounding box center [238, 193] width 437 height 15
click at [199, 196] on button at bounding box center [202, 193] width 14 height 13
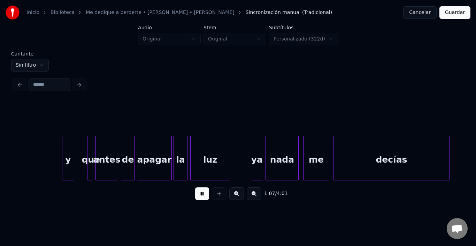
scroll to position [0, 5882]
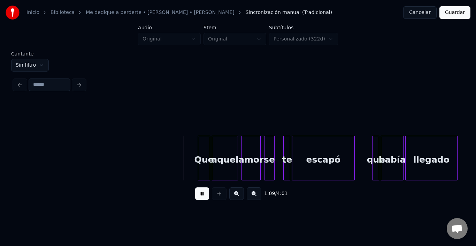
click at [199, 196] on button at bounding box center [202, 193] width 14 height 13
click at [195, 144] on div "Que" at bounding box center [196, 159] width 11 height 47
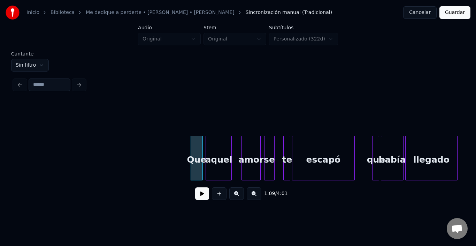
click at [219, 152] on div "aquel" at bounding box center [218, 159] width 25 height 47
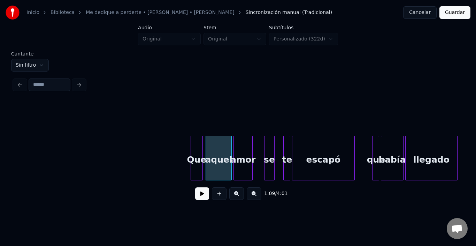
click at [241, 149] on div "amor" at bounding box center [243, 159] width 18 height 47
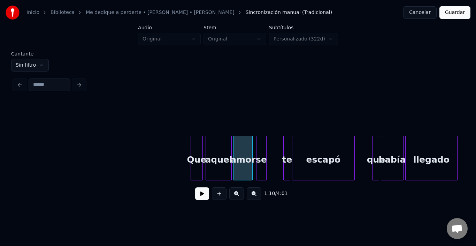
click at [261, 146] on div "se" at bounding box center [261, 159] width 10 height 47
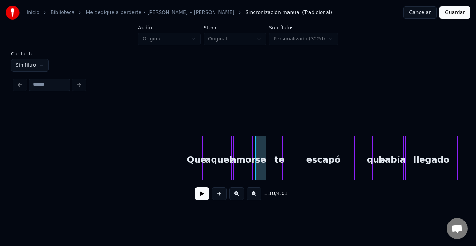
click at [279, 143] on div "te" at bounding box center [279, 159] width 7 height 47
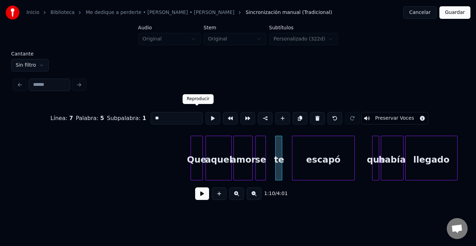
click at [205, 115] on button at bounding box center [212, 118] width 15 height 13
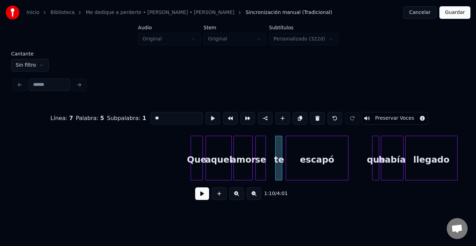
click at [319, 162] on div "escapó" at bounding box center [317, 159] width 62 height 47
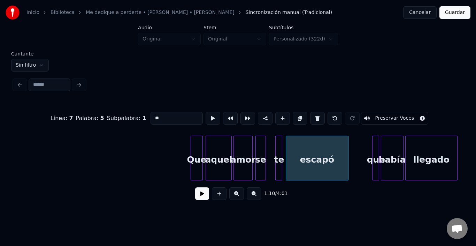
click at [319, 162] on div "escapó" at bounding box center [317, 159] width 62 height 47
click at [205, 115] on button at bounding box center [212, 118] width 15 height 13
click at [370, 142] on div "que" at bounding box center [370, 159] width 7 height 47
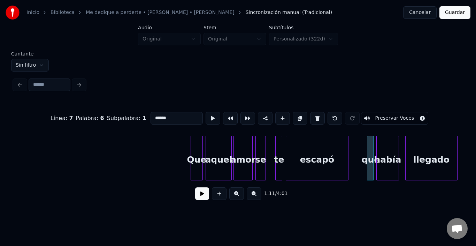
click at [389, 147] on div "había" at bounding box center [388, 159] width 22 height 47
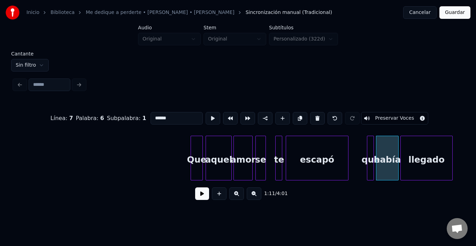
click at [421, 153] on div "llegado" at bounding box center [427, 159] width 52 height 47
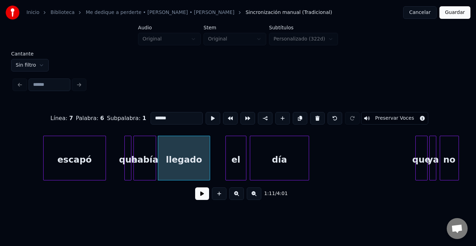
scroll to position [0, 6160]
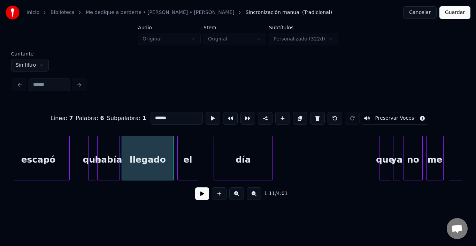
click at [185, 153] on div "el" at bounding box center [188, 159] width 20 height 47
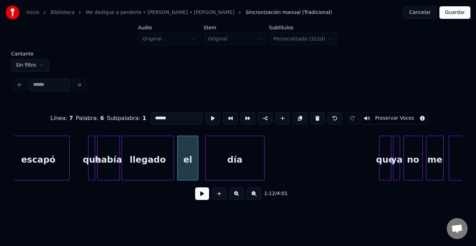
click at [228, 154] on div "día" at bounding box center [234, 159] width 59 height 47
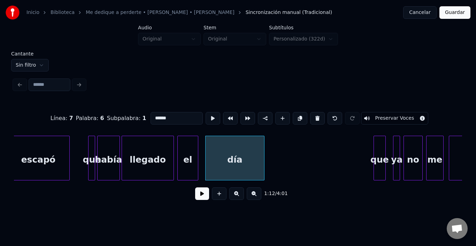
click at [380, 152] on div "que" at bounding box center [379, 159] width 11 height 47
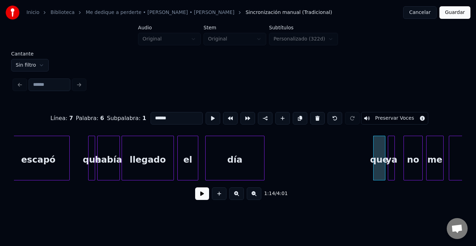
click at [390, 147] on div "ya" at bounding box center [391, 159] width 7 height 47
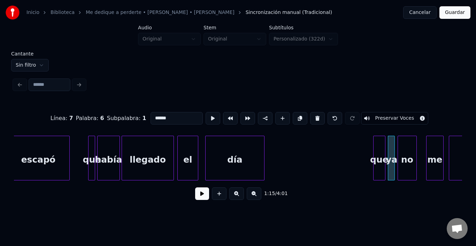
click at [406, 152] on div "no" at bounding box center [407, 159] width 18 height 47
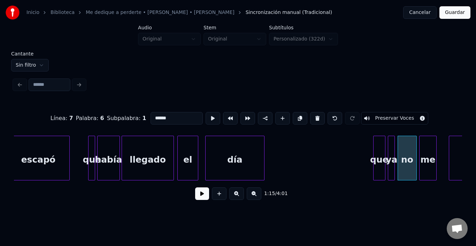
click at [423, 150] on div "me" at bounding box center [427, 159] width 17 height 47
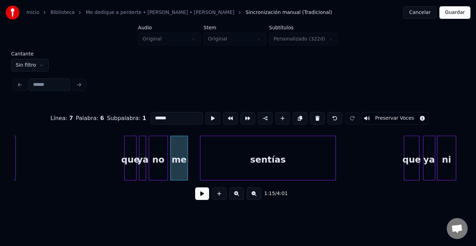
scroll to position [0, 6411]
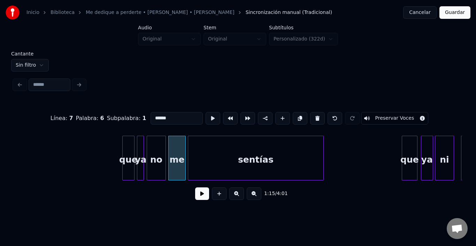
click at [281, 164] on div "sentías" at bounding box center [255, 159] width 135 height 47
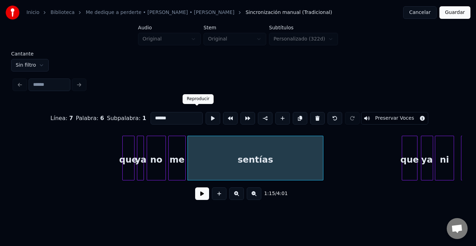
click at [205, 112] on button at bounding box center [212, 118] width 15 height 13
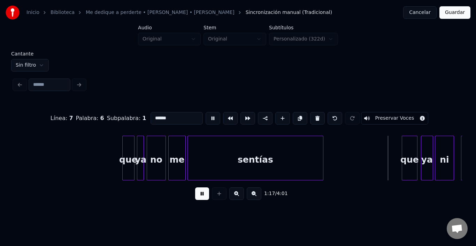
click at [205, 112] on button at bounding box center [212, 118] width 15 height 13
click at [403, 146] on div "que" at bounding box center [401, 159] width 15 height 47
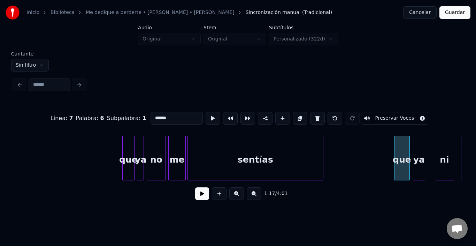
click at [420, 146] on div "ya" at bounding box center [418, 159] width 11 height 47
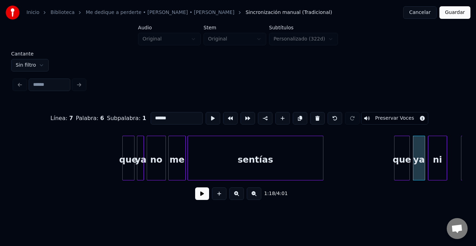
click at [439, 150] on div "ni" at bounding box center [437, 159] width 18 height 47
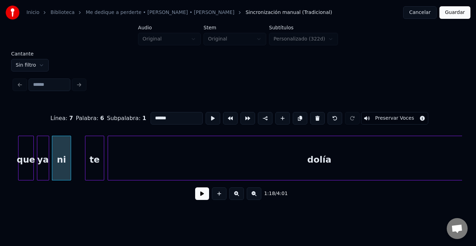
scroll to position [0, 6787]
click at [79, 147] on div "te" at bounding box center [84, 159] width 18 height 47
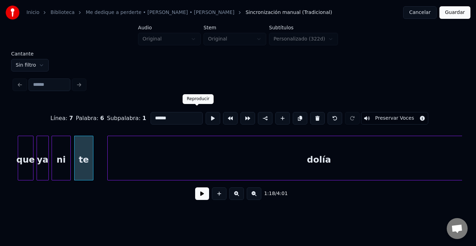
click at [205, 116] on button at bounding box center [212, 118] width 15 height 13
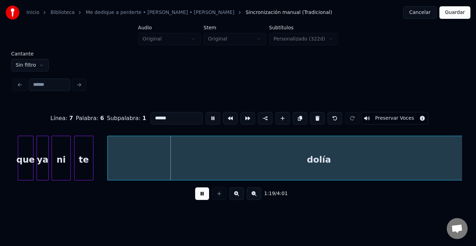
click at [205, 116] on button at bounding box center [212, 118] width 15 height 13
click at [88, 155] on div "te" at bounding box center [84, 159] width 18 height 47
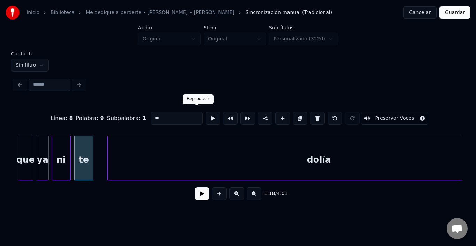
click at [205, 116] on button at bounding box center [212, 118] width 15 height 13
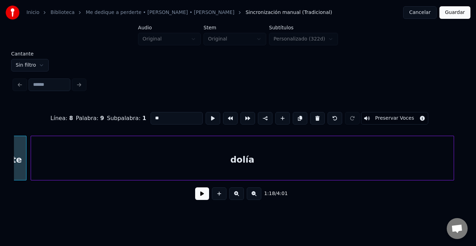
click at [129, 155] on div "dolía" at bounding box center [242, 159] width 422 height 47
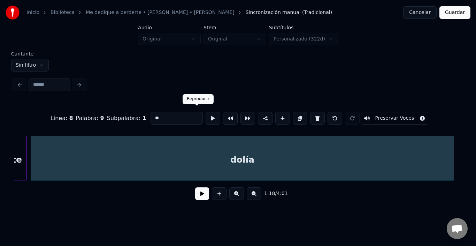
click at [205, 113] on button at bounding box center [212, 118] width 15 height 13
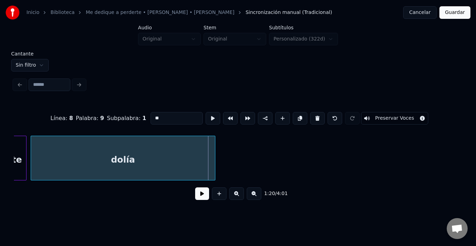
click at [215, 165] on div at bounding box center [214, 158] width 2 height 44
click at [205, 114] on button at bounding box center [212, 118] width 15 height 13
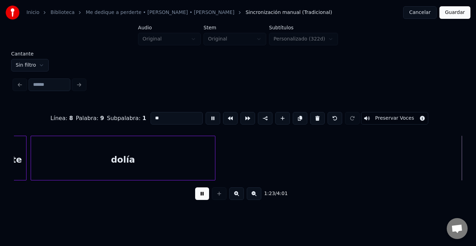
scroll to position [0, 7302]
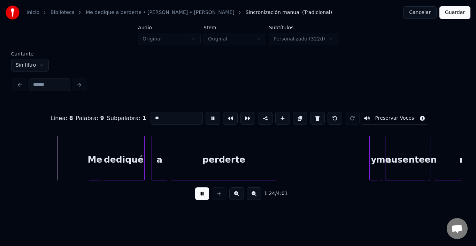
click at [205, 114] on button at bounding box center [212, 118] width 15 height 13
click at [77, 146] on div "Me" at bounding box center [76, 159] width 11 height 47
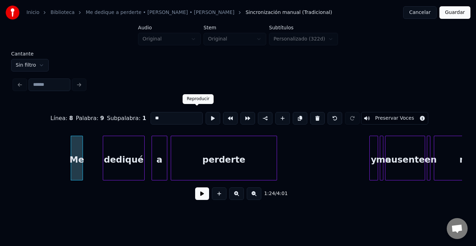
click at [205, 114] on button at bounding box center [212, 118] width 15 height 13
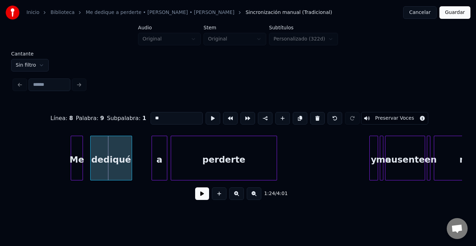
click at [113, 149] on div "dediqué" at bounding box center [111, 159] width 41 height 47
click at [205, 114] on button at bounding box center [212, 118] width 15 height 13
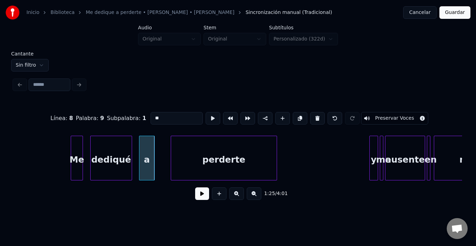
click at [149, 151] on div "a" at bounding box center [146, 159] width 15 height 47
click at [187, 155] on div "perderte" at bounding box center [213, 159] width 106 height 47
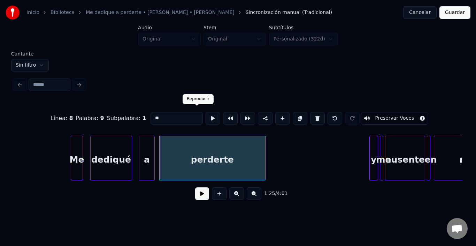
click at [205, 117] on button at bounding box center [212, 118] width 15 height 13
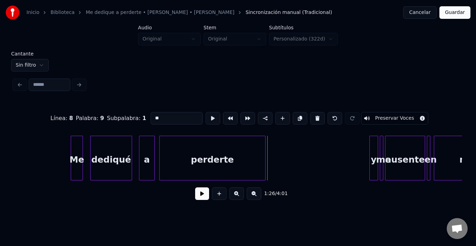
click at [205, 117] on button at bounding box center [212, 118] width 15 height 13
click at [362, 144] on div "y" at bounding box center [364, 159] width 8 height 47
click at [205, 112] on button at bounding box center [212, 118] width 15 height 13
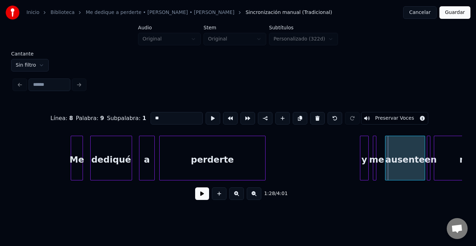
click at [373, 135] on div "me" at bounding box center [374, 157] width 3 height 45
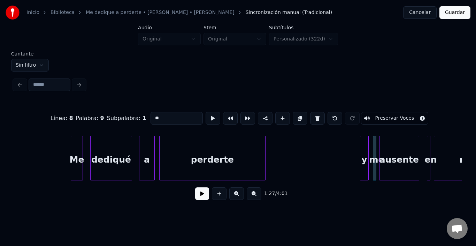
click at [389, 149] on div "ausente" at bounding box center [398, 159] width 39 height 47
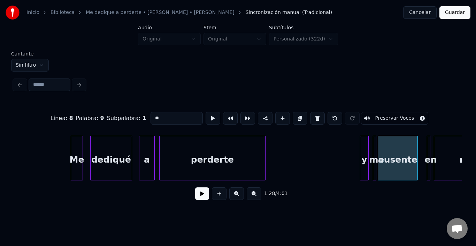
click at [389, 148] on div "ausente" at bounding box center [397, 159] width 39 height 47
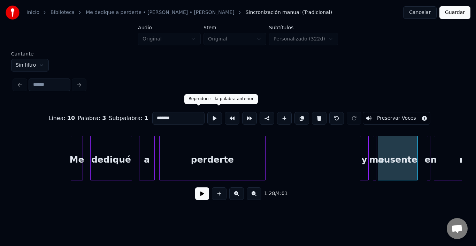
click at [207, 115] on button at bounding box center [214, 118] width 15 height 13
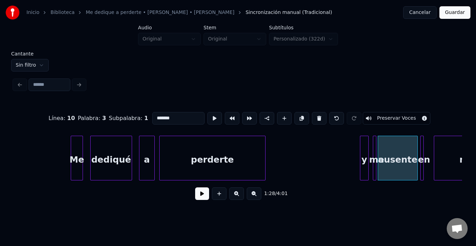
click at [420, 153] on div "en" at bounding box center [423, 159] width 7 height 47
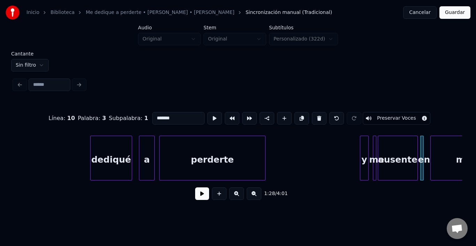
scroll to position [0, 7374]
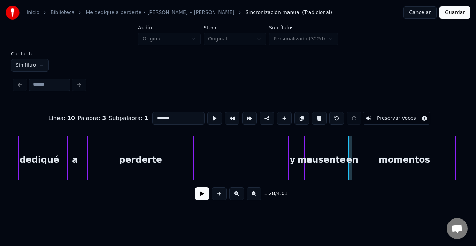
click at [433, 158] on div "momentos" at bounding box center [404, 159] width 102 height 47
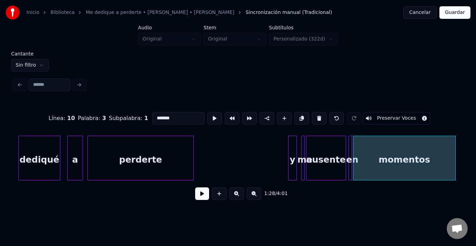
click at [404, 154] on div "momentos" at bounding box center [404, 159] width 102 height 47
click at [207, 114] on button at bounding box center [214, 118] width 15 height 13
click at [387, 156] on div "momentos" at bounding box center [406, 159] width 102 height 47
click at [446, 160] on div at bounding box center [446, 158] width 2 height 44
click at [439, 163] on div at bounding box center [440, 158] width 2 height 44
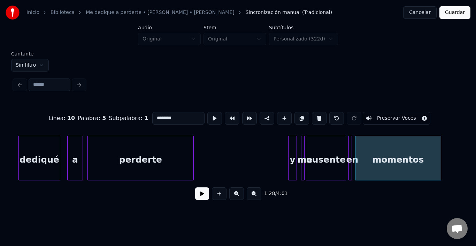
click at [416, 160] on div "momentos" at bounding box center [397, 159] width 85 height 47
click at [207, 116] on button at bounding box center [214, 118] width 15 height 13
click at [453, 162] on div at bounding box center [454, 158] width 2 height 44
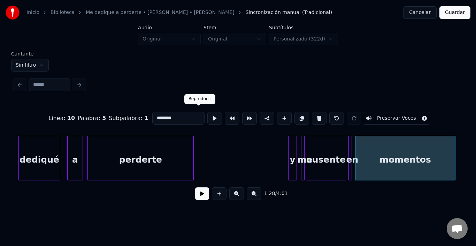
click at [207, 116] on button at bounding box center [214, 118] width 15 height 13
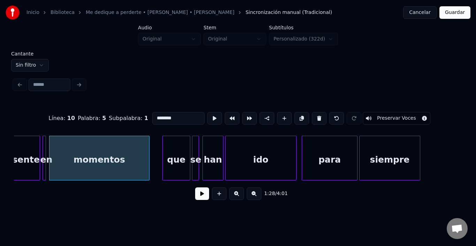
scroll to position [0, 7694]
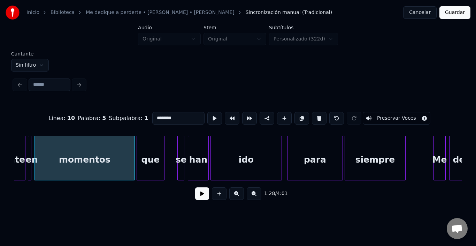
click at [149, 156] on div "que" at bounding box center [150, 159] width 27 height 47
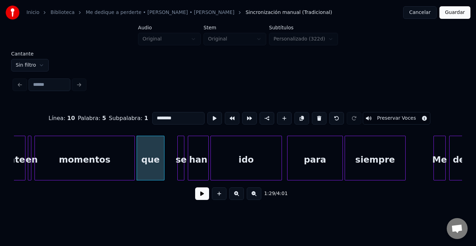
click at [183, 144] on div at bounding box center [183, 158] width 2 height 44
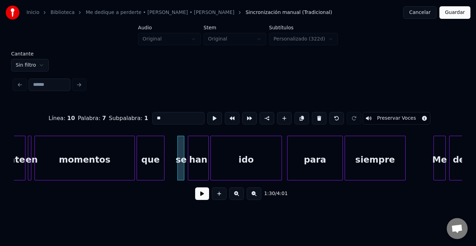
click at [183, 144] on div at bounding box center [183, 158] width 2 height 44
click at [172, 145] on div "se" at bounding box center [171, 159] width 7 height 47
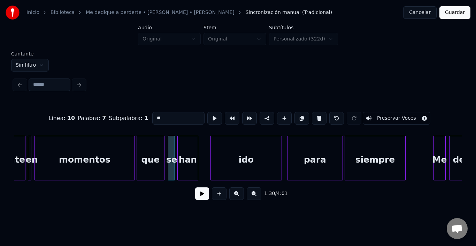
click at [188, 150] on div "han" at bounding box center [188, 159] width 20 height 47
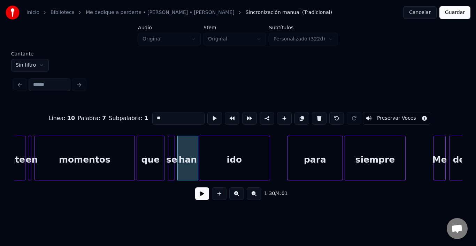
click at [219, 153] on div "ido" at bounding box center [234, 159] width 71 height 47
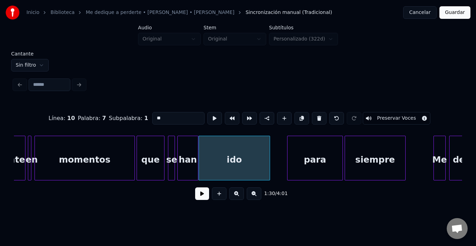
click at [220, 154] on div "ido" at bounding box center [234, 159] width 71 height 47
click at [224, 154] on div "ido" at bounding box center [237, 159] width 71 height 47
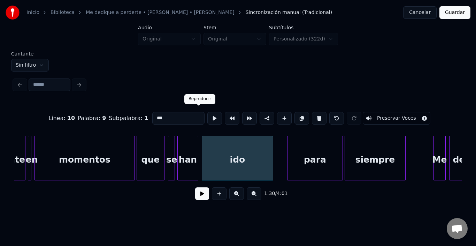
click at [207, 112] on button at bounding box center [214, 118] width 15 height 13
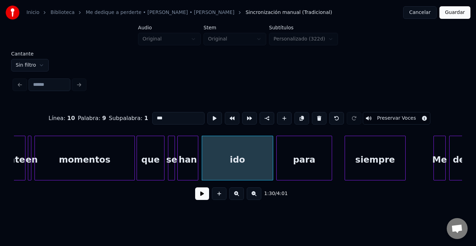
click at [297, 156] on div "para" at bounding box center [304, 159] width 55 height 47
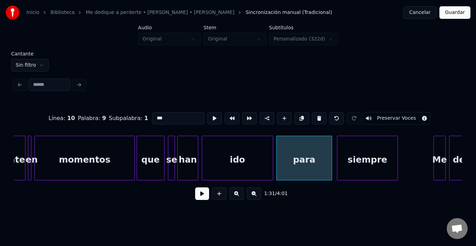
click at [364, 161] on div "siempre" at bounding box center [367, 159] width 60 height 47
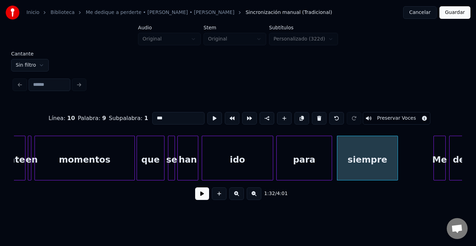
click at [351, 165] on div "siempre" at bounding box center [367, 159] width 60 height 47
type input "*******"
click at [209, 114] on button at bounding box center [216, 118] width 15 height 13
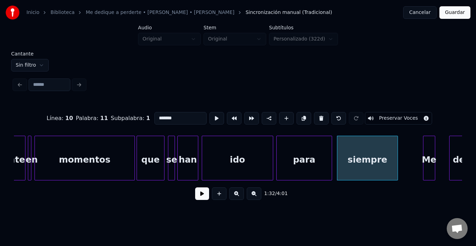
click at [431, 164] on div "Me" at bounding box center [428, 159] width 11 height 47
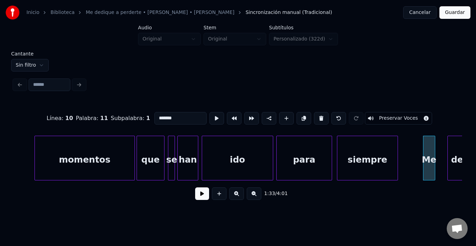
scroll to position [0, 7727]
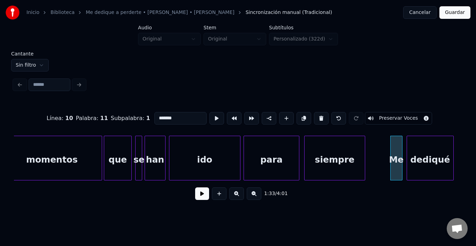
click at [448, 164] on div "dediqué" at bounding box center [430, 159] width 46 height 47
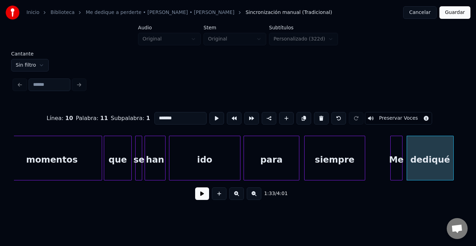
click at [340, 168] on div "siempre" at bounding box center [334, 159] width 60 height 47
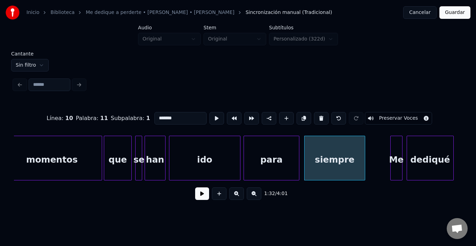
click at [195, 197] on button at bounding box center [202, 193] width 14 height 13
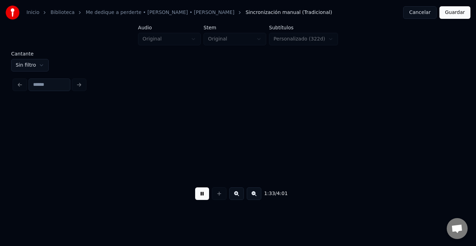
scroll to position [0, 8175]
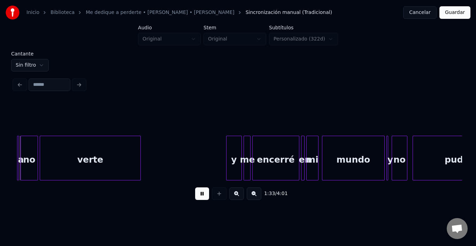
click at [195, 197] on button at bounding box center [202, 193] width 14 height 13
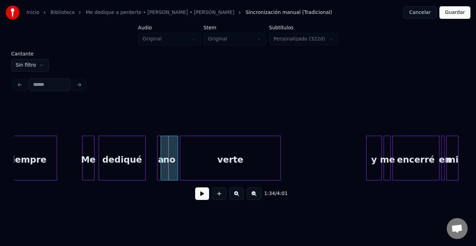
click at [160, 151] on div at bounding box center [159, 158] width 2 height 44
click at [173, 139] on div "no" at bounding box center [178, 159] width 17 height 47
click at [154, 135] on div "a" at bounding box center [153, 157] width 4 height 45
click at [179, 141] on div at bounding box center [180, 158] width 2 height 44
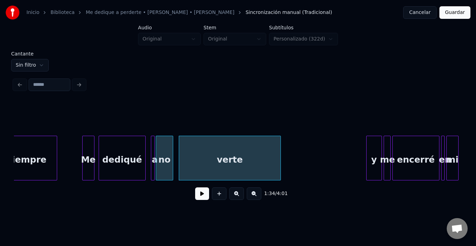
click at [161, 146] on div "no" at bounding box center [164, 159] width 17 height 47
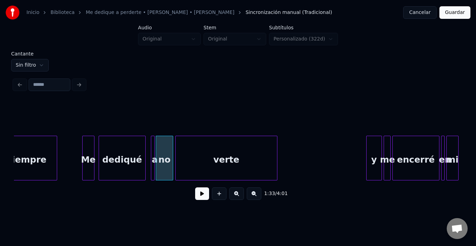
click at [195, 151] on div "verte" at bounding box center [226, 159] width 101 height 47
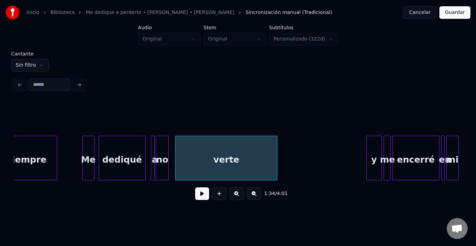
click at [168, 150] on div at bounding box center [167, 158] width 2 height 44
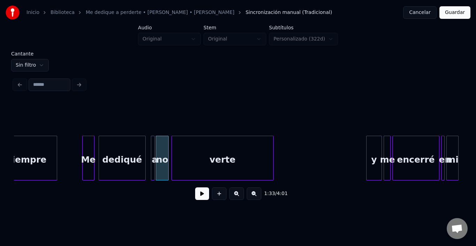
click at [196, 150] on div "verte" at bounding box center [222, 159] width 101 height 47
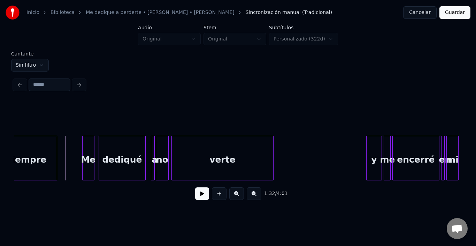
click at [196, 197] on button at bounding box center [202, 193] width 14 height 13
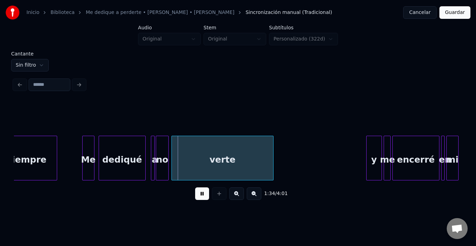
click at [196, 197] on button at bounding box center [202, 193] width 14 height 13
click at [133, 158] on div "dediqué" at bounding box center [122, 159] width 46 height 47
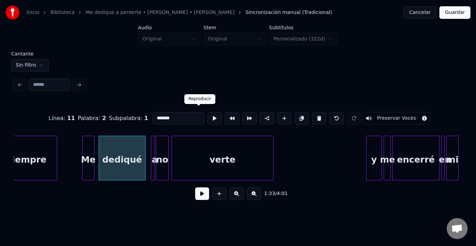
click at [207, 115] on button at bounding box center [214, 118] width 15 height 13
click at [145, 149] on div "dediqué" at bounding box center [122, 157] width 47 height 45
click at [138, 149] on div at bounding box center [137, 158] width 2 height 44
click at [131, 149] on div "dediqué" at bounding box center [118, 159] width 39 height 47
click at [207, 113] on button at bounding box center [214, 118] width 15 height 13
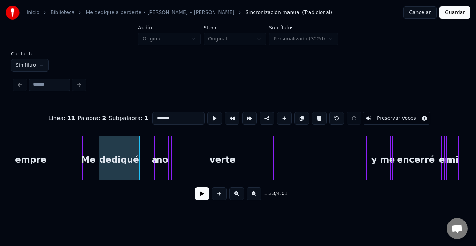
click at [138, 146] on div at bounding box center [138, 158] width 2 height 44
click at [207, 112] on button at bounding box center [214, 118] width 15 height 13
click at [139, 142] on div at bounding box center [139, 158] width 2 height 44
click at [207, 112] on button at bounding box center [214, 118] width 15 height 13
click at [153, 132] on div "Línea : 11 Palabra : 2 Subpalabra : 1 ******* Preservar Voces" at bounding box center [238, 118] width 448 height 35
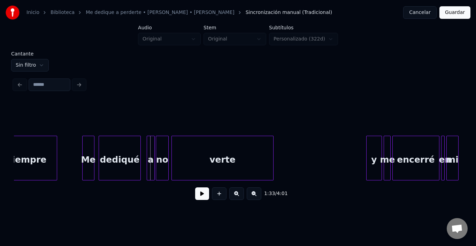
click at [147, 136] on div at bounding box center [148, 158] width 2 height 44
click at [147, 138] on div "a" at bounding box center [146, 159] width 7 height 47
click at [145, 139] on div at bounding box center [146, 158] width 2 height 44
click at [139, 140] on div at bounding box center [139, 158] width 2 height 44
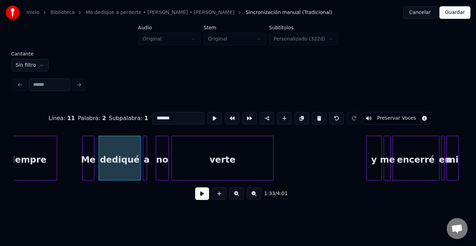
click at [145, 140] on div at bounding box center [146, 158] width 2 height 44
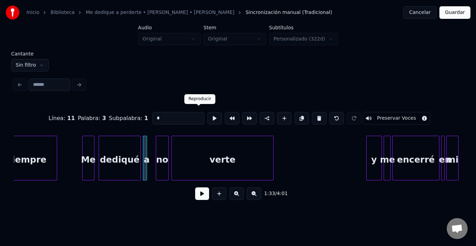
click at [207, 112] on button at bounding box center [214, 118] width 15 height 13
click at [157, 146] on div "no" at bounding box center [156, 159] width 12 height 47
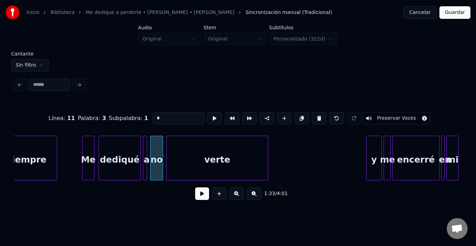
click at [177, 152] on div "verte" at bounding box center [216, 159] width 101 height 47
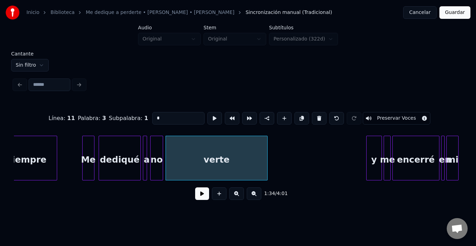
click at [177, 152] on div "verte" at bounding box center [216, 159] width 101 height 47
click at [207, 118] on button at bounding box center [214, 118] width 15 height 13
click at [368, 151] on div "y" at bounding box center [366, 159] width 15 height 47
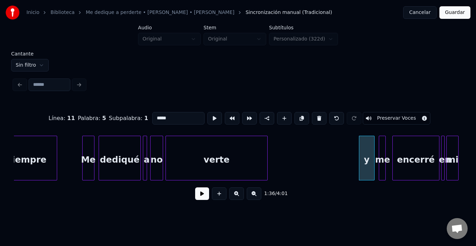
click at [381, 147] on div "me" at bounding box center [382, 159] width 7 height 47
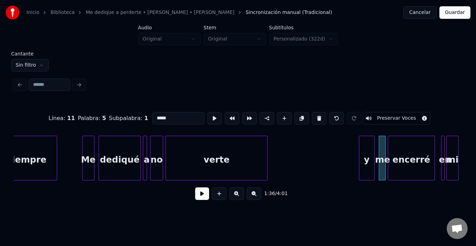
click at [401, 150] on div "encerré" at bounding box center [411, 159] width 46 height 47
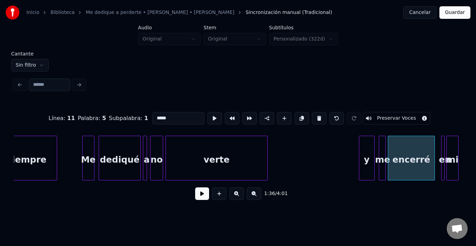
click at [401, 150] on div "encerré" at bounding box center [411, 159] width 46 height 47
click at [207, 116] on button at bounding box center [214, 118] width 15 height 13
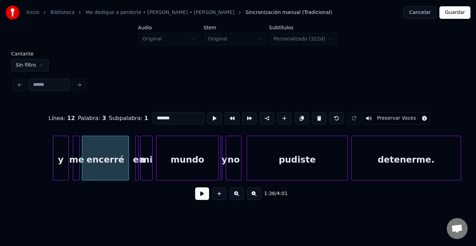
scroll to position [0, 8342]
click at [134, 136] on div "en" at bounding box center [134, 159] width 7 height 47
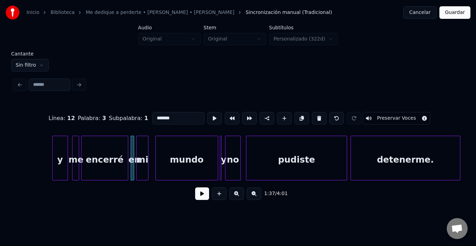
click at [145, 140] on div "mi" at bounding box center [142, 159] width 11 height 47
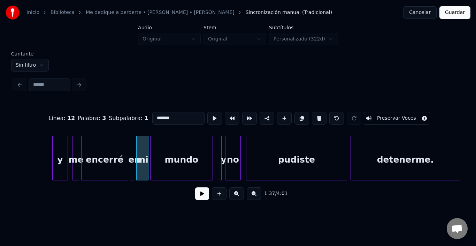
click at [167, 151] on div "mundo" at bounding box center [181, 159] width 62 height 47
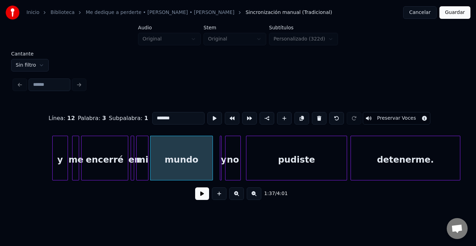
click at [167, 151] on div "mundo" at bounding box center [181, 159] width 62 height 47
click at [207, 115] on button at bounding box center [214, 118] width 15 height 13
click at [207, 116] on button at bounding box center [214, 118] width 15 height 13
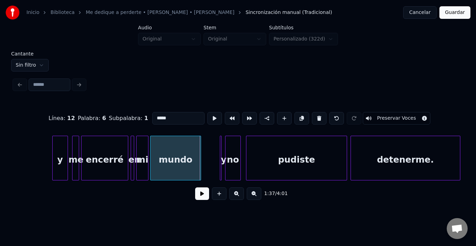
click at [200, 155] on div at bounding box center [200, 158] width 2 height 44
click at [218, 135] on div "y" at bounding box center [218, 157] width 8 height 45
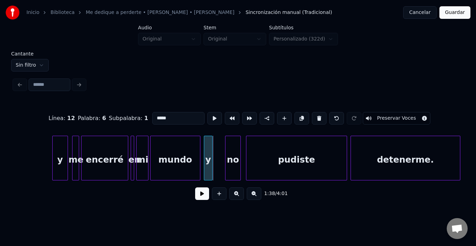
click at [207, 138] on div "y" at bounding box center [208, 159] width 8 height 47
click at [204, 140] on div at bounding box center [205, 158] width 2 height 44
click at [215, 147] on div "no" at bounding box center [217, 159] width 15 height 47
click at [215, 145] on div "no" at bounding box center [217, 159] width 15 height 47
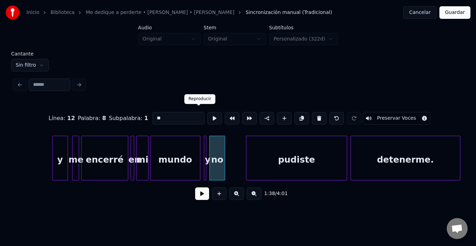
click at [207, 117] on button at bounding box center [214, 118] width 15 height 13
click at [176, 150] on div "mundo" at bounding box center [174, 159] width 49 height 47
type input "*****"
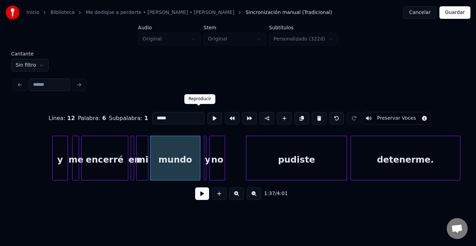
click at [207, 113] on button at bounding box center [214, 118] width 15 height 13
click at [196, 194] on button at bounding box center [202, 193] width 14 height 13
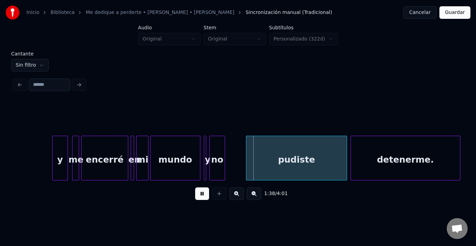
click at [196, 194] on button at bounding box center [202, 193] width 14 height 13
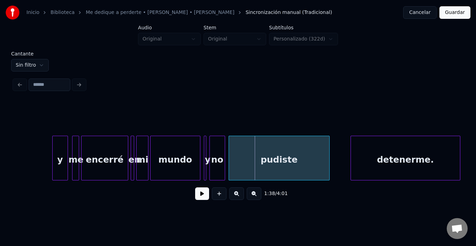
click at [273, 155] on div "pudiste" at bounding box center [279, 159] width 100 height 47
click at [262, 145] on div "pudiste" at bounding box center [279, 159] width 100 height 47
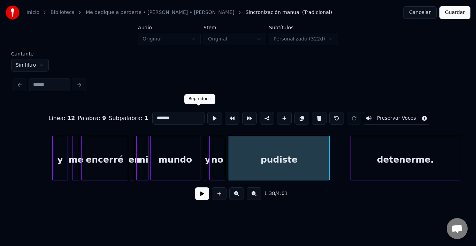
click at [207, 112] on button at bounding box center [214, 118] width 15 height 13
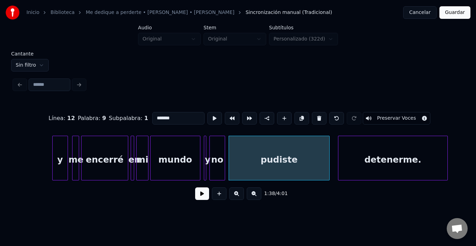
click at [355, 158] on div "detenerme." at bounding box center [392, 159] width 109 height 47
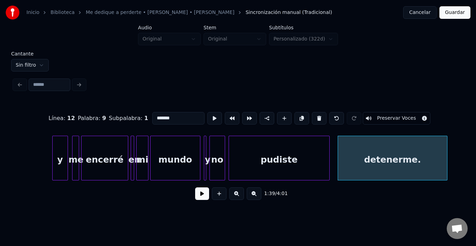
click at [355, 158] on div "detenerme." at bounding box center [392, 159] width 109 height 47
type input "**********"
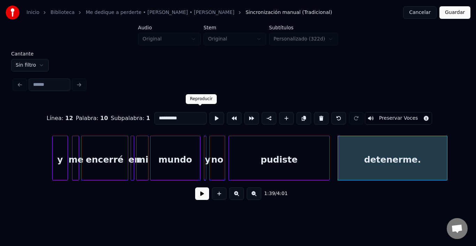
click at [209, 113] on button at bounding box center [216, 118] width 15 height 13
click at [198, 198] on button at bounding box center [202, 193] width 14 height 13
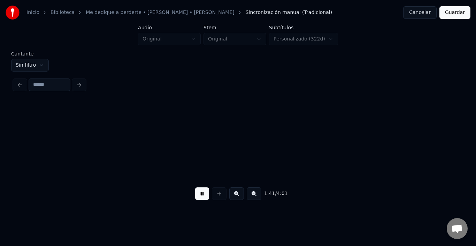
scroll to position [0, 8790]
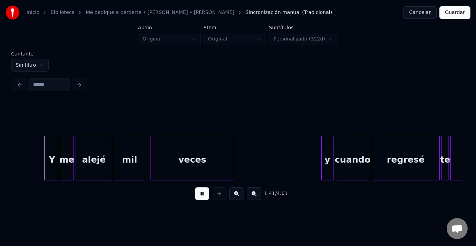
click at [198, 198] on button at bounding box center [202, 193] width 14 height 13
click at [40, 148] on div "Y" at bounding box center [40, 159] width 11 height 47
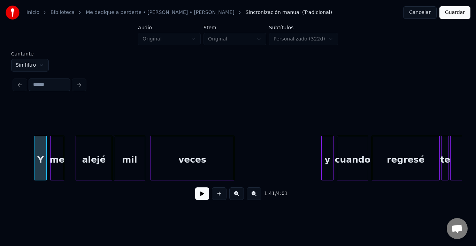
click at [58, 153] on div "me" at bounding box center [57, 159] width 13 height 47
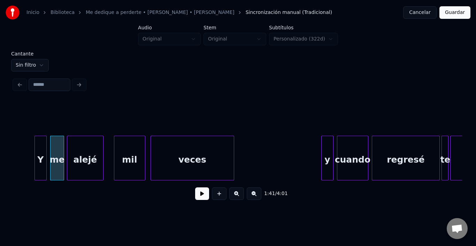
click at [73, 156] on div "alejé" at bounding box center [85, 159] width 36 height 47
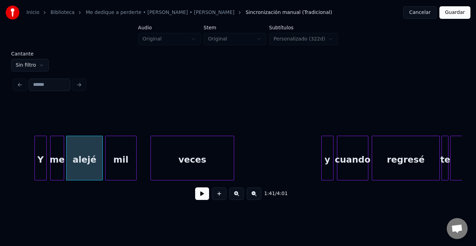
click at [115, 156] on div "mil" at bounding box center [121, 159] width 31 height 47
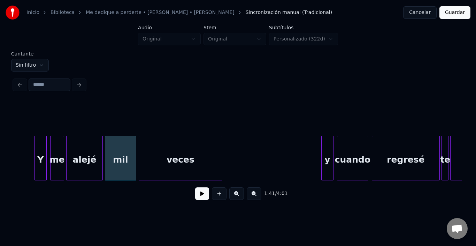
click at [167, 164] on div "veces" at bounding box center [180, 159] width 83 height 47
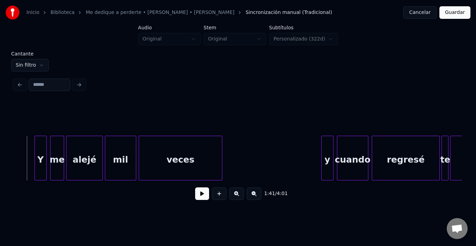
click at [195, 193] on button at bounding box center [202, 193] width 14 height 13
click at [320, 144] on div "y" at bounding box center [321, 159] width 11 height 47
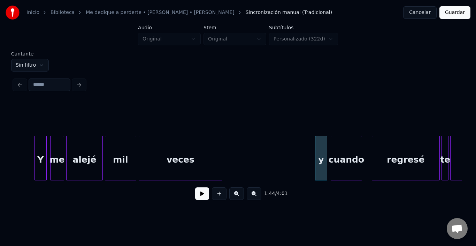
click at [350, 148] on div "cuando" at bounding box center [346, 159] width 31 height 47
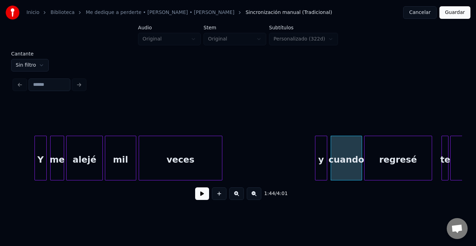
click at [388, 153] on div "regresé" at bounding box center [397, 159] width 67 height 47
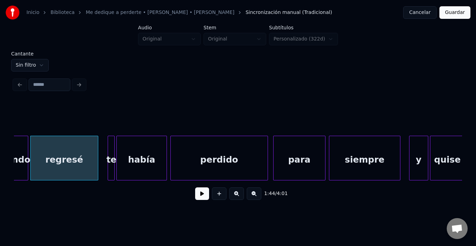
scroll to position [0, 9125]
click at [104, 139] on div "te" at bounding box center [104, 159] width 7 height 47
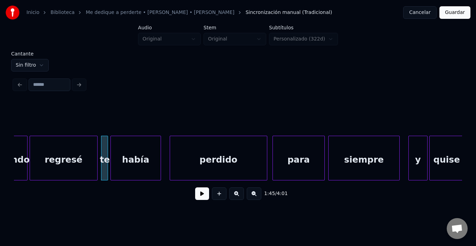
click at [138, 153] on div "había" at bounding box center [136, 159] width 50 height 47
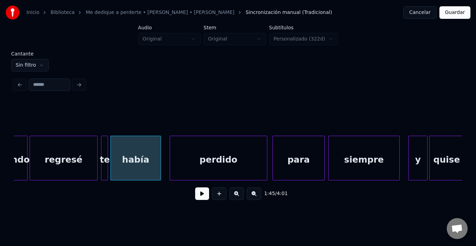
click at [138, 153] on div "había" at bounding box center [136, 159] width 50 height 47
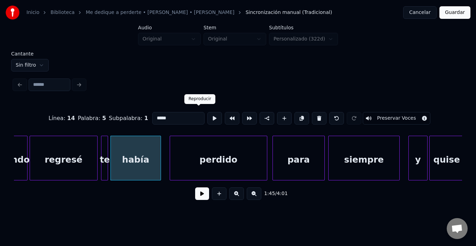
click at [207, 112] on button at bounding box center [214, 118] width 15 height 13
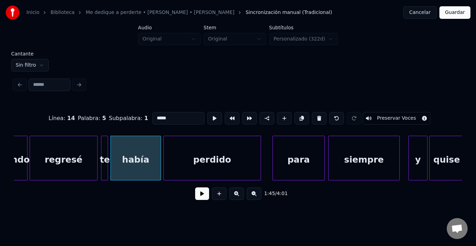
click at [186, 166] on div "perdido" at bounding box center [212, 159] width 97 height 47
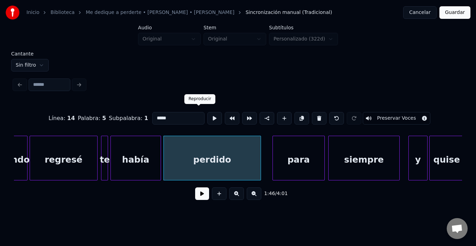
click at [207, 112] on button at bounding box center [214, 118] width 15 height 13
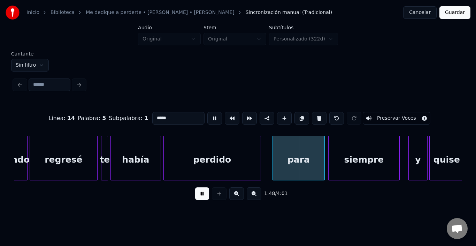
click at [207, 112] on button at bounding box center [214, 118] width 15 height 13
click at [288, 160] on div "para" at bounding box center [291, 159] width 52 height 47
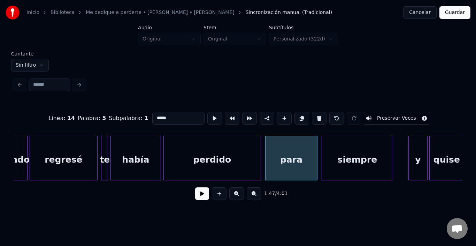
click at [375, 156] on div "siempre" at bounding box center [357, 159] width 71 height 47
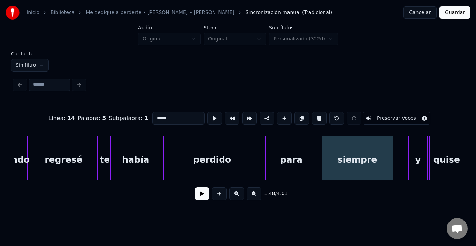
click at [375, 156] on div "siempre" at bounding box center [357, 159] width 71 height 47
click at [207, 117] on button at bounding box center [214, 118] width 15 height 13
click at [409, 160] on div "y" at bounding box center [409, 159] width 18 height 47
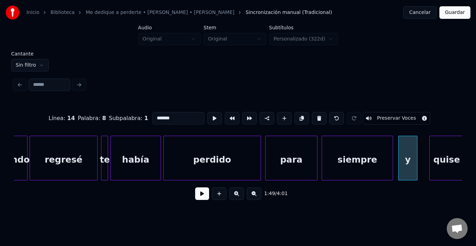
click at [409, 160] on div "y" at bounding box center [407, 159] width 18 height 47
click at [207, 114] on button at bounding box center [214, 118] width 15 height 13
click at [436, 158] on div "quise" at bounding box center [437, 159] width 34 height 47
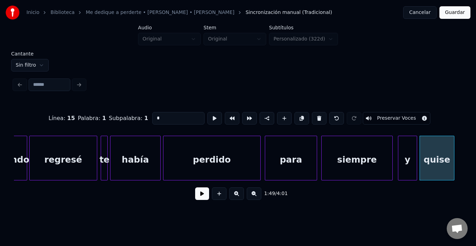
click at [433, 157] on div "quise" at bounding box center [437, 159] width 34 height 47
type input "*****"
click at [207, 118] on button at bounding box center [214, 118] width 15 height 13
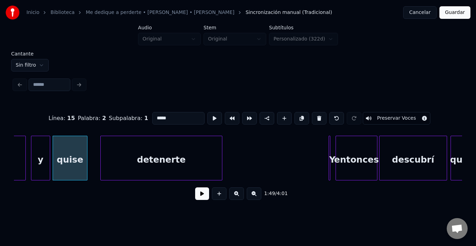
scroll to position [0, 9501]
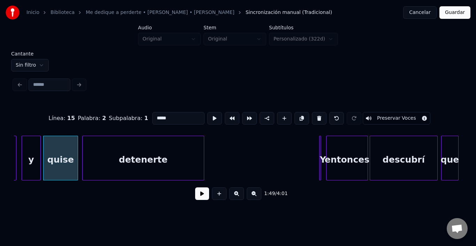
click at [117, 160] on div "detenerte" at bounding box center [143, 159] width 121 height 47
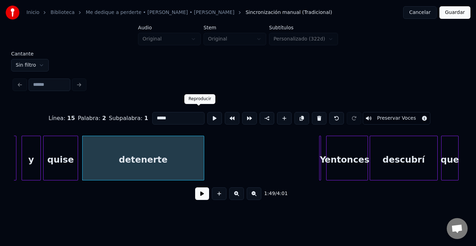
click at [207, 116] on button at bounding box center [214, 118] width 15 height 13
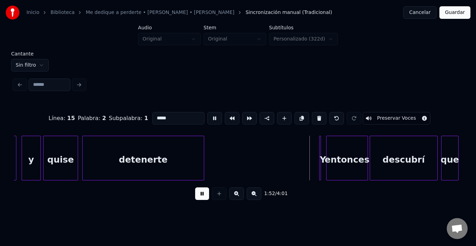
click at [207, 116] on button at bounding box center [214, 118] width 15 height 13
click at [317, 142] on div "Y" at bounding box center [317, 159] width 7 height 47
click at [329, 146] on div "entonces" at bounding box center [343, 159] width 41 height 47
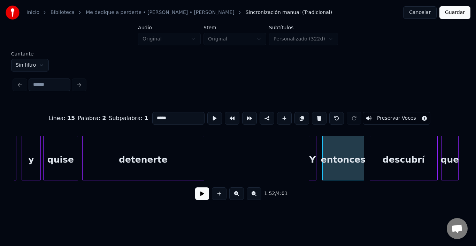
click at [312, 149] on div "Y" at bounding box center [312, 159] width 7 height 47
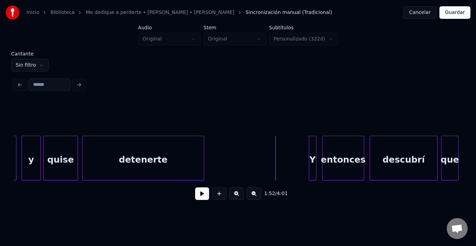
click at [195, 199] on button at bounding box center [202, 193] width 14 height 13
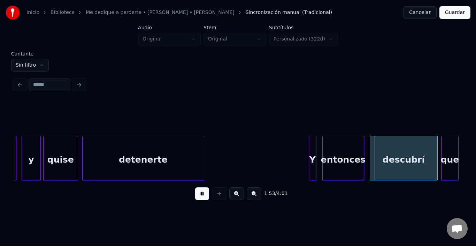
click at [195, 199] on button at bounding box center [202, 193] width 14 height 13
click at [333, 153] on div "entonces" at bounding box center [339, 159] width 41 height 47
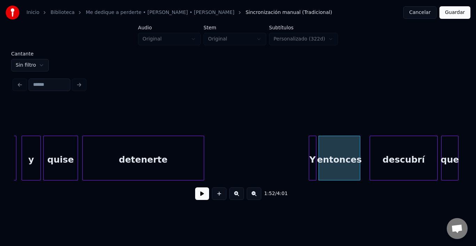
click at [202, 193] on button at bounding box center [202, 193] width 14 height 13
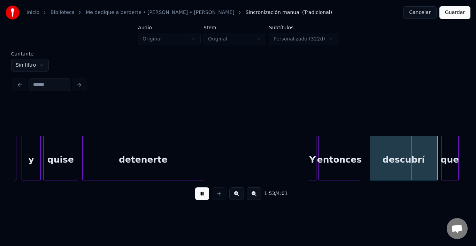
click at [202, 193] on button at bounding box center [202, 193] width 14 height 13
click at [382, 154] on div "descubrí" at bounding box center [396, 159] width 67 height 47
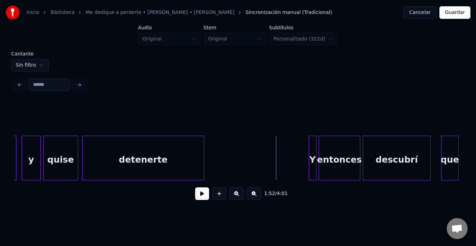
click at [197, 195] on button at bounding box center [202, 193] width 14 height 13
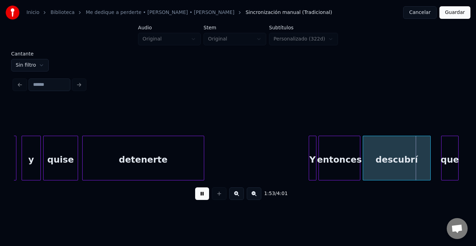
click at [197, 195] on button at bounding box center [202, 193] width 14 height 13
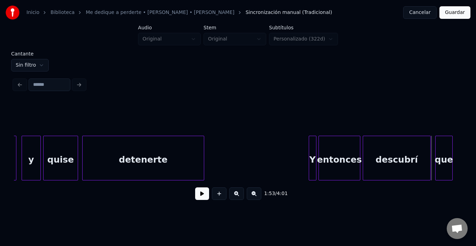
click at [444, 158] on div "que" at bounding box center [443, 159] width 17 height 47
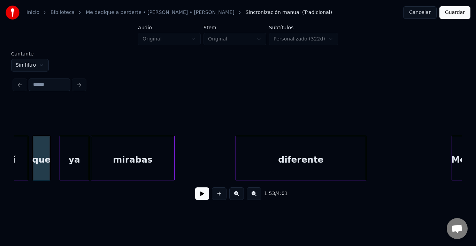
scroll to position [0, 9905]
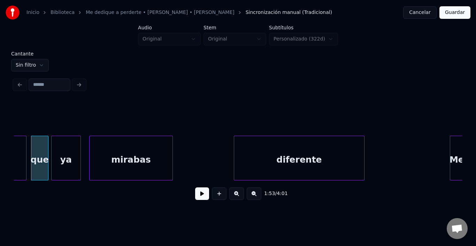
click at [63, 148] on div "ya" at bounding box center [66, 159] width 29 height 47
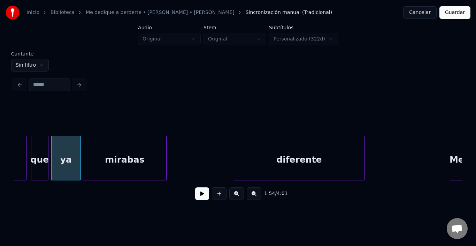
click at [103, 149] on div "mirabas" at bounding box center [124, 159] width 83 height 47
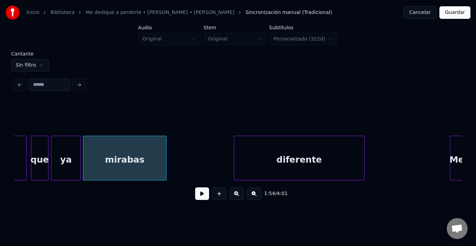
click at [202, 197] on button at bounding box center [202, 193] width 14 height 13
drag, startPoint x: 197, startPoint y: 197, endPoint x: 116, endPoint y: 180, distance: 83.1
click at [196, 197] on button at bounding box center [202, 193] width 14 height 13
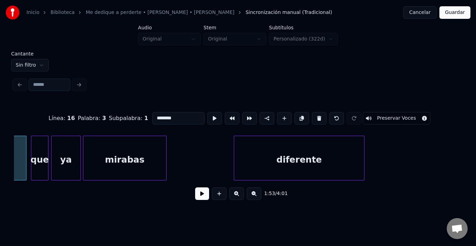
scroll to position [0, 9850]
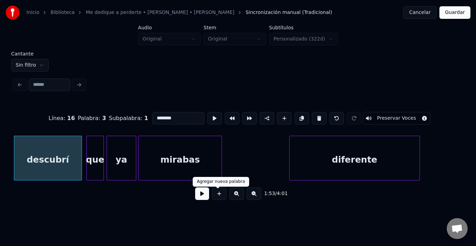
click at [204, 200] on button at bounding box center [202, 193] width 14 height 13
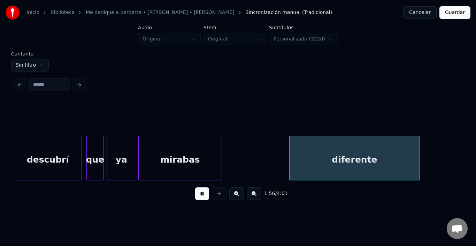
click at [196, 198] on button at bounding box center [202, 193] width 14 height 13
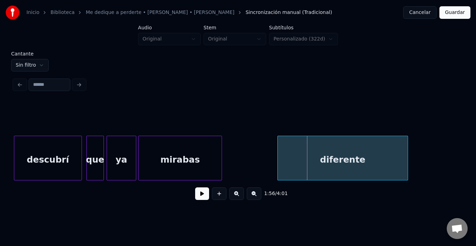
click at [319, 153] on div "diferente" at bounding box center [343, 159] width 130 height 47
click at [195, 200] on button at bounding box center [202, 193] width 14 height 13
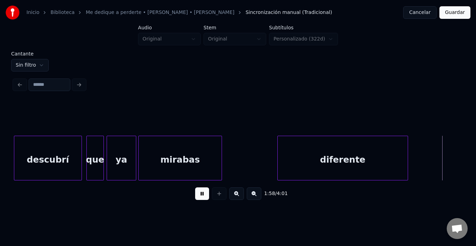
click at [195, 200] on button at bounding box center [202, 193] width 14 height 13
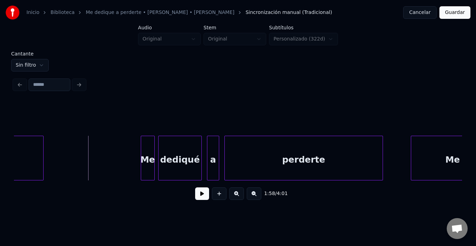
scroll to position [0, 10226]
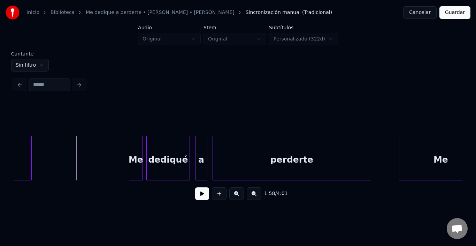
click at [195, 193] on button at bounding box center [202, 193] width 14 height 13
click at [130, 151] on div "Me" at bounding box center [128, 159] width 13 height 47
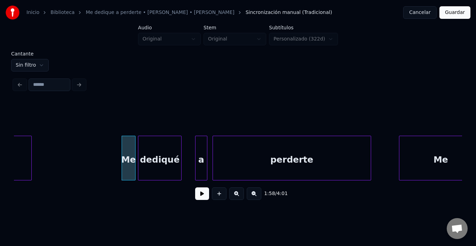
click at [153, 157] on div "dediqué" at bounding box center [159, 159] width 43 height 47
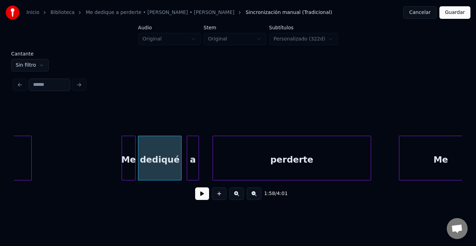
click at [193, 147] on div "a" at bounding box center [192, 159] width 11 height 47
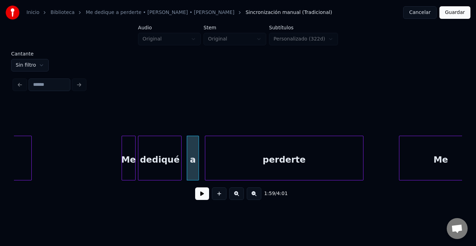
click at [263, 158] on div "perderte" at bounding box center [284, 159] width 158 height 47
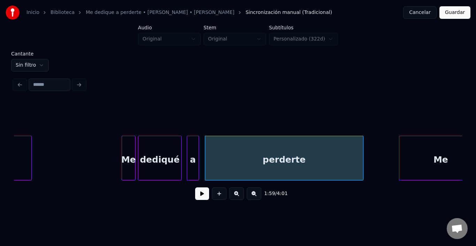
click at [101, 157] on div "diferente Me dediqué a perderte Me" at bounding box center [286, 157] width 20997 height 45
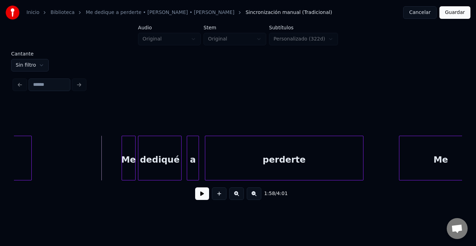
click at [201, 194] on button at bounding box center [202, 193] width 14 height 13
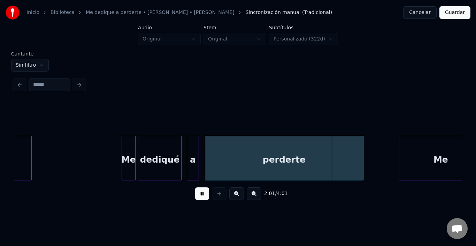
click at [197, 193] on button at bounding box center [202, 193] width 14 height 13
click at [347, 163] on div at bounding box center [348, 158] width 2 height 44
click at [198, 196] on button at bounding box center [202, 193] width 14 height 13
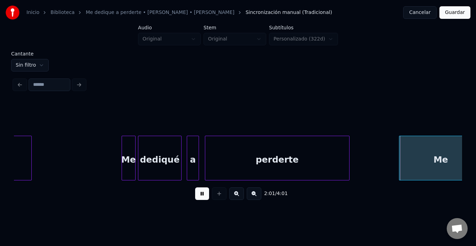
click at [198, 196] on button at bounding box center [202, 193] width 14 height 13
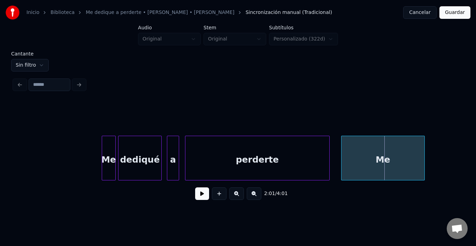
click at [374, 157] on div "Me" at bounding box center [382, 159] width 83 height 47
click at [187, 150] on div at bounding box center [186, 158] width 2 height 44
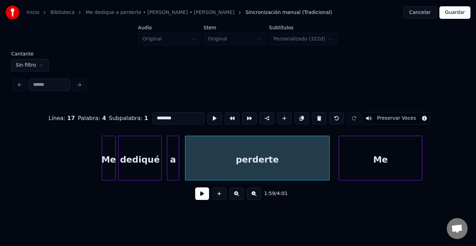
type input "********"
click at [201, 194] on button at bounding box center [202, 193] width 14 height 13
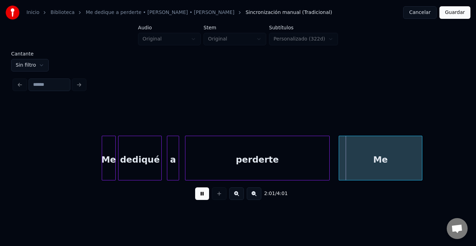
click at [202, 196] on button at bounding box center [202, 193] width 14 height 13
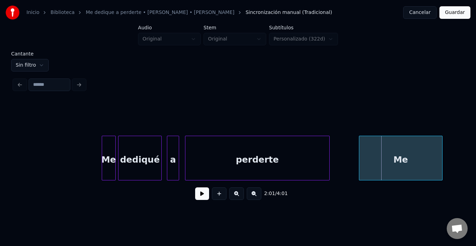
click at [395, 155] on div "Me" at bounding box center [400, 159] width 83 height 47
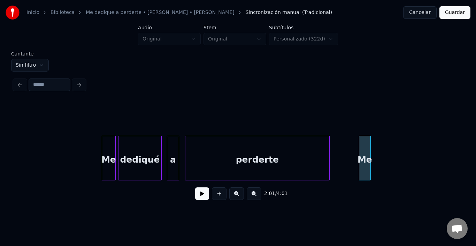
click at [370, 155] on div at bounding box center [369, 158] width 2 height 44
click at [367, 153] on div "Me" at bounding box center [364, 159] width 11 height 47
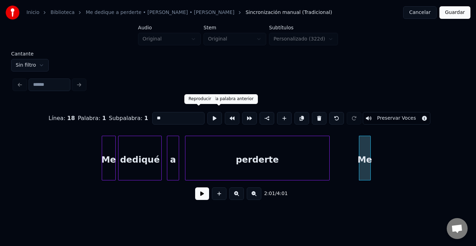
click at [207, 114] on button at bounding box center [214, 118] width 15 height 13
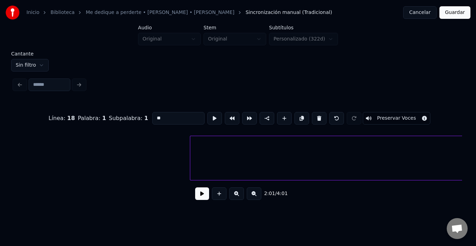
scroll to position [0, 10638]
type input "*******"
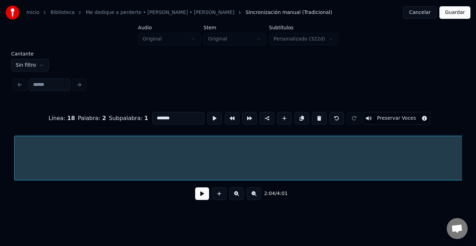
scroll to position [0, 10811]
click at [200, 195] on button at bounding box center [202, 193] width 14 height 13
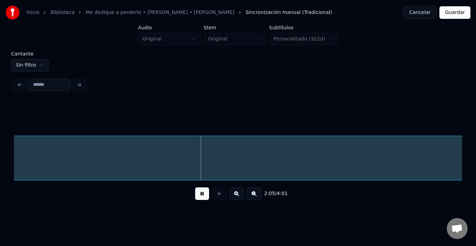
scroll to position [0, 10884]
click at [195, 194] on button at bounding box center [202, 193] width 14 height 13
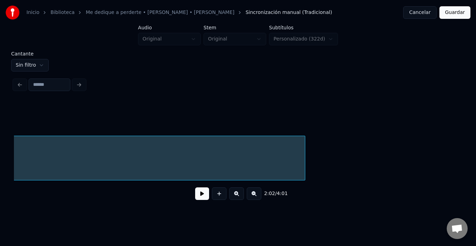
scroll to position [0, 11607]
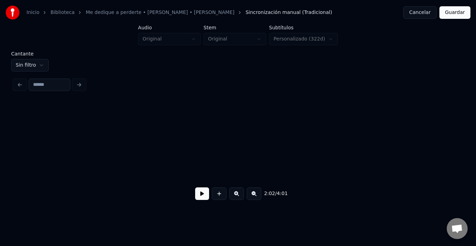
click at [0, 145] on div "Inicio Biblioteca Me dedique a perderte • Alejandro Fdez • Amaia Montero Sincro…" at bounding box center [238, 102] width 476 height 204
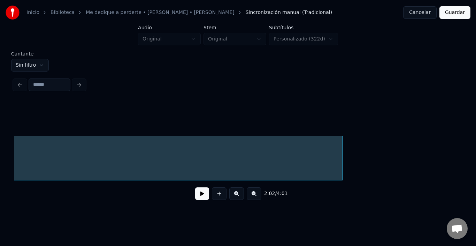
scroll to position [0, 11269]
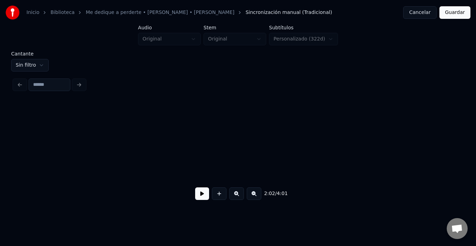
click at [0, 168] on div "Inicio Biblioteca Me dedique a perderte • Alejandro Fdez • Amaia Montero Sincro…" at bounding box center [238, 102] width 476 height 204
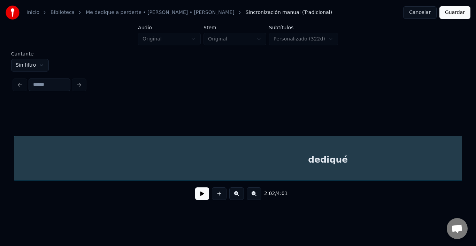
click at [460, 183] on div "2:02 / 4:01" at bounding box center [238, 193] width 448 height 26
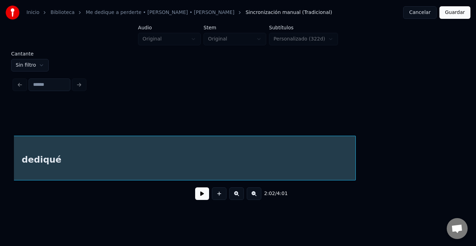
scroll to position [0, 10921]
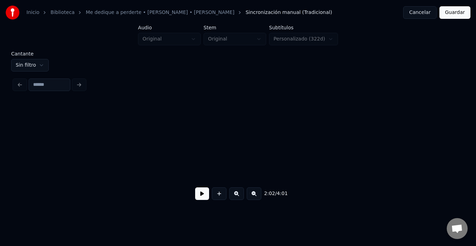
click at [0, 154] on div "Inicio Biblioteca Me dedique a perderte • Alejandro Fdez • Amaia Montero Sincro…" at bounding box center [238, 102] width 476 height 204
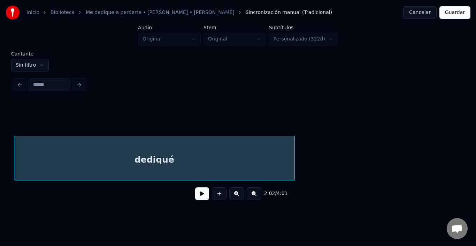
click at [294, 160] on div "dediqué" at bounding box center [154, 157] width 281 height 45
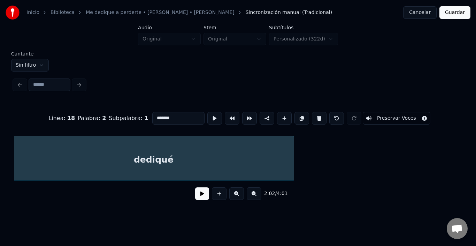
scroll to position [0, 10616]
click at [283, 160] on div "dediqué" at bounding box center [154, 157] width 281 height 45
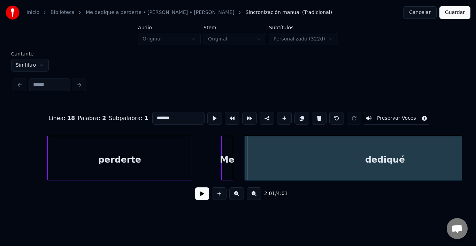
scroll to position [0, 10448]
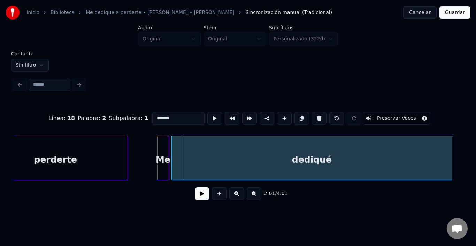
click at [294, 168] on div "dediqué" at bounding box center [312, 159] width 280 height 47
click at [207, 116] on button at bounding box center [214, 118] width 15 height 13
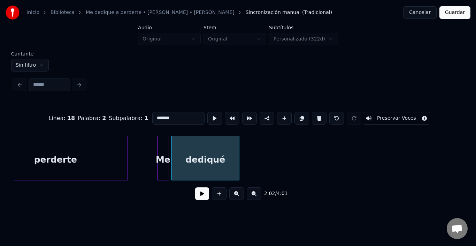
click at [237, 163] on div at bounding box center [238, 158] width 2 height 44
click at [227, 162] on div "dediqué" at bounding box center [205, 159] width 67 height 47
click at [207, 112] on button at bounding box center [214, 118] width 15 height 13
click at [234, 149] on div at bounding box center [234, 158] width 2 height 44
click at [184, 112] on input "*******" at bounding box center [178, 118] width 52 height 13
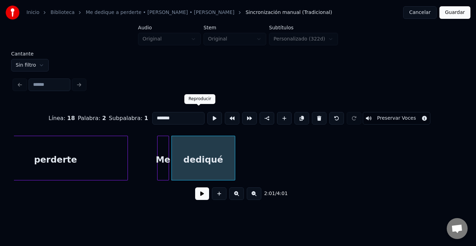
click at [207, 112] on button at bounding box center [214, 118] width 15 height 13
click at [142, 152] on div "dediqué Me perderte" at bounding box center [64, 157] width 20997 height 45
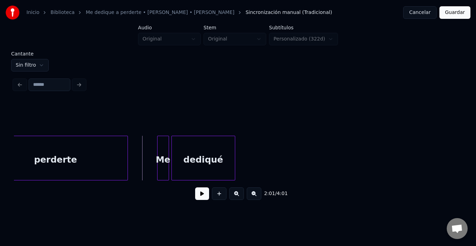
click at [195, 195] on button at bounding box center [202, 193] width 14 height 13
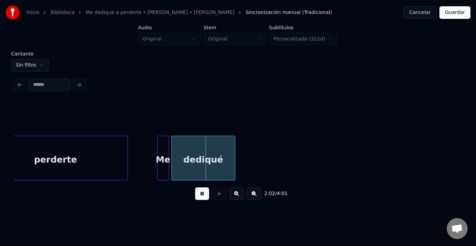
click at [195, 195] on button at bounding box center [202, 193] width 14 height 13
click at [99, 167] on div "perderte" at bounding box center [56, 159] width 144 height 47
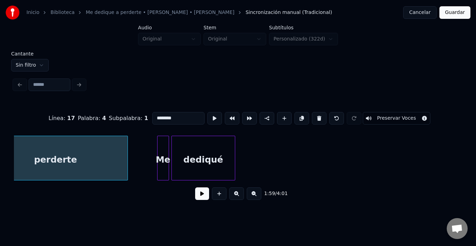
scroll to position [0, 10417]
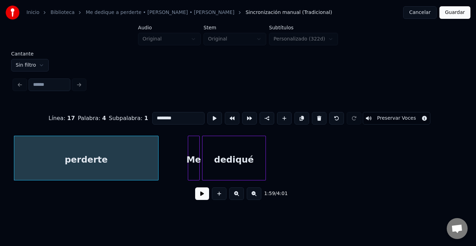
click at [199, 197] on button at bounding box center [202, 193] width 14 height 13
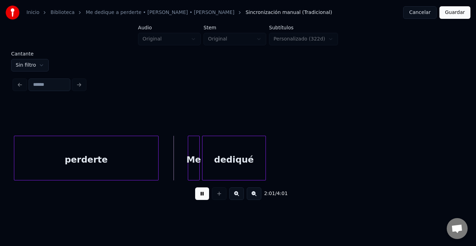
click at [199, 197] on button at bounding box center [202, 193] width 14 height 13
click at [186, 145] on div "Me" at bounding box center [187, 159] width 11 height 47
click at [196, 196] on button at bounding box center [202, 193] width 14 height 13
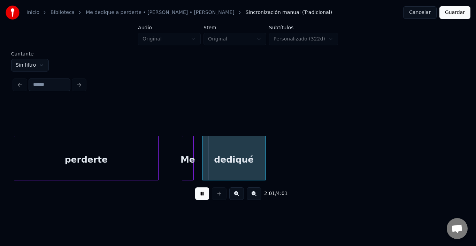
click at [196, 196] on button at bounding box center [202, 193] width 14 height 13
click at [229, 147] on div "dediqué" at bounding box center [229, 159] width 63 height 47
click at [196, 198] on button at bounding box center [202, 193] width 14 height 13
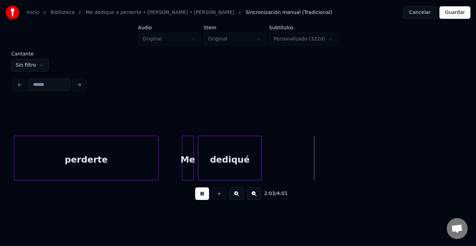
click at [196, 198] on button at bounding box center [202, 193] width 14 height 13
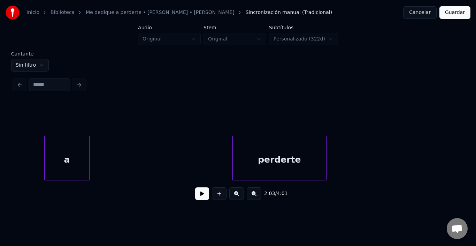
scroll to position [0, 12075]
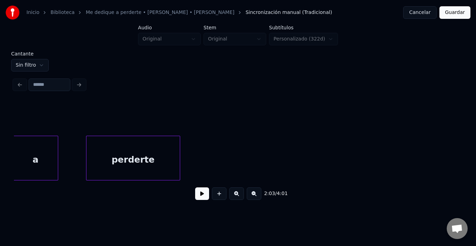
click at [155, 156] on div "perderte" at bounding box center [132, 159] width 93 height 47
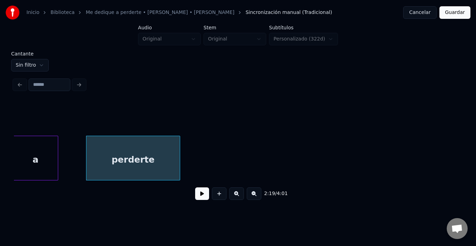
click at [155, 156] on div "perderte" at bounding box center [132, 159] width 93 height 47
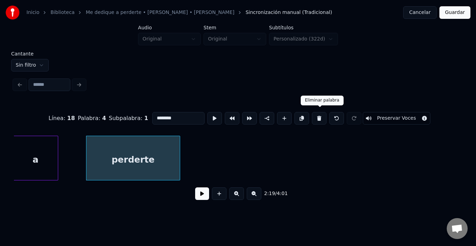
click at [320, 117] on button at bounding box center [319, 118] width 15 height 13
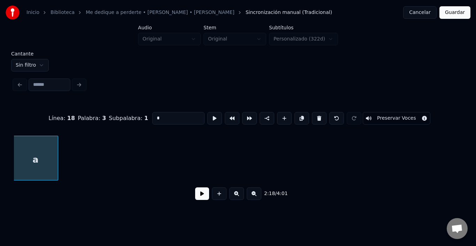
scroll to position [0, 12074]
click at [317, 117] on button at bounding box center [319, 118] width 15 height 13
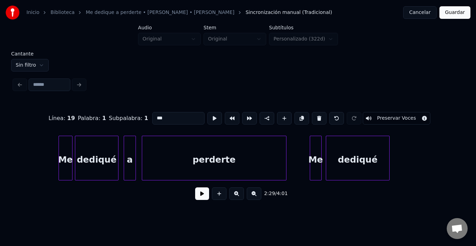
scroll to position [0, 10329]
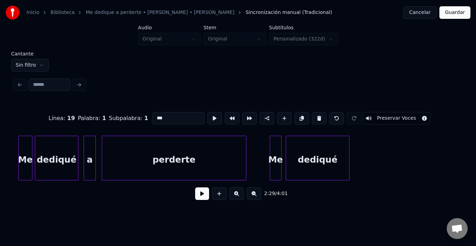
click at [323, 155] on div "dediqué" at bounding box center [317, 159] width 63 height 47
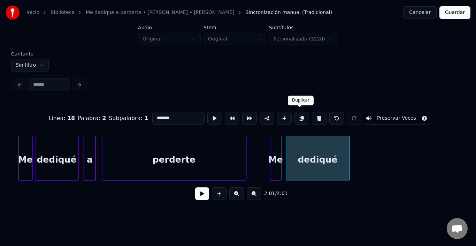
click at [300, 116] on button at bounding box center [301, 118] width 15 height 13
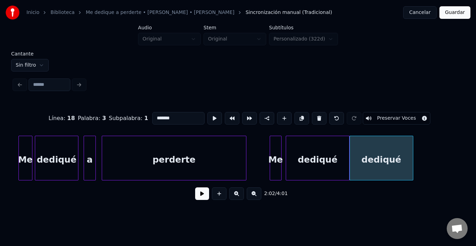
click at [300, 116] on button at bounding box center [301, 118] width 15 height 13
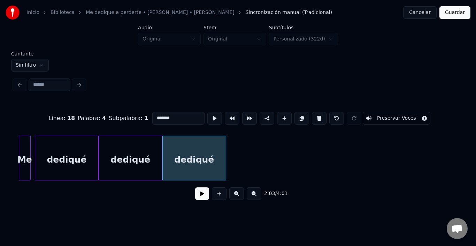
scroll to position [0, 10608]
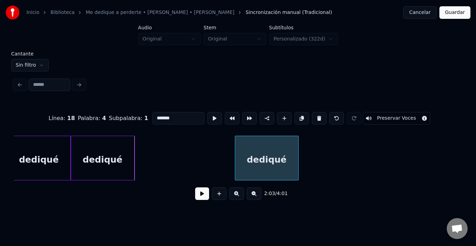
click at [275, 158] on div "dediqué" at bounding box center [266, 159] width 63 height 47
click at [117, 156] on div "dediqué" at bounding box center [103, 159] width 63 height 47
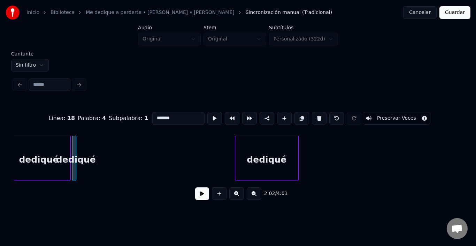
click at [75, 158] on div at bounding box center [75, 158] width 2 height 44
click at [157, 115] on input "*******" at bounding box center [178, 118] width 52 height 13
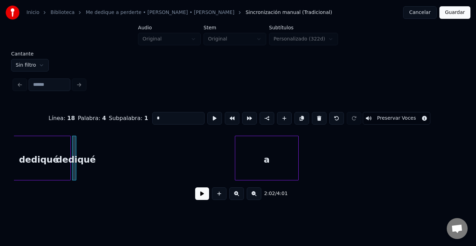
click at [39, 159] on div "dediqué" at bounding box center [38, 159] width 63 height 47
type input "*******"
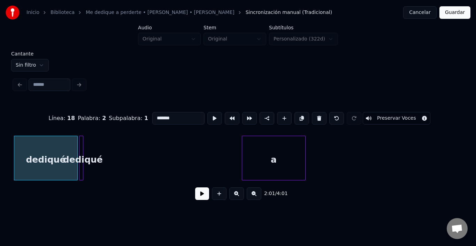
click at [199, 196] on button at bounding box center [202, 193] width 14 height 13
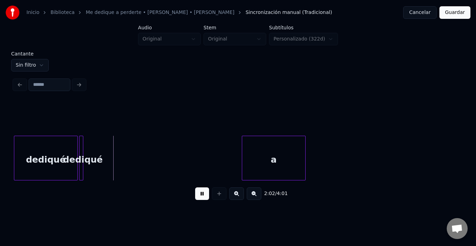
click at [199, 196] on button at bounding box center [202, 193] width 14 height 13
click at [114, 147] on div at bounding box center [113, 158] width 2 height 44
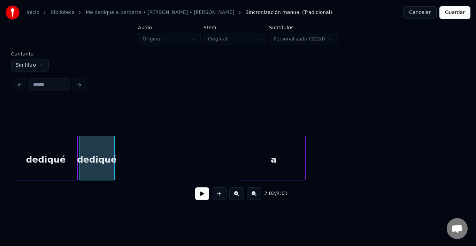
click at [107, 147] on div "dediqué" at bounding box center [96, 159] width 35 height 47
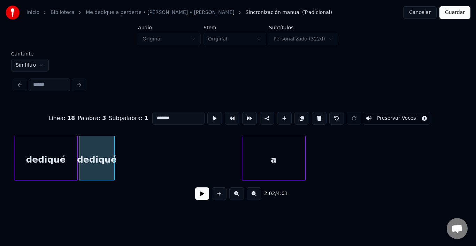
click at [154, 115] on input "*******" at bounding box center [178, 118] width 52 height 13
type input "*"
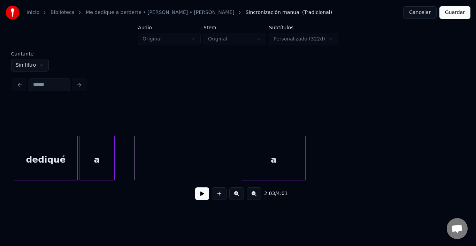
click at [102, 149] on div "a" at bounding box center [96, 159] width 35 height 47
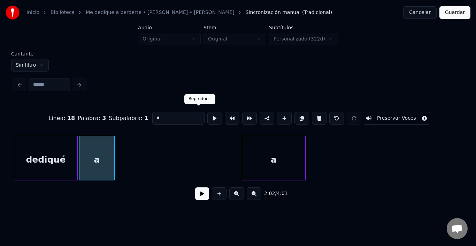
click at [207, 117] on button at bounding box center [214, 118] width 15 height 13
click at [66, 149] on div "dediqué" at bounding box center [45, 159] width 63 height 47
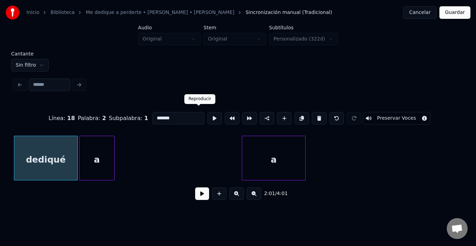
click at [207, 115] on button at bounding box center [214, 118] width 15 height 13
click at [101, 150] on div "a" at bounding box center [96, 159] width 35 height 47
type input "*"
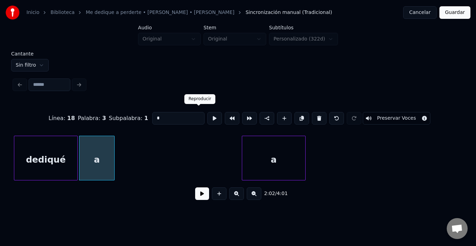
click at [207, 114] on button at bounding box center [214, 118] width 15 height 13
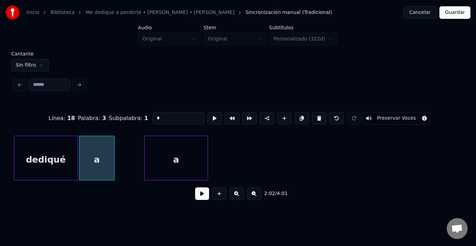
click at [161, 158] on div "a" at bounding box center [176, 159] width 63 height 47
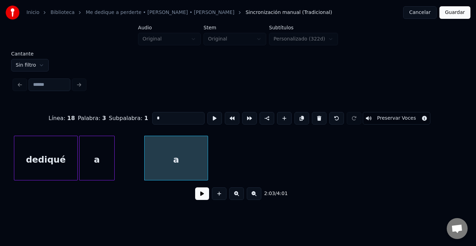
click at [158, 157] on div "a" at bounding box center [176, 159] width 63 height 47
click at [207, 114] on button at bounding box center [214, 118] width 15 height 13
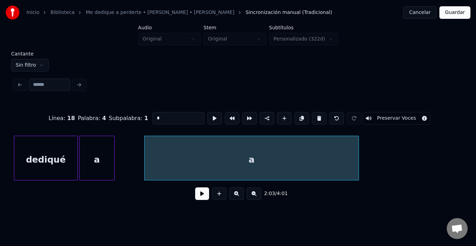
click at [357, 142] on div at bounding box center [357, 158] width 2 height 44
click at [207, 116] on button at bounding box center [214, 118] width 15 height 13
click at [151, 148] on div at bounding box center [152, 158] width 2 height 44
click at [161, 117] on input "*" at bounding box center [178, 118] width 52 height 13
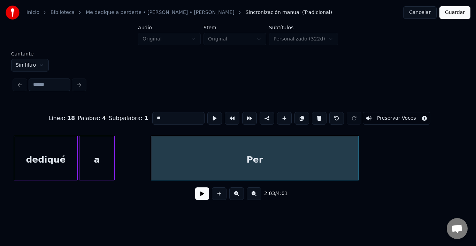
type input "*"
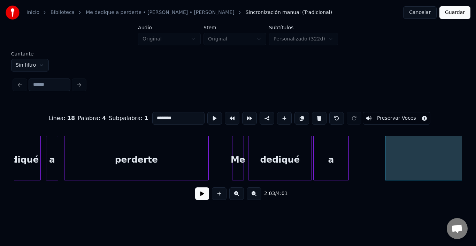
scroll to position [0, 10300]
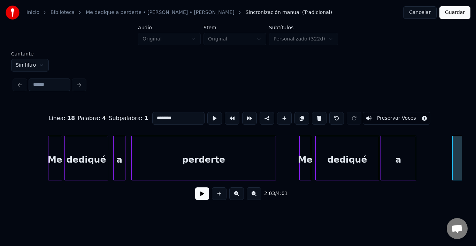
click at [237, 156] on div "perderte" at bounding box center [204, 159] width 144 height 47
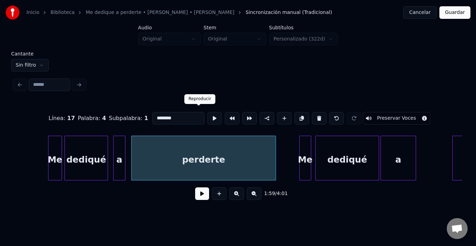
type input "********"
click at [207, 118] on button at bounding box center [214, 118] width 15 height 13
click at [201, 195] on button at bounding box center [202, 193] width 14 height 13
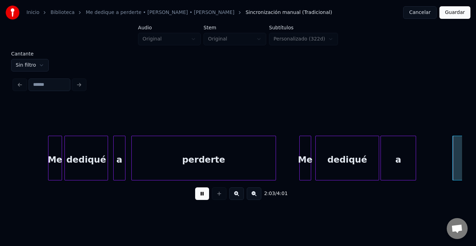
scroll to position [0, 10748]
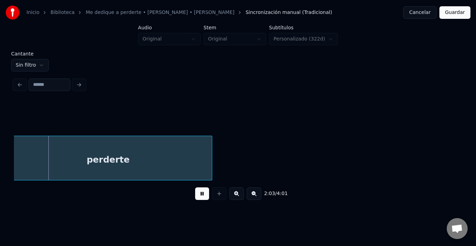
click at [201, 195] on button at bounding box center [202, 193] width 14 height 13
click at [238, 178] on div "perderte" at bounding box center [238, 157] width 448 height 45
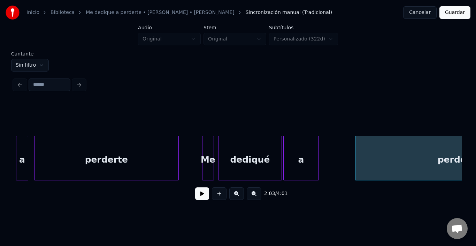
scroll to position [0, 10356]
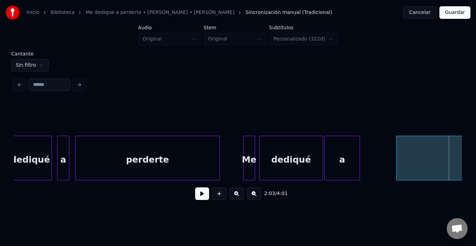
click at [230, 158] on div "perderte dediqué a Me perderte a dediqué" at bounding box center [156, 157] width 20997 height 45
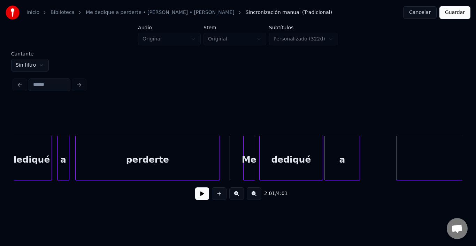
click at [201, 191] on div "2:01 / 4:01" at bounding box center [238, 193] width 437 height 15
click at [26, 166] on div "dediqué" at bounding box center [30, 159] width 43 height 47
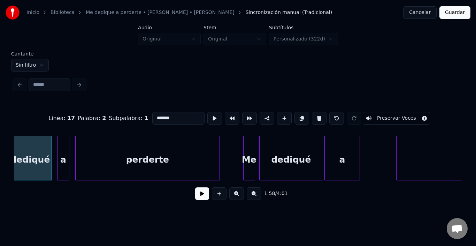
scroll to position [0, 10350]
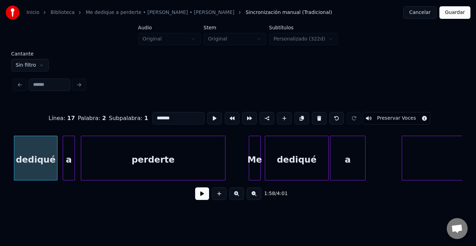
click at [188, 194] on div "1:58 / 4:01" at bounding box center [238, 193] width 437 height 15
click at [196, 194] on button at bounding box center [202, 193] width 14 height 13
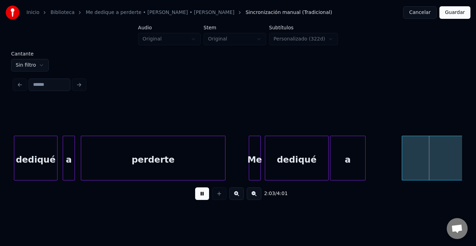
click at [207, 194] on div "2:03 / 4:01" at bounding box center [238, 193] width 437 height 15
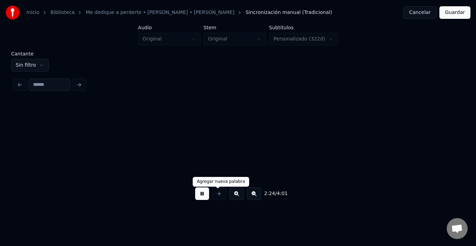
scroll to position [0, 12592]
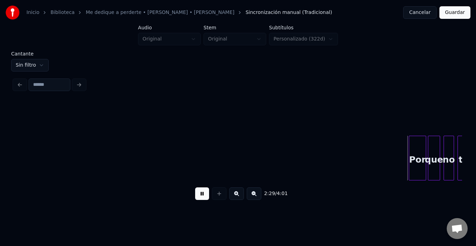
click at [201, 193] on button at bounding box center [202, 193] width 14 height 13
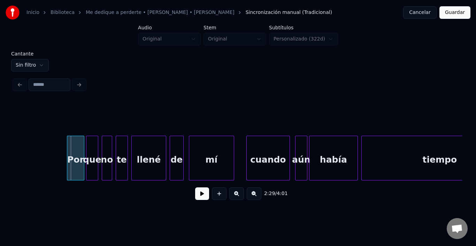
scroll to position [0, 12900]
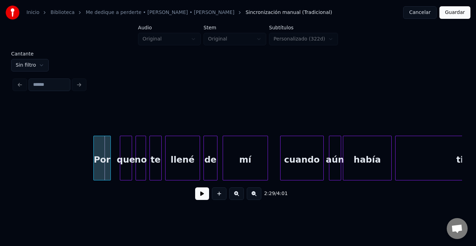
click at [101, 153] on div "Por" at bounding box center [102, 159] width 17 height 47
click at [124, 153] on div "que" at bounding box center [121, 159] width 11 height 47
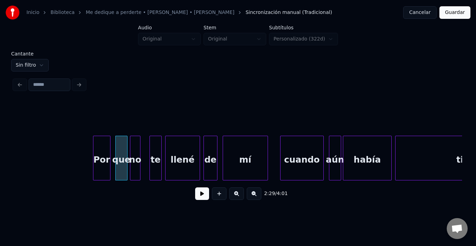
click at [137, 150] on div "no" at bounding box center [135, 159] width 10 height 47
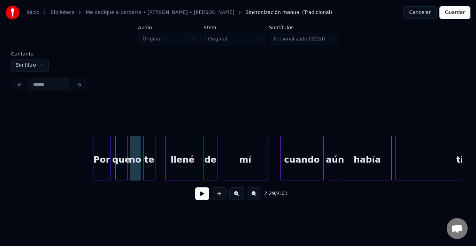
click at [149, 147] on div "te" at bounding box center [149, 159] width 11 height 47
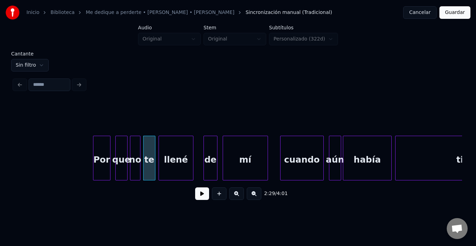
click at [170, 151] on div "llené" at bounding box center [176, 159] width 34 height 47
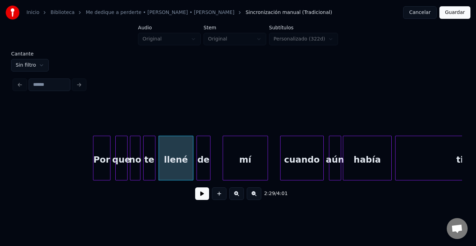
click at [204, 150] on div "de" at bounding box center [203, 159] width 13 height 47
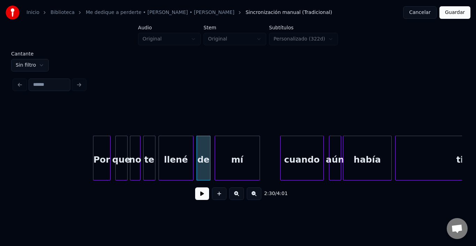
click at [227, 150] on div "mí" at bounding box center [237, 159] width 45 height 47
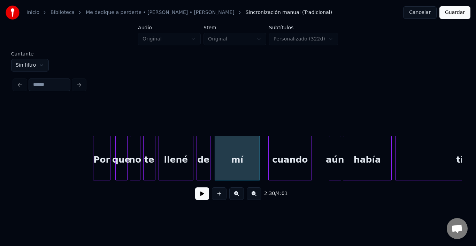
click at [284, 152] on div "cuando" at bounding box center [290, 159] width 43 height 47
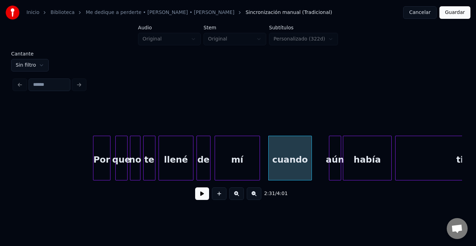
click at [283, 152] on div "cuando" at bounding box center [290, 159] width 43 height 47
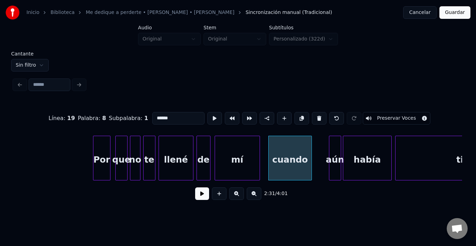
click at [195, 194] on button at bounding box center [202, 193] width 14 height 13
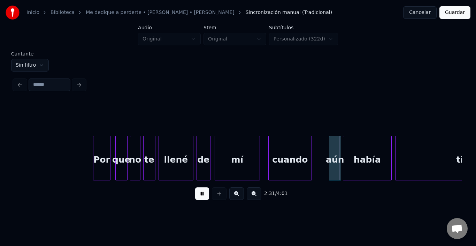
click at [195, 194] on button at bounding box center [202, 193] width 14 height 13
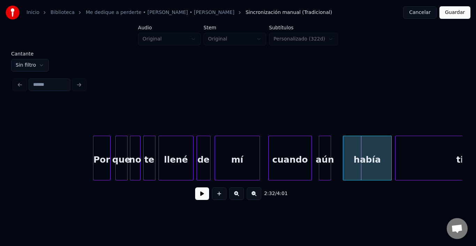
click at [324, 157] on div "aún" at bounding box center [324, 159] width 11 height 47
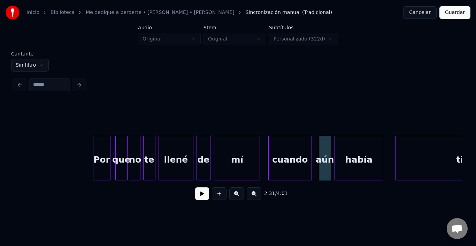
click at [359, 158] on div "había" at bounding box center [359, 159] width 48 height 47
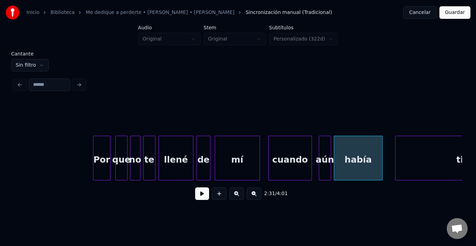
scroll to position [0, 12988]
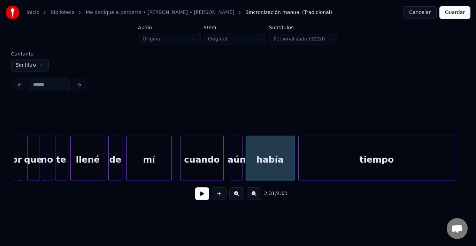
click at [408, 157] on div "tiempo" at bounding box center [376, 159] width 156 height 47
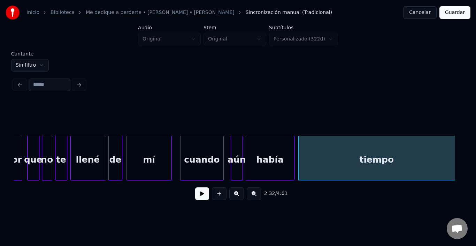
click at [408, 157] on div "tiempo" at bounding box center [376, 159] width 156 height 47
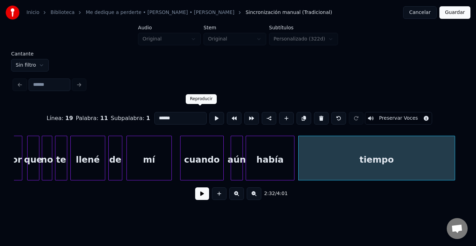
click at [209, 112] on button at bounding box center [216, 118] width 15 height 13
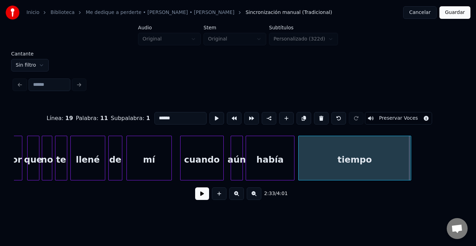
click at [409, 171] on div at bounding box center [410, 158] width 2 height 44
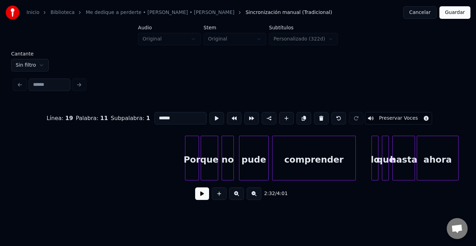
scroll to position [0, 13420]
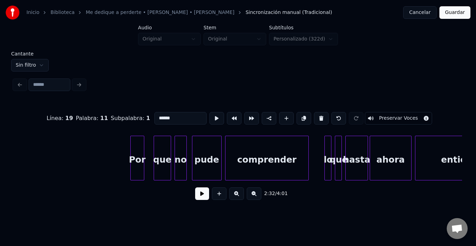
click at [138, 156] on div "Por" at bounding box center [137, 159] width 13 height 47
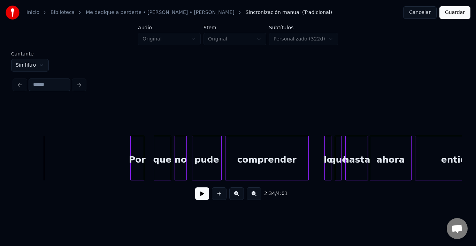
click at [195, 194] on button at bounding box center [202, 193] width 14 height 13
click at [150, 166] on div "que" at bounding box center [155, 159] width 17 height 47
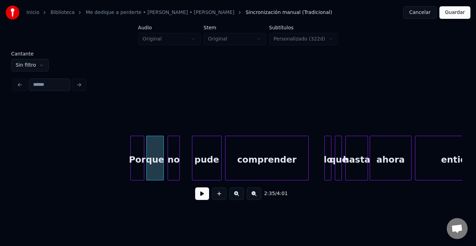
click at [176, 158] on div "no" at bounding box center [173, 159] width 11 height 47
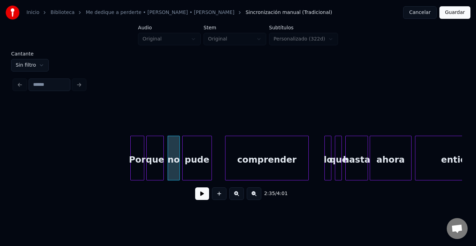
click at [199, 160] on div "pude" at bounding box center [197, 159] width 29 height 47
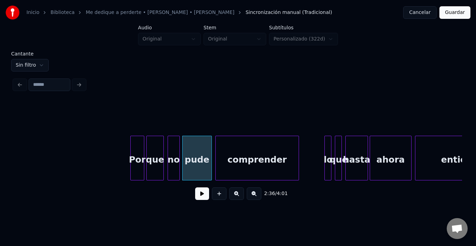
click at [230, 159] on div "comprender" at bounding box center [257, 159] width 83 height 47
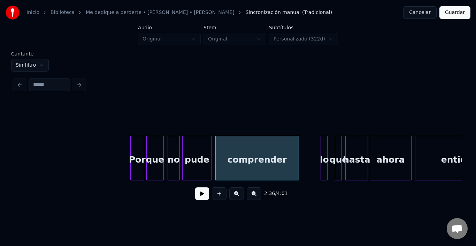
click at [324, 149] on div "lo" at bounding box center [324, 159] width 7 height 47
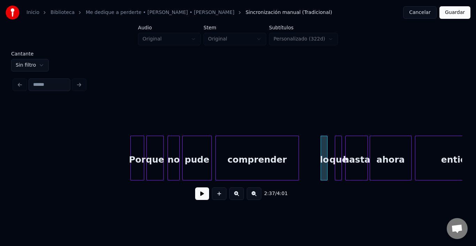
click at [340, 148] on div at bounding box center [340, 158] width 2 height 44
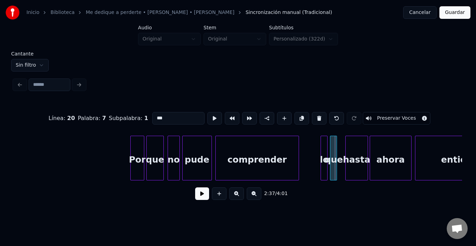
click at [333, 147] on div "que" at bounding box center [333, 159] width 7 height 47
click at [348, 150] on div "hasta" at bounding box center [350, 159] width 22 height 47
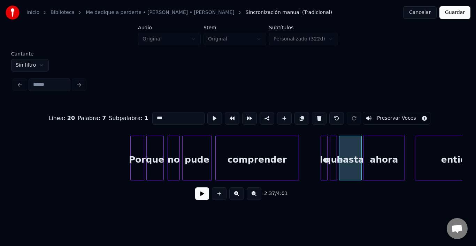
click at [374, 153] on div "ahora" at bounding box center [383, 159] width 41 height 47
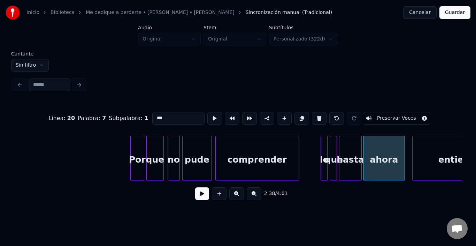
scroll to position [0, 13467]
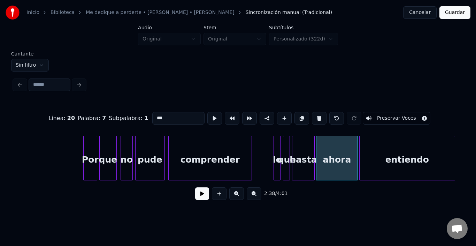
click at [424, 156] on div "entiendo" at bounding box center [406, 159] width 95 height 47
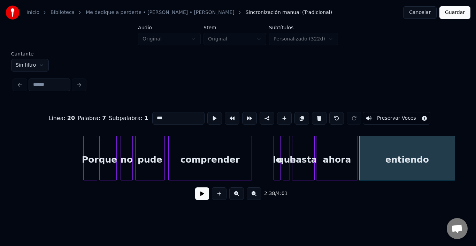
click at [336, 161] on div "ahora" at bounding box center [336, 159] width 41 height 47
type input "*****"
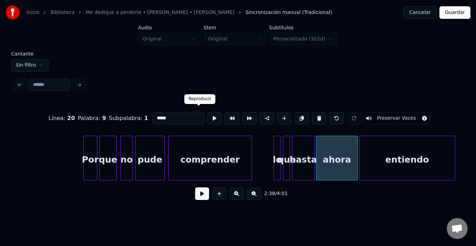
click at [207, 115] on button at bounding box center [214, 118] width 15 height 13
click at [197, 196] on button at bounding box center [202, 193] width 14 height 13
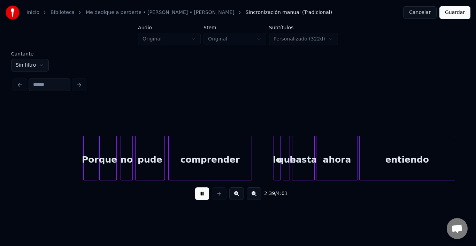
scroll to position [0, 13915]
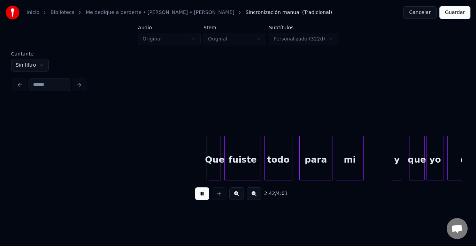
click at [197, 196] on button at bounding box center [202, 193] width 14 height 13
click at [210, 148] on div "Que" at bounding box center [208, 159] width 11 height 47
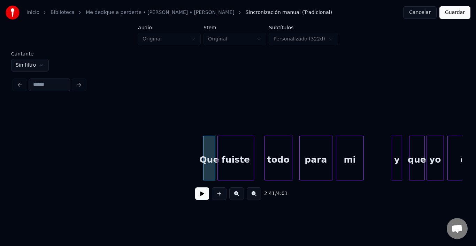
click at [232, 153] on div "fuiste" at bounding box center [236, 159] width 36 height 47
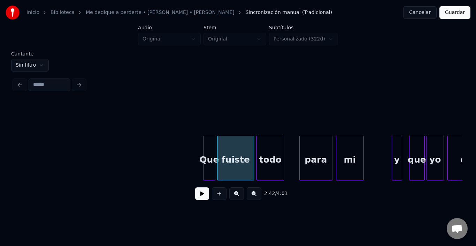
click at [281, 157] on div "todo" at bounding box center [270, 159] width 27 height 47
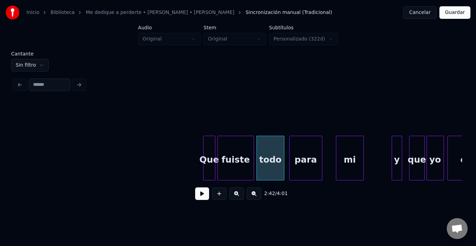
click at [298, 164] on div "para" at bounding box center [305, 159] width 32 height 47
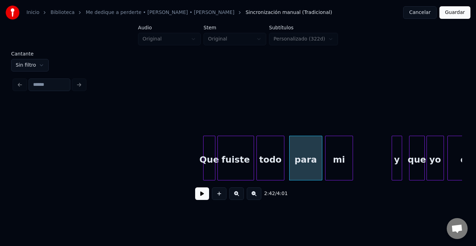
click at [336, 163] on div "mi" at bounding box center [338, 159] width 27 height 47
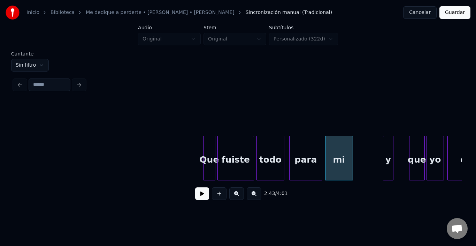
click at [388, 154] on div "y" at bounding box center [388, 159] width 10 height 47
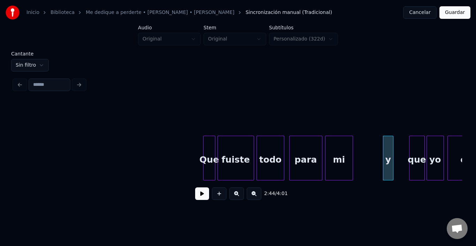
click at [205, 196] on button at bounding box center [202, 193] width 14 height 13
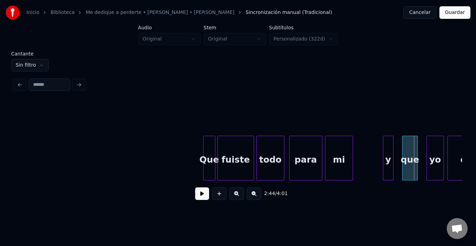
click at [410, 149] on div "que" at bounding box center [409, 159] width 15 height 47
click at [432, 154] on div "yo" at bounding box center [428, 159] width 17 height 47
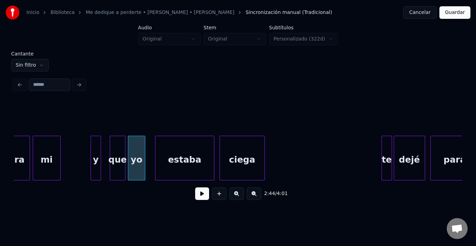
scroll to position [0, 14208]
click at [161, 155] on div "estaba" at bounding box center [177, 159] width 59 height 47
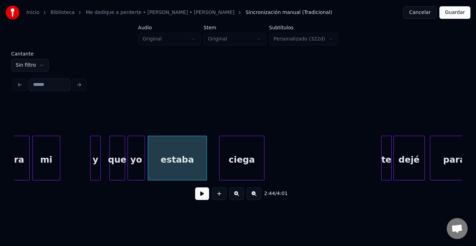
click at [161, 155] on div "estaba" at bounding box center [177, 159] width 59 height 47
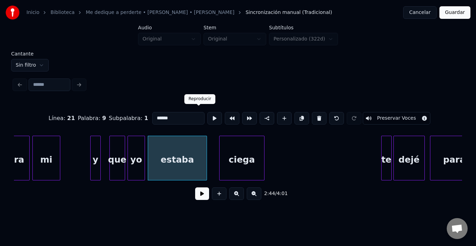
click at [207, 118] on button at bounding box center [214, 118] width 15 height 13
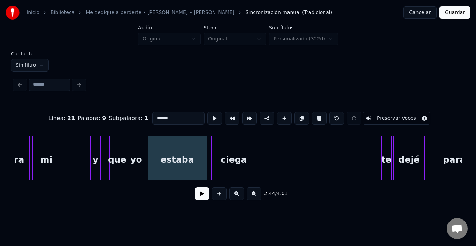
click at [223, 157] on div "ciega" at bounding box center [233, 159] width 45 height 47
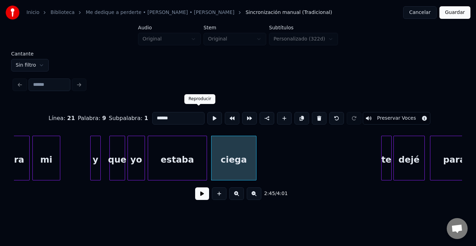
click at [207, 117] on button at bounding box center [214, 118] width 15 height 13
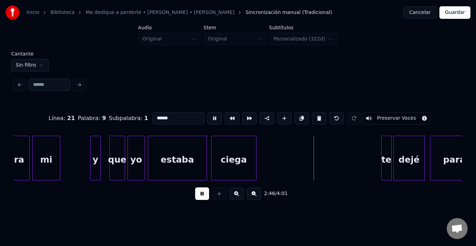
click at [207, 117] on button at bounding box center [214, 118] width 15 height 13
click at [228, 150] on div "ciega" at bounding box center [233, 159] width 45 height 47
type input "*****"
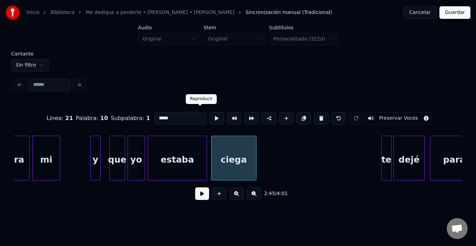
click at [208, 110] on div at bounding box center [216, 117] width 17 height 15
click at [209, 120] on button at bounding box center [216, 118] width 15 height 13
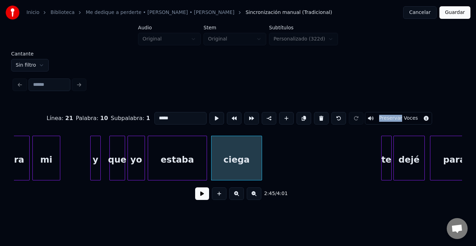
click at [261, 160] on div at bounding box center [260, 158] width 2 height 44
click at [239, 159] on div "ciega" at bounding box center [236, 159] width 50 height 47
click at [209, 115] on button at bounding box center [216, 118] width 15 height 13
click at [382, 156] on div "te" at bounding box center [380, 159] width 10 height 47
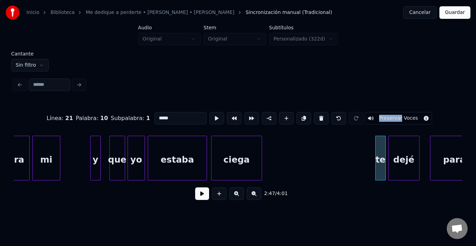
click at [396, 158] on div "dejé" at bounding box center [403, 159] width 31 height 47
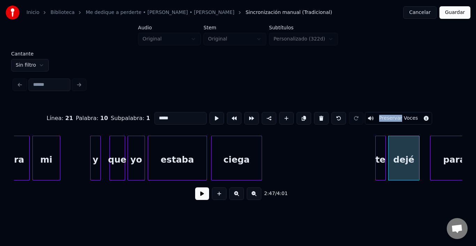
scroll to position [0, 14222]
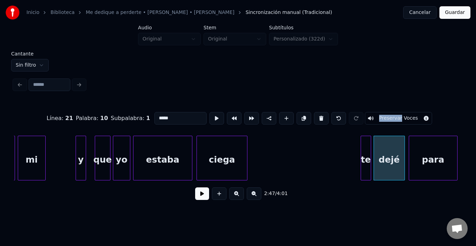
click at [431, 159] on div "para" at bounding box center [433, 159] width 48 height 47
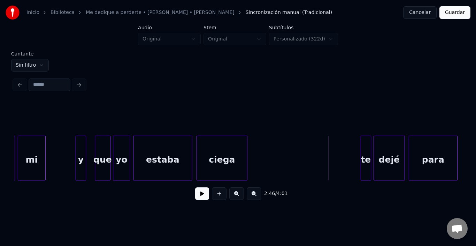
click at [185, 195] on div "2:46 / 4:01" at bounding box center [238, 193] width 437 height 15
click at [189, 195] on div "2:46 / 4:01" at bounding box center [238, 193] width 437 height 15
click at [195, 195] on button at bounding box center [202, 193] width 14 height 13
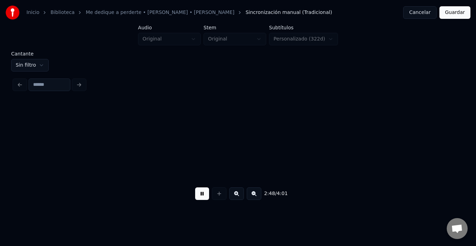
scroll to position [0, 14672]
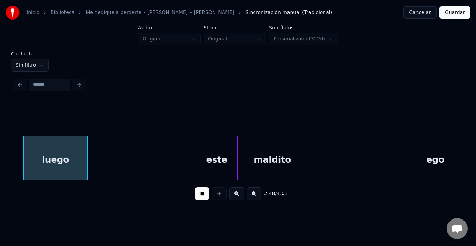
click at [195, 195] on button at bounding box center [202, 193] width 14 height 13
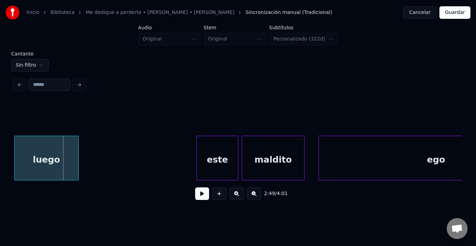
click at [37, 166] on div "luego" at bounding box center [47, 159] width 64 height 47
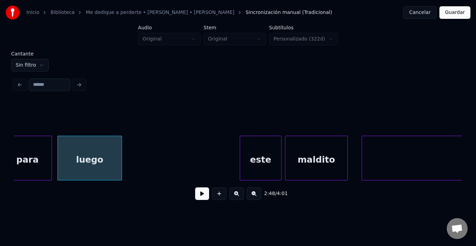
scroll to position [0, 14561]
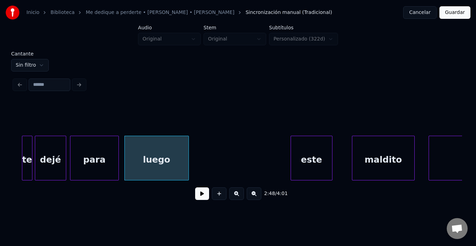
click at [313, 164] on div "este" at bounding box center [311, 159] width 41 height 47
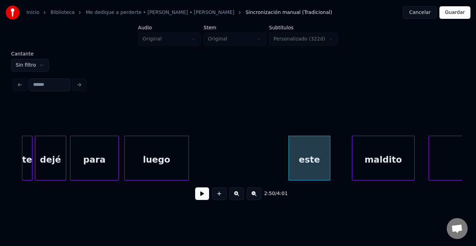
click at [313, 164] on div "este" at bounding box center [309, 159] width 41 height 47
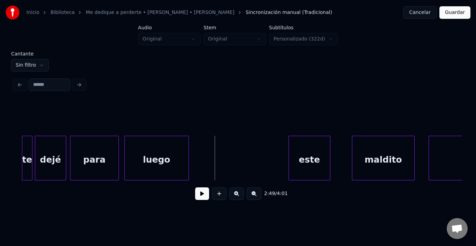
click at [195, 200] on button at bounding box center [202, 193] width 14 height 13
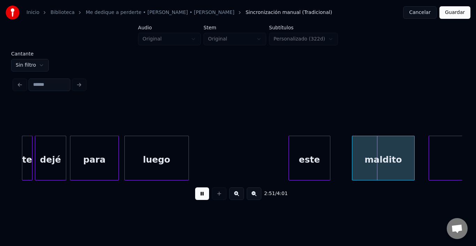
click at [195, 200] on button at bounding box center [202, 193] width 14 height 13
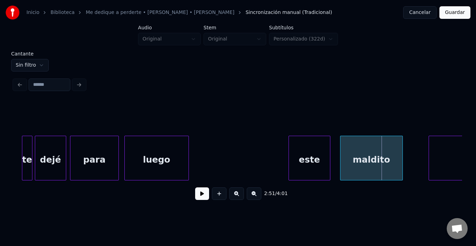
click at [390, 154] on div "maldito" at bounding box center [371, 159] width 62 height 47
click at [197, 192] on button at bounding box center [202, 193] width 14 height 13
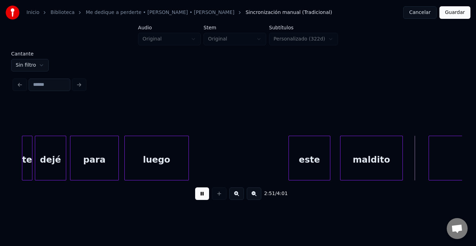
click at [197, 192] on button at bounding box center [202, 193] width 14 height 13
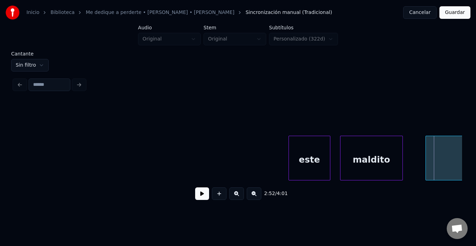
scroll to position [0, 14761]
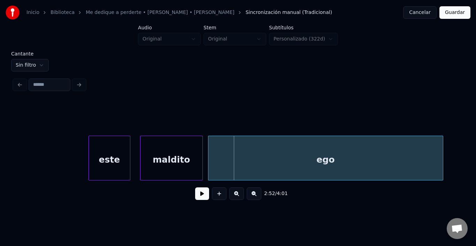
click at [432, 153] on div "ego" at bounding box center [325, 159] width 234 height 47
click at [431, 153] on div "ego" at bounding box center [325, 159] width 234 height 47
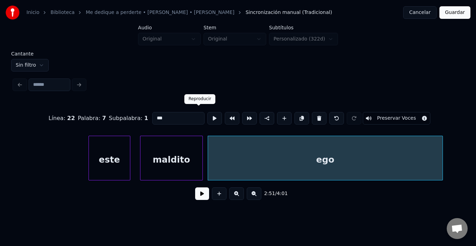
click at [207, 113] on button at bounding box center [214, 118] width 15 height 13
click at [207, 116] on button at bounding box center [214, 118] width 15 height 13
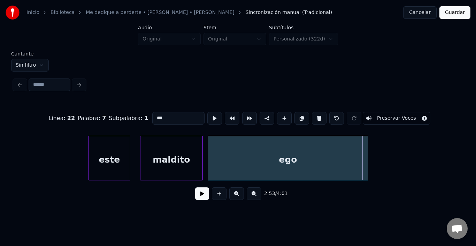
click at [367, 169] on div at bounding box center [367, 158] width 2 height 44
click at [464, 178] on div "Cantante Sin filtro Línea : 22 Palabra : 7 Subpalabra : 1 *** Preservar Voces 2…" at bounding box center [237, 130] width 453 height 158
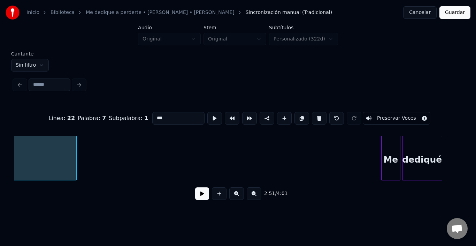
scroll to position [0, 15067]
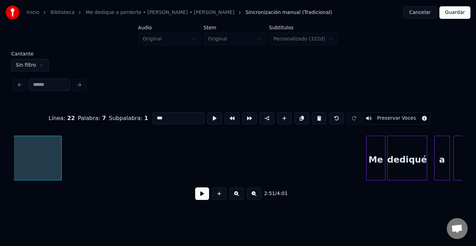
click at [196, 195] on button at bounding box center [202, 193] width 14 height 13
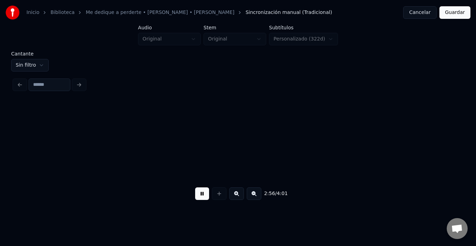
scroll to position [0, 15404]
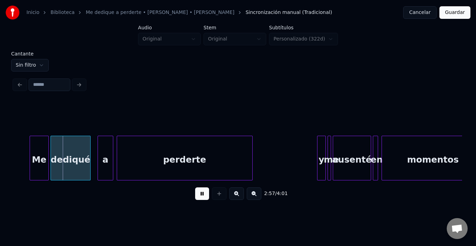
click at [196, 195] on button at bounding box center [202, 193] width 14 height 13
click at [34, 161] on div "Me" at bounding box center [28, 159] width 18 height 47
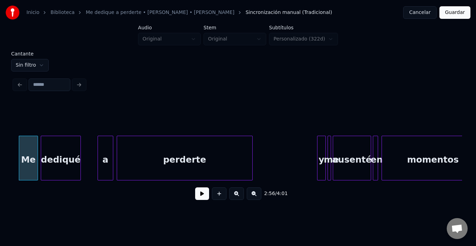
click at [63, 162] on div "dediqué" at bounding box center [60, 159] width 39 height 47
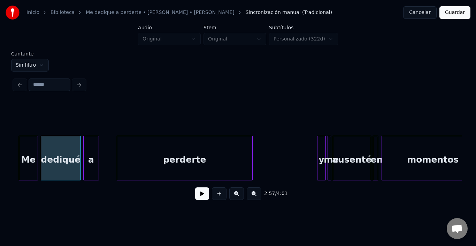
click at [92, 154] on div "a" at bounding box center [91, 159] width 15 height 47
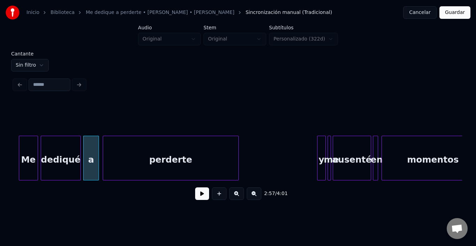
click at [123, 158] on div "perderte" at bounding box center [170, 159] width 135 height 47
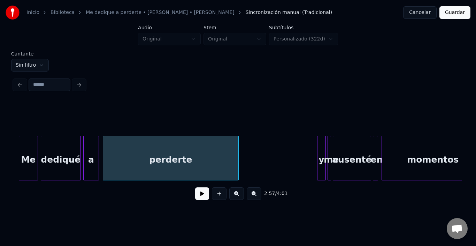
click at [123, 154] on div "perderte" at bounding box center [170, 159] width 135 height 47
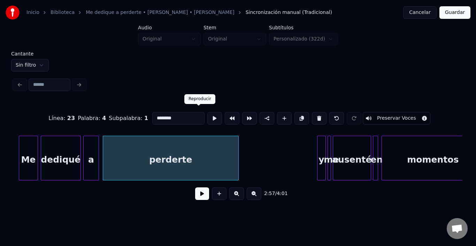
click at [207, 114] on button at bounding box center [214, 118] width 15 height 13
click at [195, 191] on button at bounding box center [202, 193] width 14 height 13
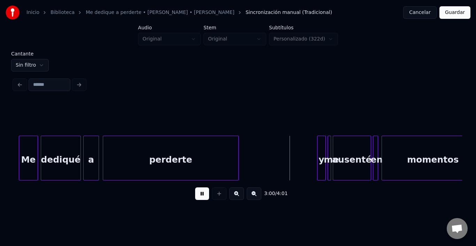
click at [195, 191] on button at bounding box center [202, 193] width 14 height 13
click at [312, 140] on div "y" at bounding box center [313, 159] width 8 height 47
click at [322, 140] on div "me" at bounding box center [322, 159] width 7 height 47
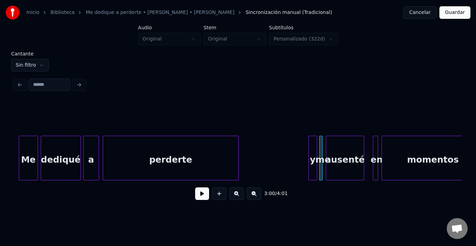
click at [339, 150] on div "ausenté" at bounding box center [345, 159] width 38 height 47
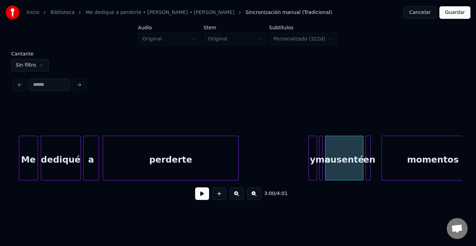
click at [367, 135] on div "en" at bounding box center [367, 157] width 5 height 45
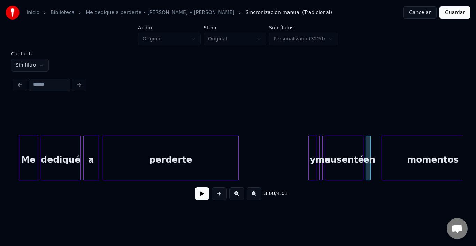
scroll to position [0, 15424]
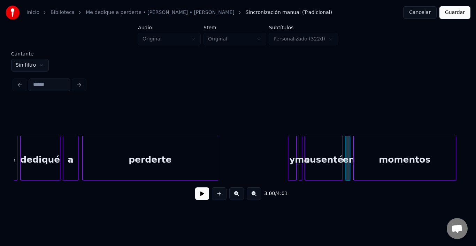
click at [390, 148] on div "momentos" at bounding box center [405, 159] width 102 height 47
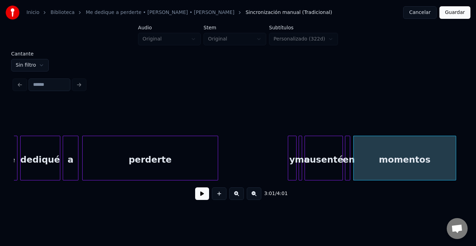
click at [390, 148] on div "momentos" at bounding box center [405, 159] width 102 height 47
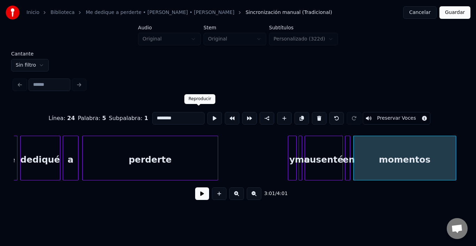
click at [207, 117] on button at bounding box center [214, 118] width 15 height 13
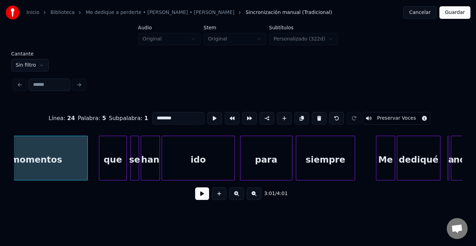
scroll to position [0, 15800]
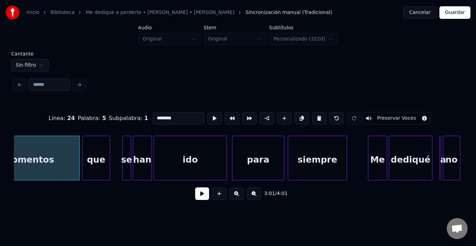
click at [90, 158] on div "que" at bounding box center [96, 159] width 27 height 47
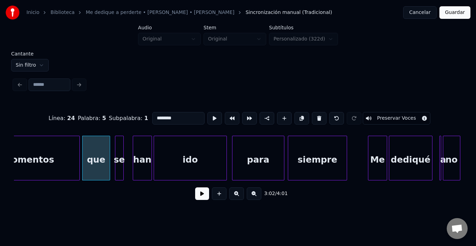
click at [118, 145] on div "se" at bounding box center [119, 159] width 8 height 47
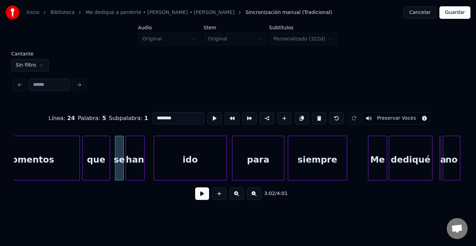
click at [134, 150] on div "han" at bounding box center [135, 159] width 18 height 47
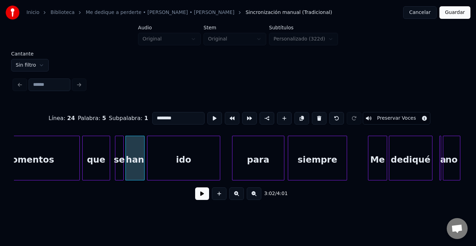
click at [167, 154] on div "ido" at bounding box center [183, 159] width 72 height 47
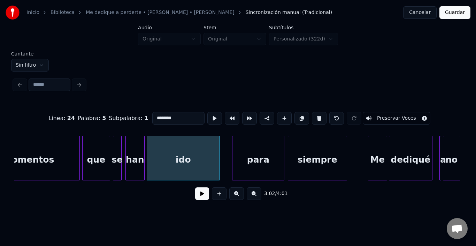
click at [117, 146] on div "se" at bounding box center [117, 159] width 8 height 47
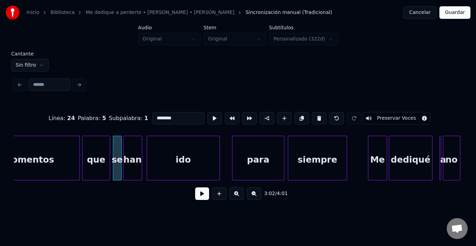
click at [133, 150] on div "han" at bounding box center [132, 159] width 18 height 47
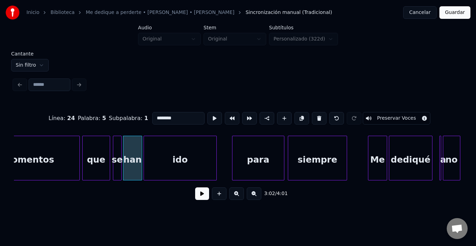
click at [155, 152] on div "ido" at bounding box center [180, 159] width 72 height 47
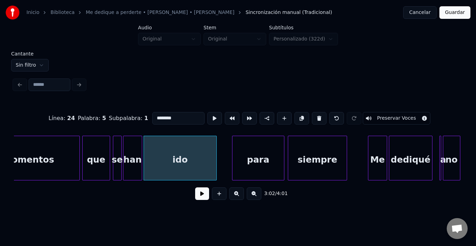
click at [155, 152] on div "ido" at bounding box center [180, 159] width 72 height 47
click at [207, 113] on button at bounding box center [214, 118] width 15 height 13
click at [235, 162] on div "para" at bounding box center [250, 159] width 52 height 47
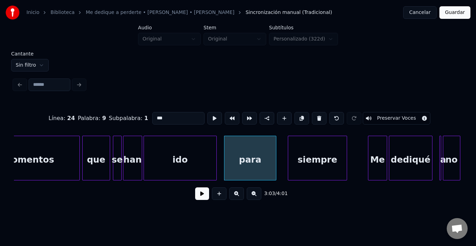
click at [47, 154] on div "momentos" at bounding box center [28, 159] width 102 height 47
type input "********"
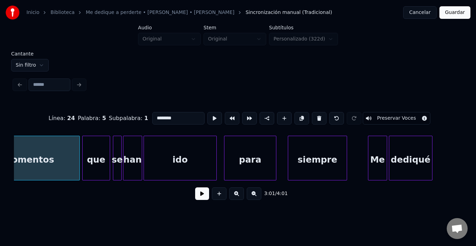
scroll to position [0, 15764]
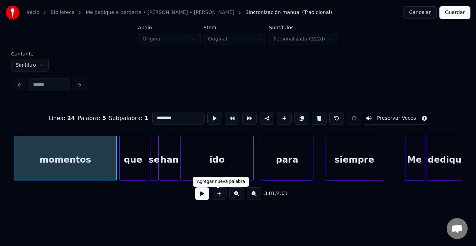
click at [201, 195] on button at bounding box center [202, 193] width 14 height 13
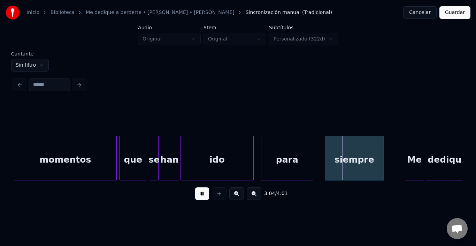
click at [201, 195] on button at bounding box center [202, 193] width 14 height 13
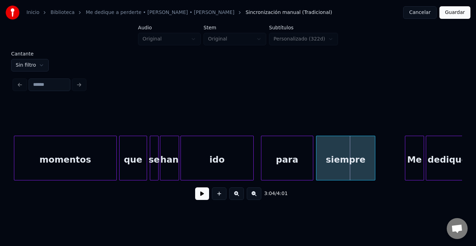
click at [361, 162] on div "siempre" at bounding box center [345, 159] width 59 height 47
click at [286, 161] on div "para" at bounding box center [284, 159] width 52 height 47
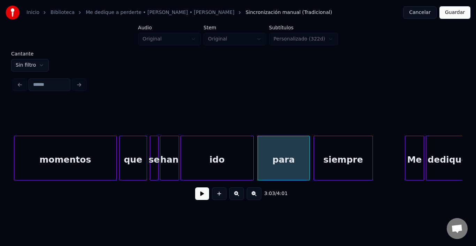
click at [330, 161] on div "siempre" at bounding box center [343, 159] width 59 height 47
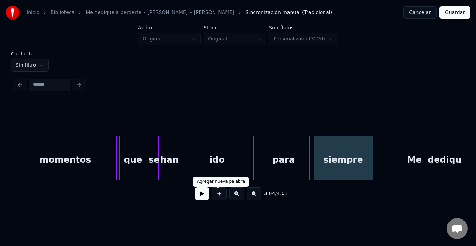
click at [199, 196] on button at bounding box center [202, 193] width 14 height 13
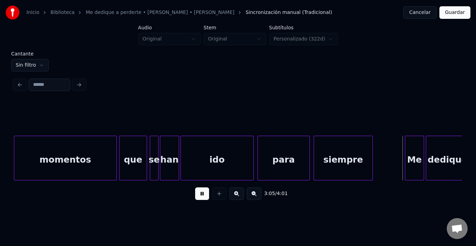
click at [199, 196] on button at bounding box center [202, 193] width 14 height 13
click at [408, 145] on div "Me" at bounding box center [403, 159] width 18 height 47
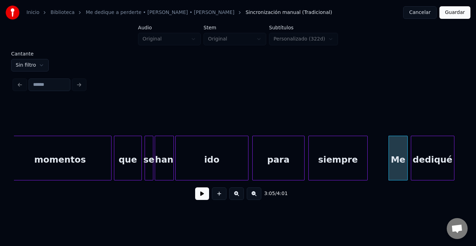
click at [436, 150] on div "dediqué" at bounding box center [432, 159] width 43 height 47
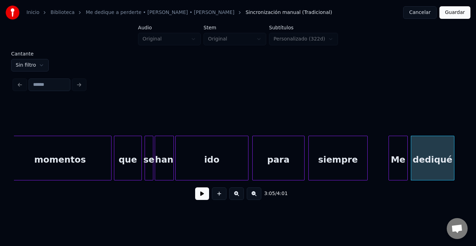
click at [201, 198] on button at bounding box center [202, 193] width 14 height 13
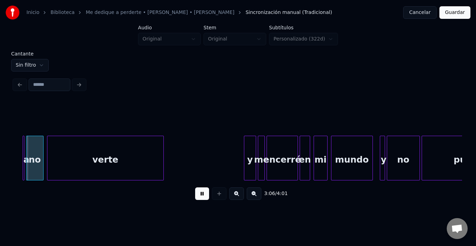
click at [201, 198] on button at bounding box center [202, 193] width 14 height 13
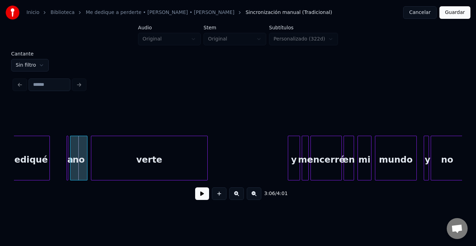
scroll to position [0, 16161]
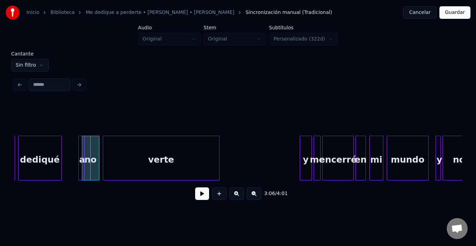
click at [80, 135] on div "a" at bounding box center [81, 157] width 6 height 45
click at [80, 136] on div at bounding box center [80, 158] width 2 height 44
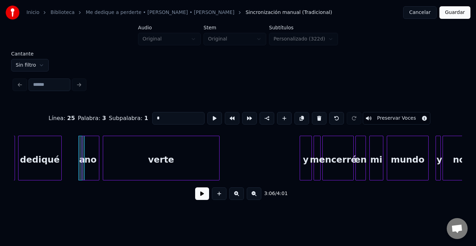
click at [83, 136] on div at bounding box center [83, 158] width 2 height 44
click at [80, 136] on div at bounding box center [80, 158] width 2 height 44
click at [75, 136] on div at bounding box center [75, 158] width 2 height 44
click at [67, 141] on div "a" at bounding box center [69, 159] width 10 height 47
click at [65, 147] on div at bounding box center [65, 158] width 2 height 44
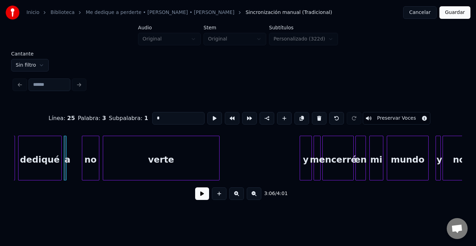
click at [48, 147] on div "dediqué" at bounding box center [39, 159] width 43 height 47
type input "*******"
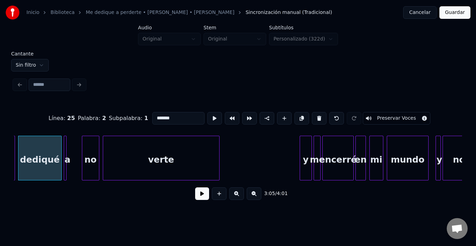
click at [199, 197] on button at bounding box center [202, 193] width 14 height 13
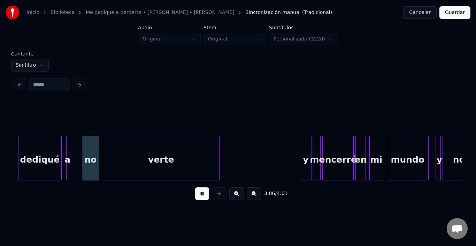
click at [199, 197] on button at bounding box center [202, 193] width 14 height 13
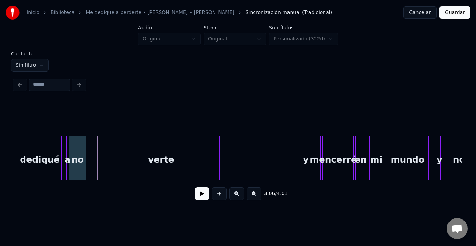
click at [73, 154] on div "no" at bounding box center [77, 159] width 17 height 47
click at [76, 155] on div "no" at bounding box center [77, 159] width 17 height 47
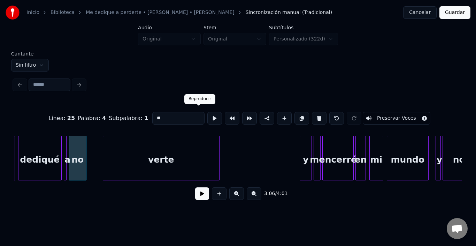
click at [207, 115] on button at bounding box center [214, 118] width 15 height 13
click at [81, 155] on div "no" at bounding box center [80, 159] width 17 height 47
click at [67, 147] on div at bounding box center [66, 158] width 2 height 44
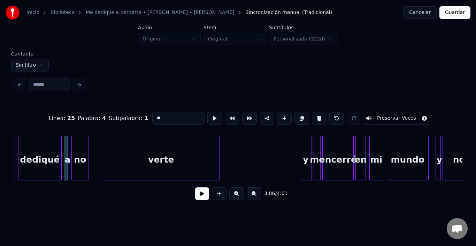
click at [48, 149] on div "dediqué" at bounding box center [39, 159] width 43 height 47
type input "*******"
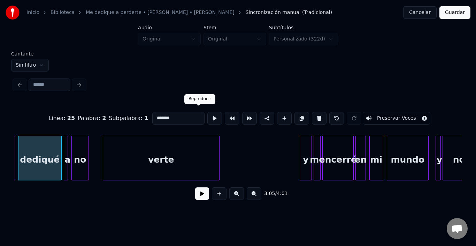
click at [207, 115] on button at bounding box center [214, 118] width 15 height 13
click at [49, 153] on div "dediqué" at bounding box center [39, 159] width 43 height 47
click at [200, 198] on button at bounding box center [202, 193] width 14 height 13
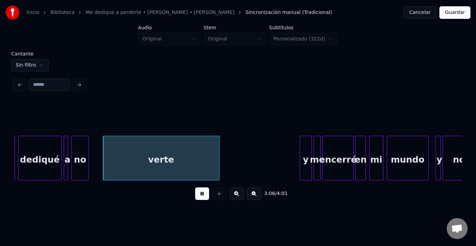
click at [200, 198] on button at bounding box center [202, 193] width 14 height 13
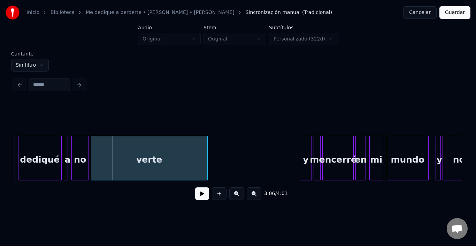
click at [144, 162] on div "verte" at bounding box center [149, 159] width 116 height 47
click at [196, 195] on button at bounding box center [202, 193] width 14 height 13
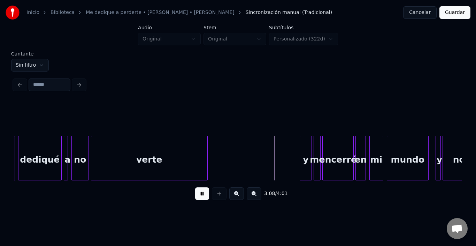
click at [196, 196] on button at bounding box center [202, 193] width 14 height 13
click at [294, 149] on div "y" at bounding box center [293, 159] width 11 height 47
click at [305, 148] on div "me" at bounding box center [306, 159] width 7 height 47
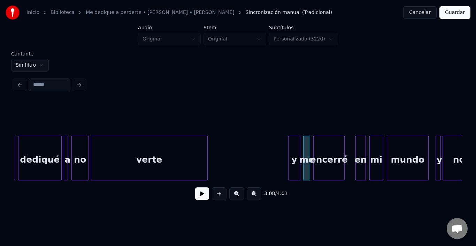
click at [324, 154] on div "encerré" at bounding box center [328, 159] width 31 height 47
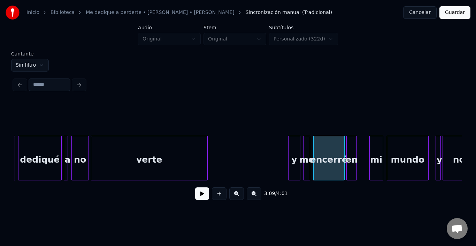
click at [350, 151] on div "en" at bounding box center [352, 159] width 10 height 47
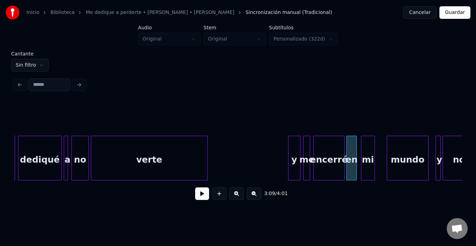
click at [368, 152] on div "mi" at bounding box center [367, 159] width 13 height 47
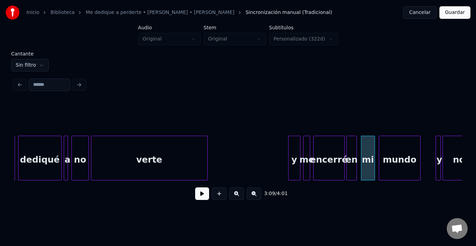
click at [397, 156] on div "mundo" at bounding box center [399, 159] width 41 height 47
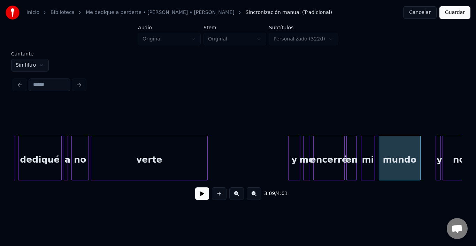
click at [397, 156] on div "mundo" at bounding box center [399, 159] width 41 height 47
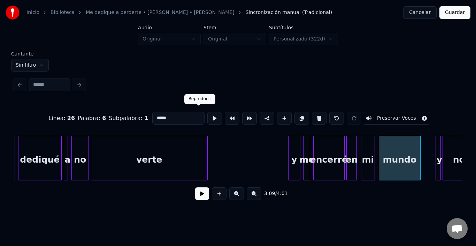
click at [207, 116] on button at bounding box center [214, 118] width 15 height 13
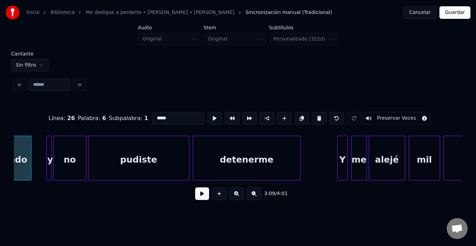
scroll to position [0, 16551]
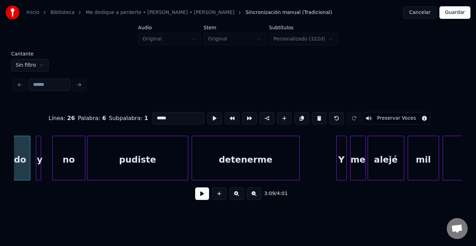
click at [36, 136] on div "y" at bounding box center [39, 159] width 7 height 47
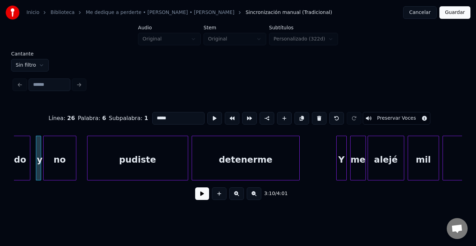
click at [47, 149] on div "no" at bounding box center [60, 159] width 32 height 47
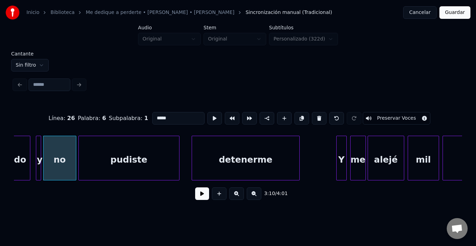
click at [110, 162] on div "pudiste" at bounding box center [129, 159] width 100 height 47
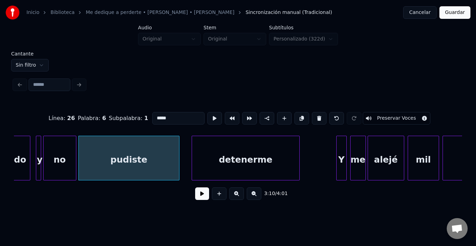
click at [110, 162] on div "pudiste" at bounding box center [129, 159] width 100 height 47
click at [207, 118] on button at bounding box center [214, 118] width 15 height 13
click at [195, 153] on div "detenerme" at bounding box center [236, 159] width 107 height 47
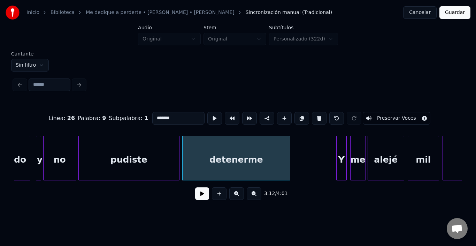
click at [195, 153] on div "detenerme" at bounding box center [236, 159] width 107 height 47
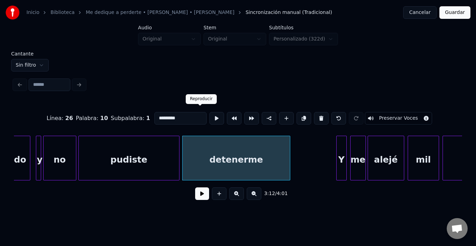
click at [209, 117] on button at bounding box center [216, 118] width 15 height 13
click at [332, 153] on div "Y" at bounding box center [331, 159] width 10 height 47
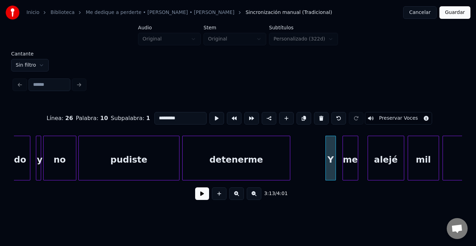
click at [349, 155] on div "me" at bounding box center [350, 159] width 15 height 47
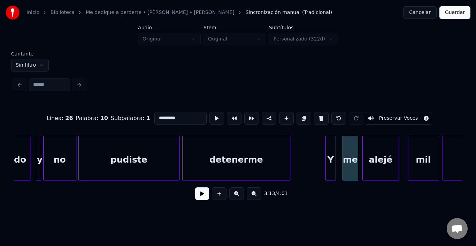
click at [378, 153] on div "alejé" at bounding box center [381, 159] width 36 height 47
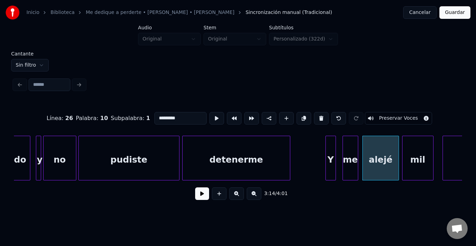
click at [420, 151] on div "mil" at bounding box center [417, 159] width 31 height 47
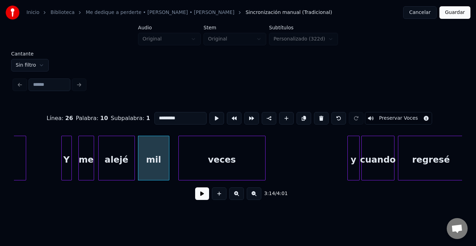
scroll to position [0, 16816]
click at [227, 157] on div "veces" at bounding box center [213, 159] width 86 height 47
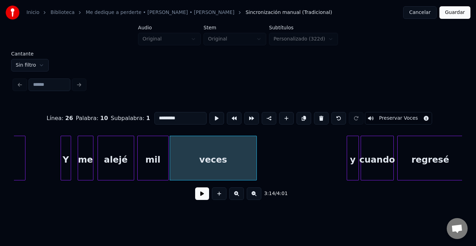
click at [220, 156] on div "veces" at bounding box center [213, 159] width 86 height 47
type input "*****"
click at [217, 156] on div "veces" at bounding box center [213, 159] width 86 height 47
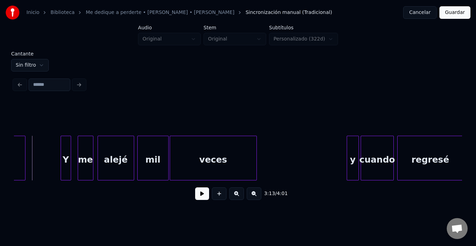
click at [195, 194] on button at bounding box center [202, 193] width 14 height 13
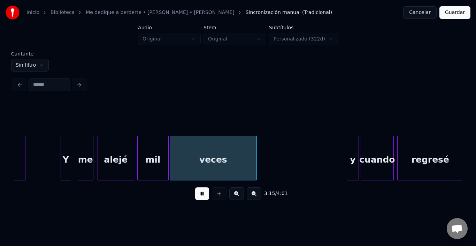
click at [195, 194] on button at bounding box center [202, 193] width 14 height 13
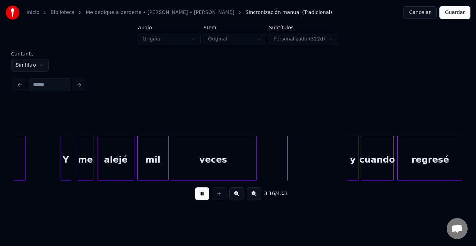
click at [183, 161] on div "veces" at bounding box center [213, 159] width 86 height 47
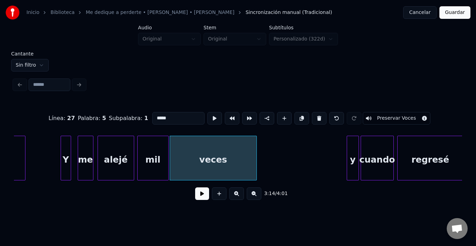
click at [184, 156] on div "veces" at bounding box center [213, 159] width 86 height 47
click at [143, 161] on div "mil" at bounding box center [153, 159] width 31 height 47
type input "***"
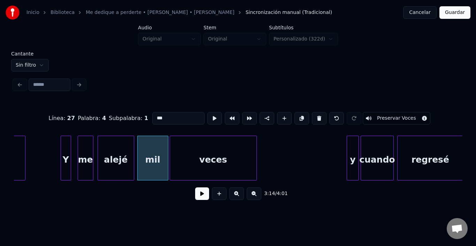
click at [167, 156] on div at bounding box center [167, 158] width 2 height 44
click at [164, 156] on div "mil" at bounding box center [153, 159] width 30 height 47
click at [207, 113] on button at bounding box center [214, 118] width 15 height 13
click at [200, 196] on button at bounding box center [202, 193] width 14 height 13
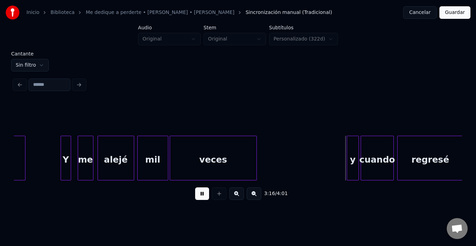
click at [200, 196] on button at bounding box center [202, 193] width 14 height 13
click at [342, 141] on div "y" at bounding box center [342, 159] width 11 height 47
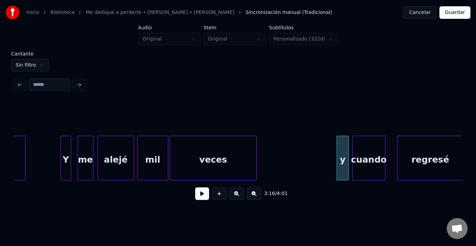
click at [367, 155] on div "cuando" at bounding box center [368, 159] width 32 height 47
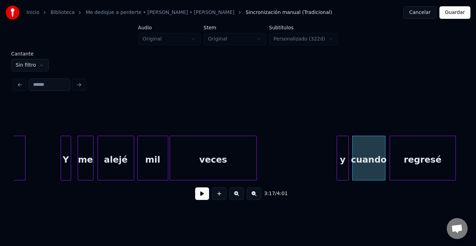
click at [413, 158] on div "regresé" at bounding box center [422, 159] width 65 height 47
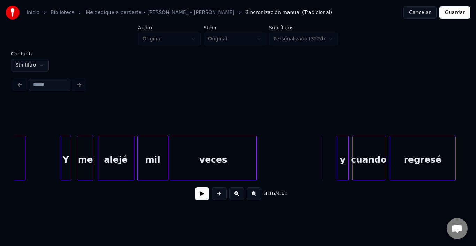
click at [196, 194] on button at bounding box center [202, 193] width 14 height 13
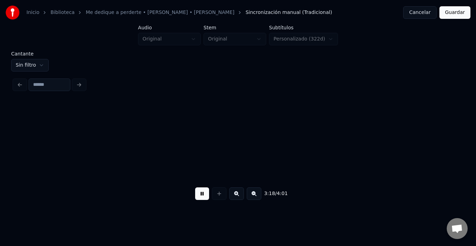
click at [196, 194] on button at bounding box center [202, 193] width 14 height 13
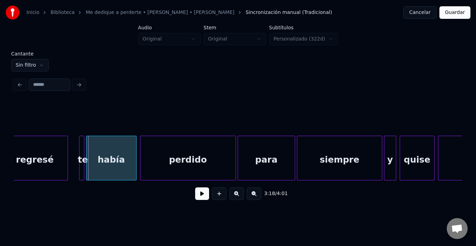
scroll to position [0, 17153]
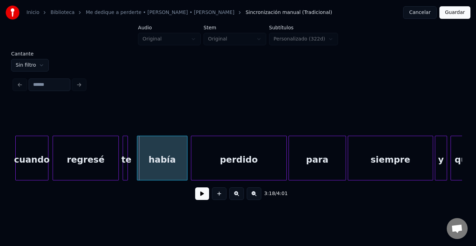
click at [123, 135] on div "te" at bounding box center [125, 157] width 5 height 45
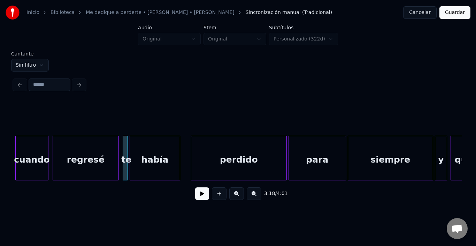
click at [142, 146] on div "había" at bounding box center [155, 159] width 50 height 47
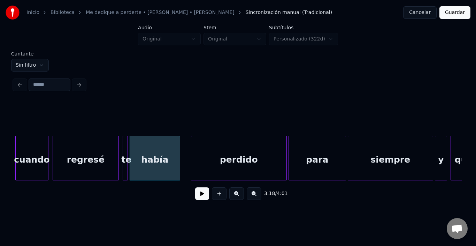
click at [142, 146] on div "había" at bounding box center [155, 159] width 50 height 47
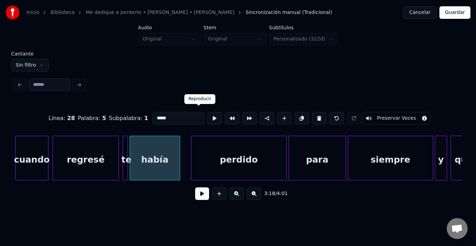
click at [207, 121] on button at bounding box center [214, 118] width 15 height 13
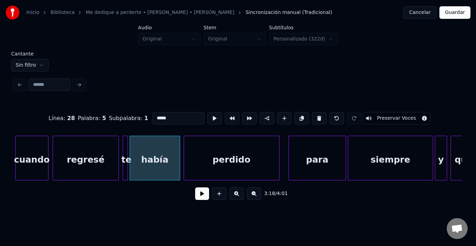
click at [211, 159] on div "perdido" at bounding box center [231, 159] width 95 height 47
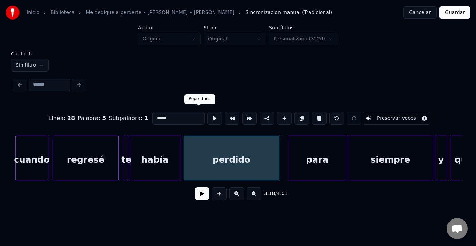
click at [207, 115] on button at bounding box center [214, 118] width 15 height 13
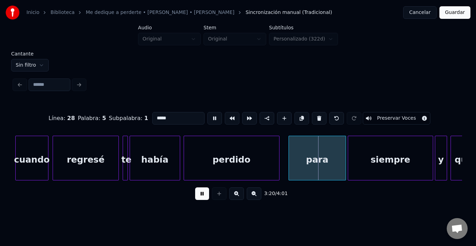
click at [207, 115] on button at bounding box center [214, 118] width 15 height 13
click at [305, 163] on div "para" at bounding box center [311, 159] width 57 height 47
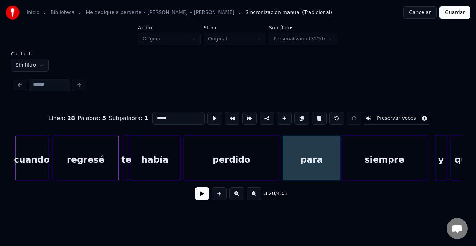
click at [360, 157] on div "siempre" at bounding box center [384, 159] width 85 height 47
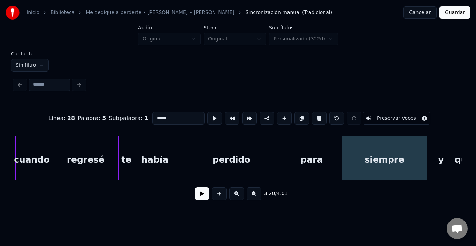
click at [334, 157] on div "para" at bounding box center [311, 159] width 57 height 47
type input "****"
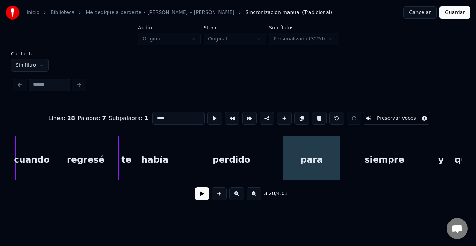
click at [197, 192] on button at bounding box center [202, 193] width 14 height 13
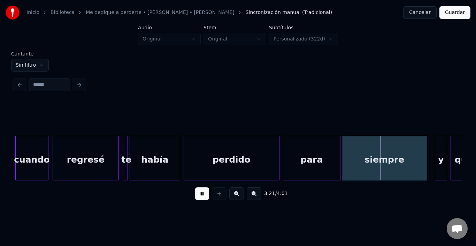
click at [197, 192] on button at bounding box center [202, 193] width 14 height 13
click at [334, 153] on div at bounding box center [335, 158] width 2 height 44
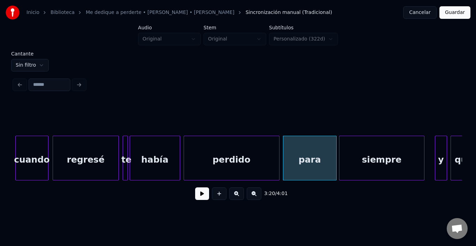
click at [367, 153] on div "siempre" at bounding box center [381, 159] width 85 height 47
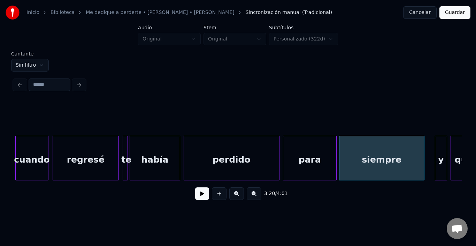
click at [203, 193] on button at bounding box center [202, 193] width 14 height 13
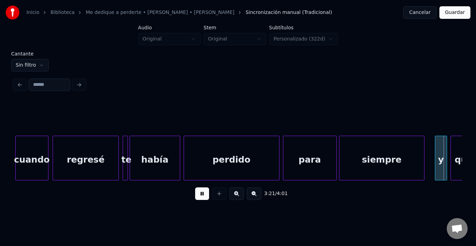
click at [203, 193] on button at bounding box center [202, 193] width 14 height 13
click at [462, 183] on div "Cantante Sin filtro 3:22 / 4:01" at bounding box center [237, 130] width 453 height 158
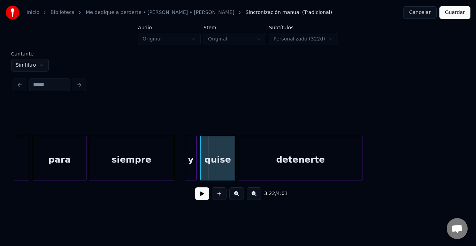
scroll to position [0, 17404]
click at [93, 164] on div "siempre" at bounding box center [130, 159] width 85 height 47
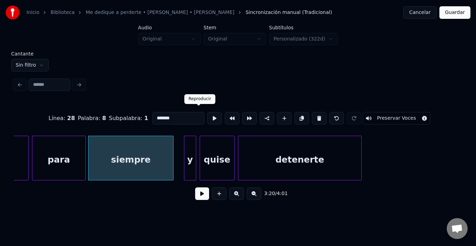
click at [207, 115] on button at bounding box center [214, 118] width 15 height 13
click at [163, 145] on div at bounding box center [164, 158] width 2 height 44
click at [207, 112] on button at bounding box center [214, 118] width 15 height 13
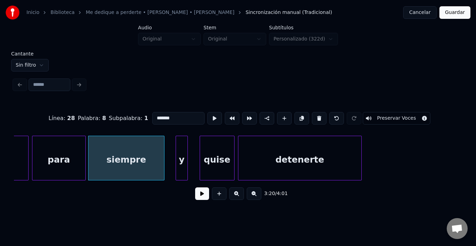
click at [180, 146] on div "y" at bounding box center [181, 159] width 11 height 47
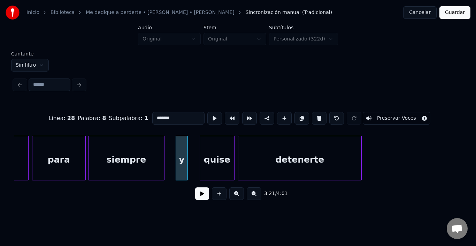
click at [180, 146] on div "y" at bounding box center [181, 159] width 11 height 47
type input "*"
click at [207, 114] on button at bounding box center [214, 118] width 15 height 13
click at [202, 156] on div "quise" at bounding box center [209, 159] width 34 height 47
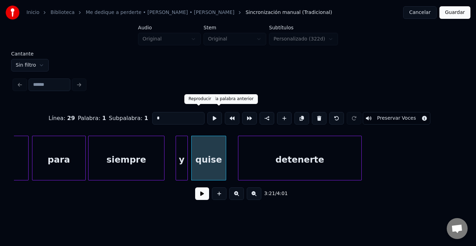
click at [207, 116] on button at bounding box center [214, 118] width 15 height 13
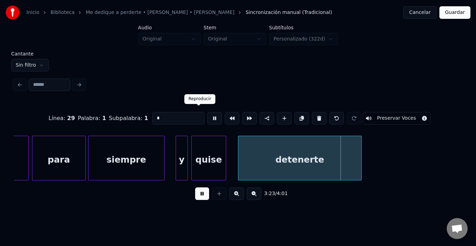
click at [207, 116] on button at bounding box center [214, 118] width 15 height 13
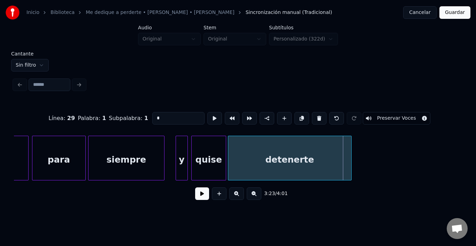
click at [242, 158] on div "detenerte" at bounding box center [289, 159] width 123 height 47
click at [207, 114] on button at bounding box center [214, 118] width 15 height 13
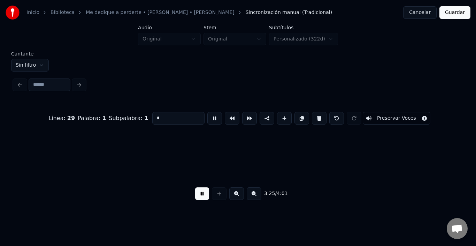
scroll to position [0, 17853]
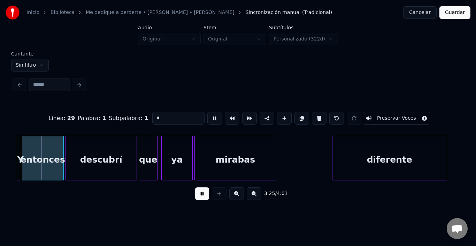
click at [207, 114] on button at bounding box center [214, 118] width 15 height 13
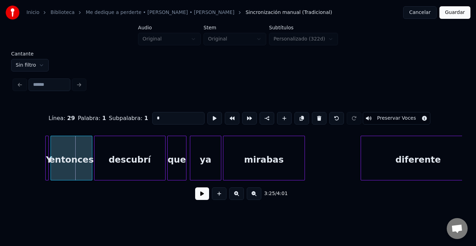
scroll to position [0, 17811]
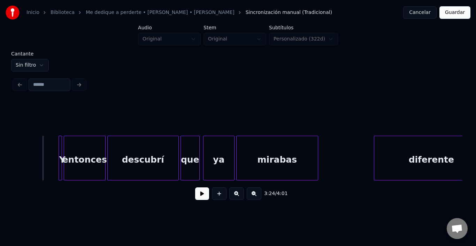
click at [195, 195] on button at bounding box center [202, 193] width 14 height 13
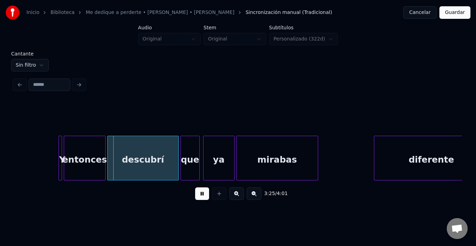
click at [195, 195] on button at bounding box center [202, 193] width 14 height 13
click at [60, 132] on div at bounding box center [238, 118] width 448 height 35
click at [61, 136] on div at bounding box center [61, 158] width 2 height 44
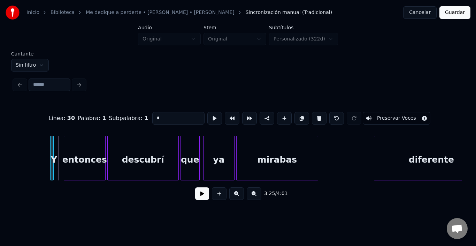
click at [53, 132] on div "Línea : 30 Palabra : 1 Subpalabra : 1 * Preservar Voces 3:25 / 4:01" at bounding box center [238, 154] width 448 height 106
click at [65, 145] on div "entonces" at bounding box center [75, 159] width 41 height 47
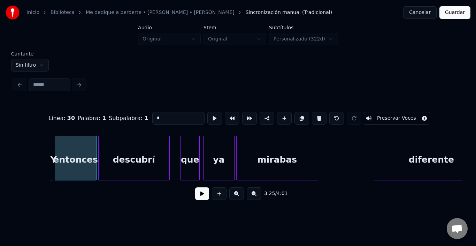
click at [116, 154] on div "descubrí" at bounding box center [134, 159] width 71 height 47
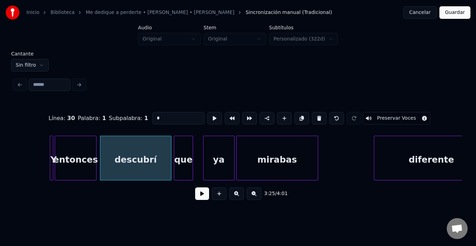
click at [186, 156] on div "que" at bounding box center [183, 159] width 18 height 47
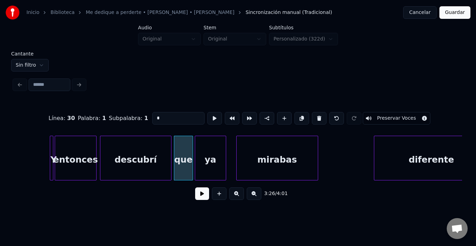
click at [209, 158] on div "ya" at bounding box center [210, 159] width 31 height 47
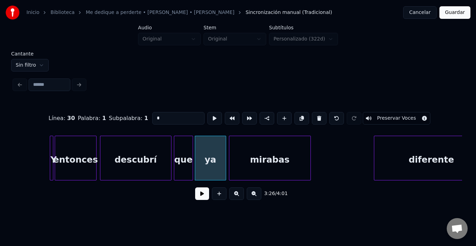
click at [251, 163] on div "mirabas" at bounding box center [269, 159] width 81 height 47
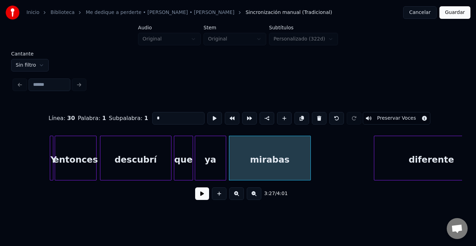
click at [251, 163] on div "mirabas" at bounding box center [269, 159] width 81 height 47
click at [207, 113] on button at bounding box center [214, 118] width 15 height 13
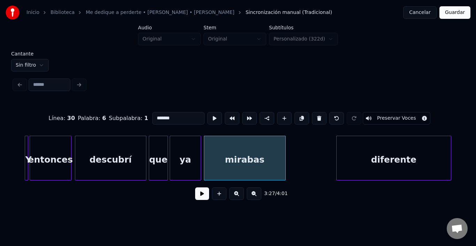
click at [406, 166] on div "diferente" at bounding box center [393, 159] width 114 height 47
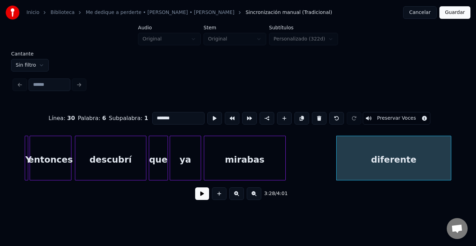
click at [405, 166] on div "diferente" at bounding box center [393, 159] width 114 height 47
type input "*********"
click at [207, 114] on button at bounding box center [214, 118] width 15 height 13
click at [198, 200] on button at bounding box center [202, 193] width 14 height 13
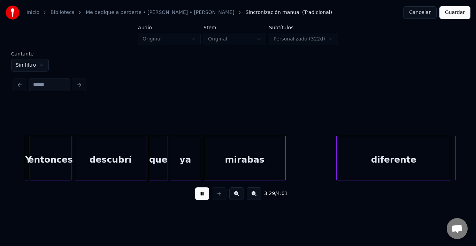
scroll to position [0, 18284]
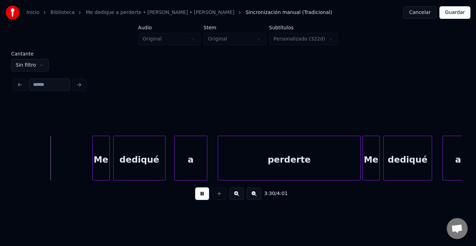
click at [198, 200] on button at bounding box center [202, 193] width 14 height 13
click at [198, 196] on button at bounding box center [202, 193] width 14 height 13
click at [93, 151] on div "Me" at bounding box center [90, 159] width 17 height 47
click at [203, 192] on button at bounding box center [202, 193] width 14 height 13
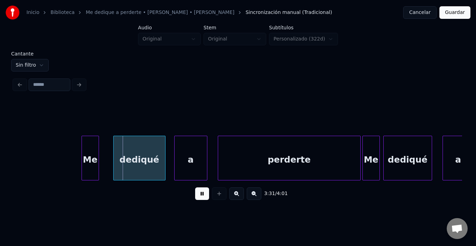
click at [200, 192] on button at bounding box center [202, 193] width 14 height 13
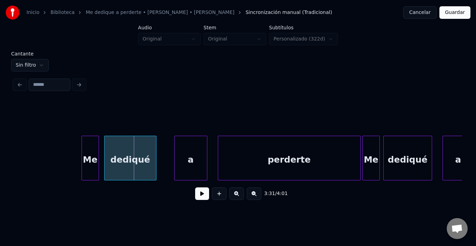
click at [132, 150] on div "dediqué" at bounding box center [130, 159] width 52 height 47
click at [195, 192] on button at bounding box center [202, 193] width 14 height 13
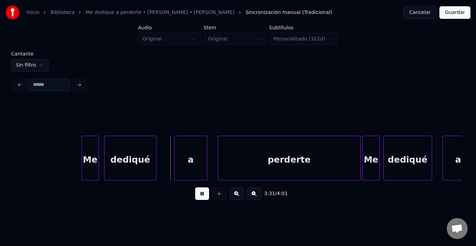
click at [195, 192] on button at bounding box center [202, 193] width 14 height 13
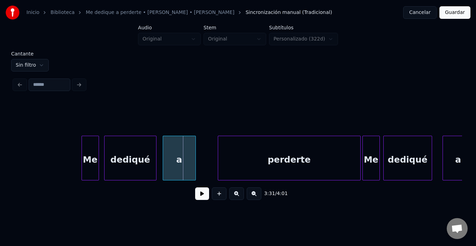
click at [175, 161] on div "a" at bounding box center [179, 159] width 32 height 47
click at [247, 164] on div "perderte" at bounding box center [276, 159] width 142 height 47
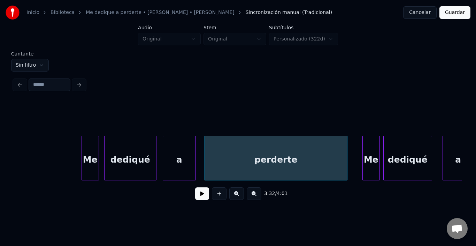
click at [195, 197] on button at bounding box center [202, 193] width 14 height 13
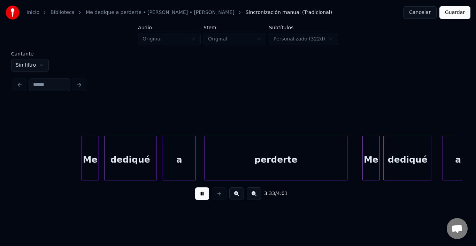
click at [195, 198] on button at bounding box center [202, 193] width 14 height 13
click at [364, 154] on div "Me" at bounding box center [365, 159] width 17 height 47
click at [362, 153] on div "Me" at bounding box center [365, 159] width 17 height 47
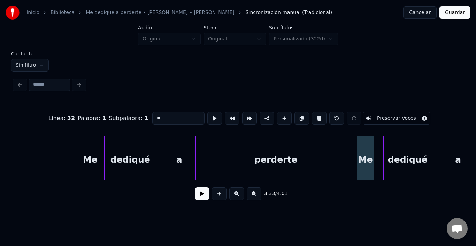
click at [362, 153] on div "Me" at bounding box center [365, 159] width 17 height 47
click at [397, 154] on div "dediqué" at bounding box center [401, 159] width 48 height 47
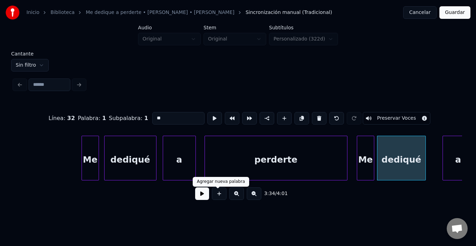
click at [195, 200] on button at bounding box center [202, 193] width 14 height 13
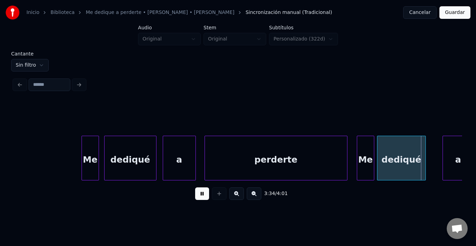
click at [195, 200] on button at bounding box center [202, 193] width 14 height 13
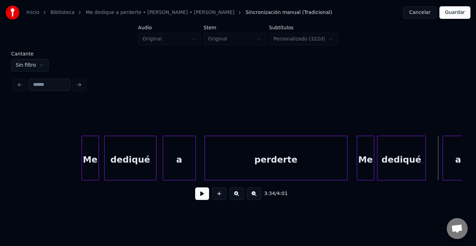
click at [384, 150] on div "dediqué" at bounding box center [401, 159] width 48 height 47
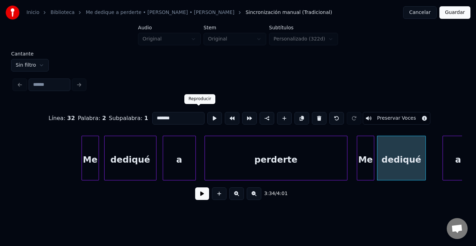
click at [207, 112] on button at bounding box center [214, 118] width 15 height 13
click at [429, 158] on div at bounding box center [430, 158] width 2 height 44
click at [402, 156] on div "dediqué" at bounding box center [404, 159] width 54 height 47
click at [207, 116] on button at bounding box center [214, 118] width 15 height 13
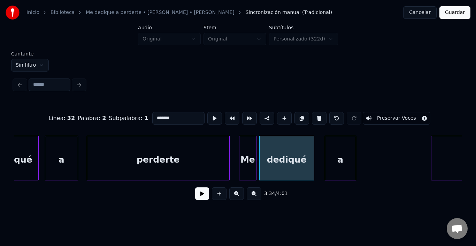
scroll to position [0, 18451]
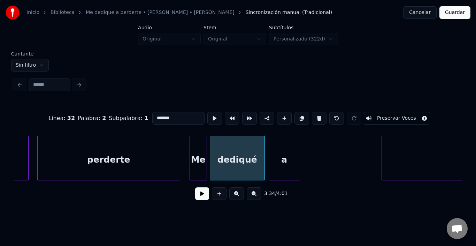
click at [285, 157] on div "a" at bounding box center [284, 159] width 31 height 47
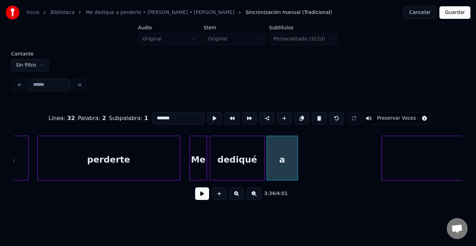
click at [285, 157] on div "a" at bounding box center [282, 159] width 31 height 47
click
click at [273, 150] on div at bounding box center [274, 158] width 2 height 44
click at [269, 148] on div at bounding box center [269, 158] width 2 height 44
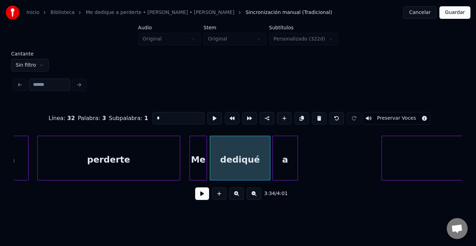
click at [248, 149] on div "dediqué" at bounding box center [240, 159] width 60 height 47
type input "*******"
click at [207, 117] on button at bounding box center [214, 118] width 15 height 13
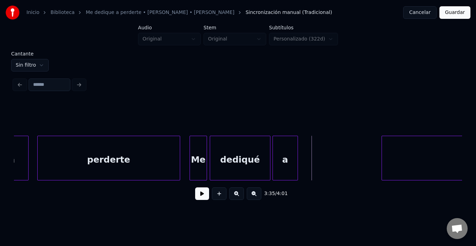
click at [291, 158] on div "a" at bounding box center [285, 159] width 25 height 47
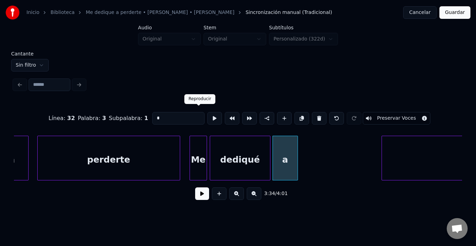
click at [207, 113] on button at bounding box center [214, 118] width 15 height 13
click at [297, 155] on div at bounding box center [296, 158] width 2 height 44
click at [303, 155] on div at bounding box center [302, 158] width 2 height 44
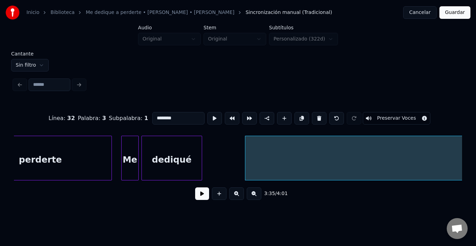
scroll to position [0, 18386]
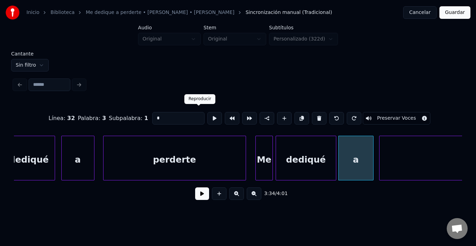
click at [207, 117] on button at bounding box center [214, 118] width 15 height 13
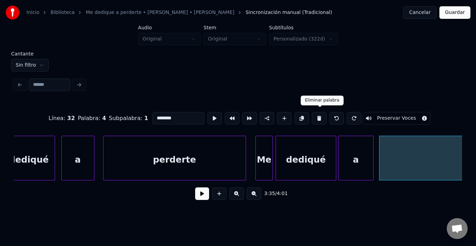
click at [321, 116] on button at bounding box center [319, 118] width 15 height 13
type input "*"
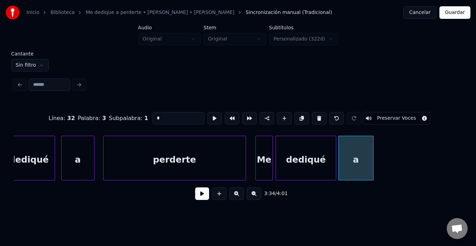
click at [362, 162] on div "a" at bounding box center [356, 159] width 34 height 47
click at [295, 115] on button at bounding box center [301, 118] width 15 height 13
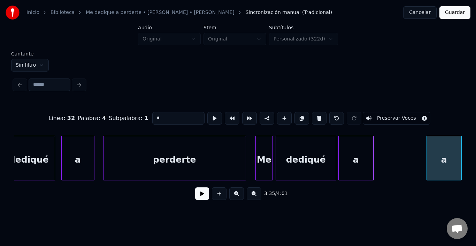
scroll to position [0, 18402]
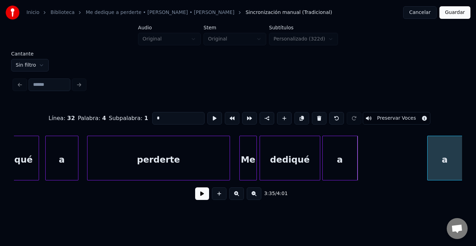
click at [462, 157] on div "Cantante Sin filtro Línea : 32 Palabra : 4 Subpalabra : 1 * Preservar Voces 3:3…" at bounding box center [237, 130] width 453 height 158
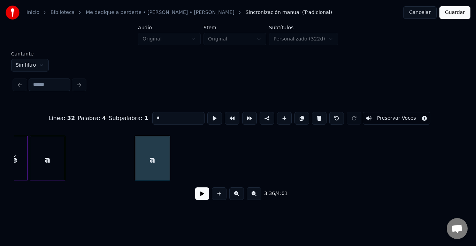
scroll to position [0, 18694]
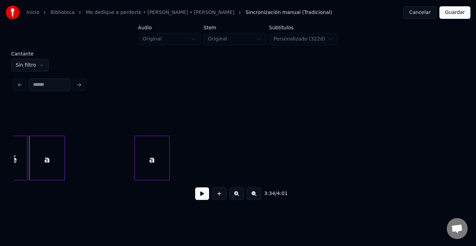
click at [37, 158] on div "a" at bounding box center [47, 159] width 34 height 47
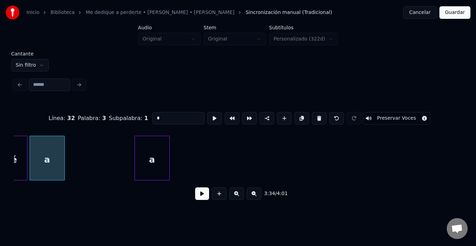
click at [200, 194] on button at bounding box center [202, 193] width 14 height 13
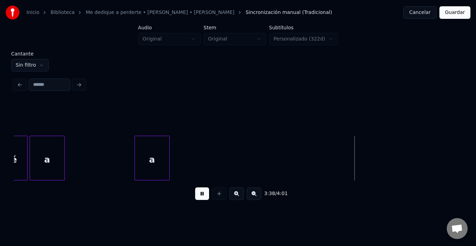
click at [200, 194] on button at bounding box center [202, 193] width 14 height 13
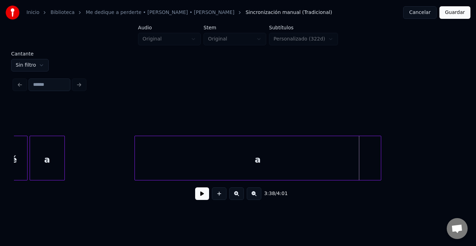
click at [380, 156] on div at bounding box center [380, 158] width 2 height 44
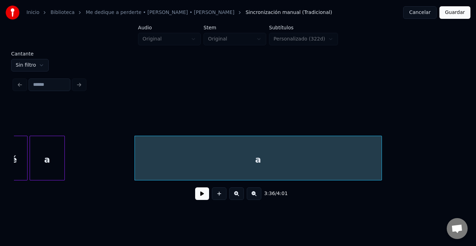
click at [336, 161] on div "a" at bounding box center [258, 159] width 247 height 47
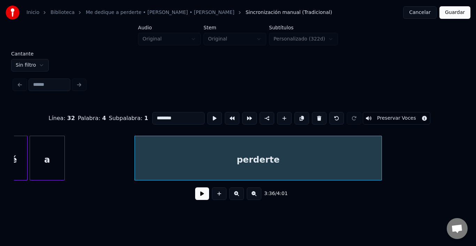
type input "********"
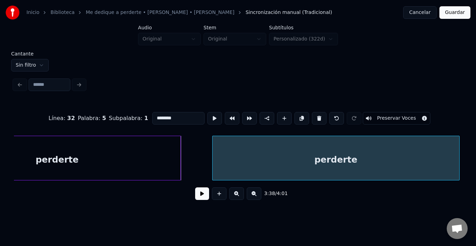
scroll to position [0, 18911]
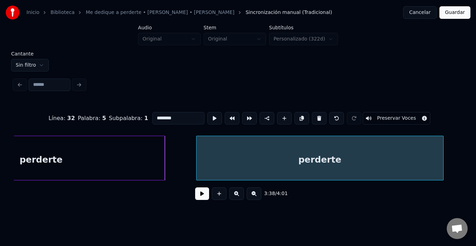
click at [333, 157] on div "perderte" at bounding box center [319, 159] width 247 height 47
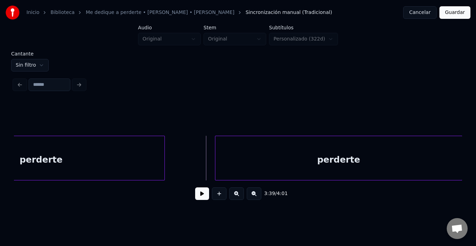
click at [196, 193] on button at bounding box center [202, 193] width 14 height 13
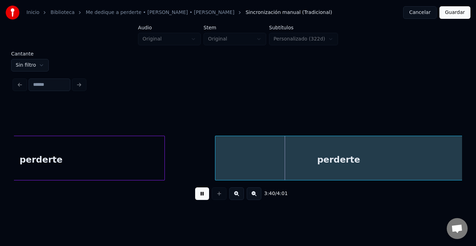
click at [196, 193] on button at bounding box center [202, 193] width 14 height 13
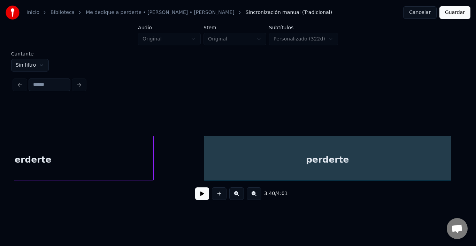
scroll to position [0, 18939]
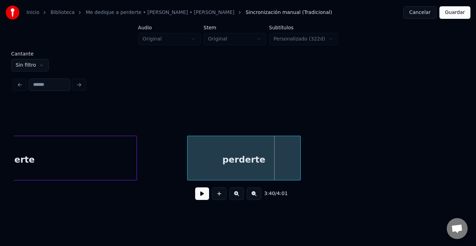
click at [300, 161] on div at bounding box center [299, 158] width 2 height 44
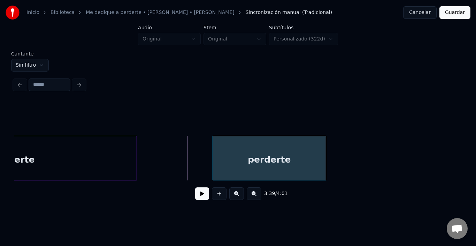
click at [277, 161] on div "perderte" at bounding box center [269, 159] width 113 height 47
click at [196, 197] on button at bounding box center [202, 193] width 14 height 13
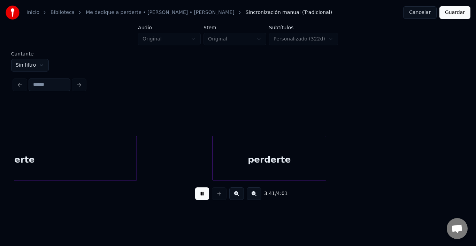
click at [196, 197] on button at bounding box center [202, 193] width 14 height 13
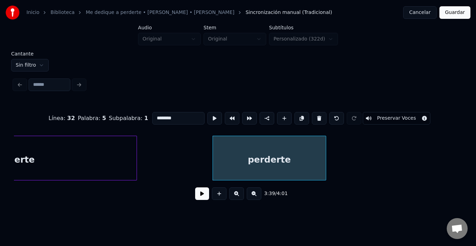
type input "*"
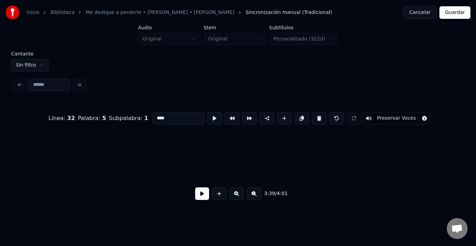
scroll to position [0, 18864]
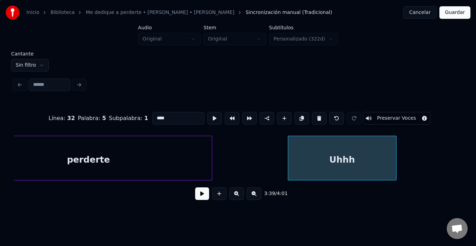
type input "****"
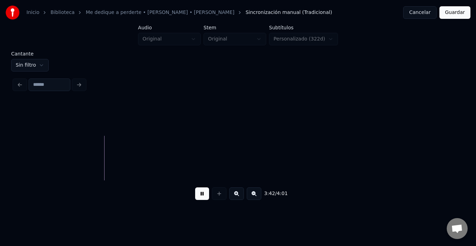
scroll to position [0, 19138]
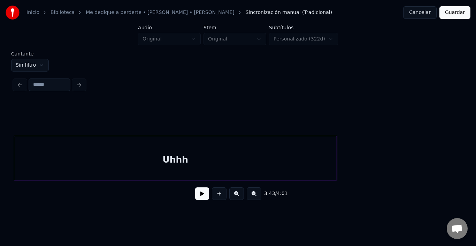
click at [334, 164] on div at bounding box center [335, 158] width 2 height 44
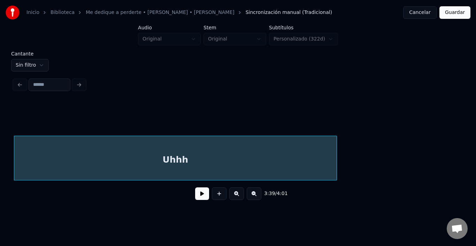
click at [308, 164] on div "Uhhh" at bounding box center [175, 159] width 322 height 47
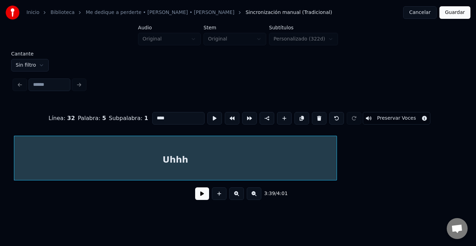
click at [298, 109] on body "Inicio Biblioteca Me dedique a perderte • Alejandro Fdez • Amaia Montero Sincro…" at bounding box center [238, 102] width 476 height 204
click at [296, 112] on button at bounding box center [301, 118] width 15 height 13
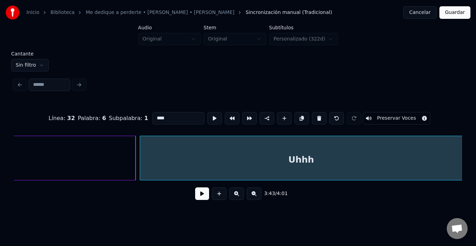
scroll to position [0, 19339]
click at [347, 160] on div "Uhhh" at bounding box center [298, 159] width 322 height 47
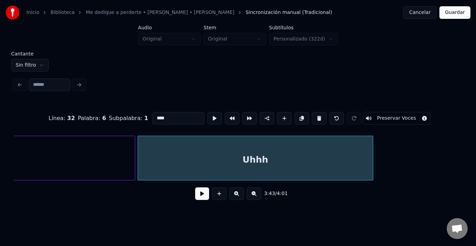
click at [372, 164] on div at bounding box center [372, 158] width 2 height 44
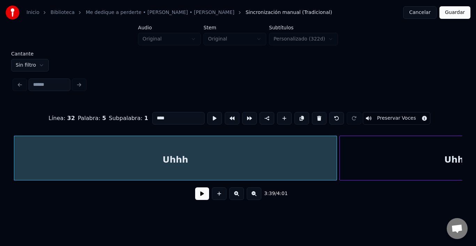
click at [197, 194] on button at bounding box center [202, 193] width 14 height 13
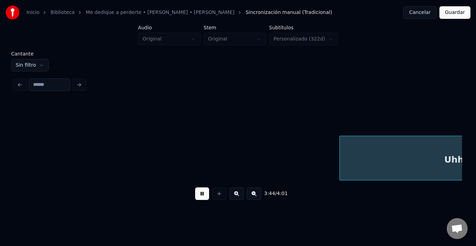
scroll to position [0, 19585]
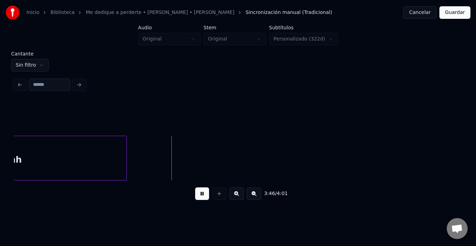
click at [197, 194] on button at bounding box center [202, 193] width 14 height 13
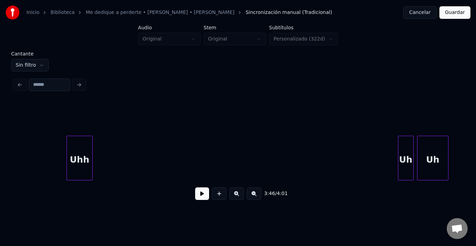
scroll to position [0, 20393]
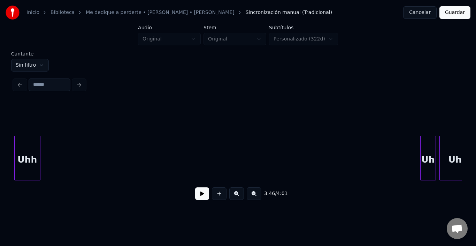
click at [7, 155] on div "Inicio Biblioteca Me dedique a perderte • Alejandro Fdez • Amaia Montero Sincro…" at bounding box center [238, 102] width 476 height 204
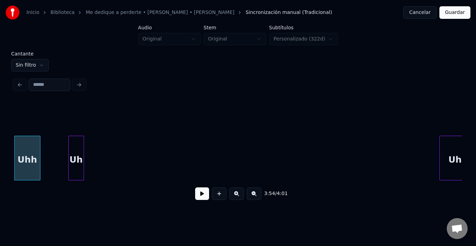
scroll to position [0, 20386]
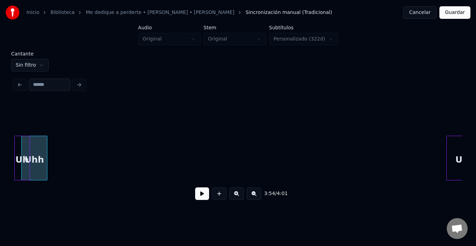
click at [15, 165] on div "Uh" at bounding box center [22, 157] width 16 height 45
click at [17, 165] on div "Uh" at bounding box center [22, 159] width 15 height 47
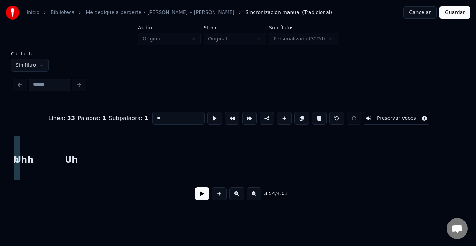
scroll to position [0, 20360]
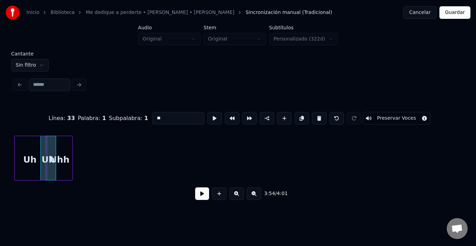
click at [0, 196] on div "Inicio Biblioteca Me dedique a perderte • Alejandro Fdez • Amaia Montero Sincro…" at bounding box center [238, 102] width 476 height 204
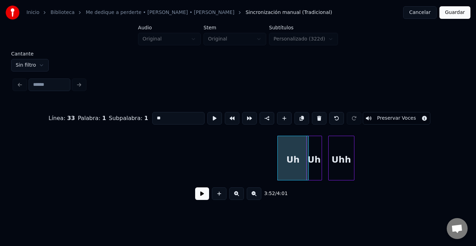
scroll to position [0, 20014]
type input "***"
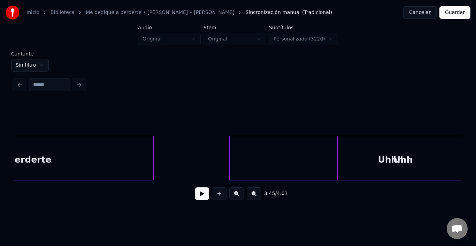
scroll to position [0, 18989]
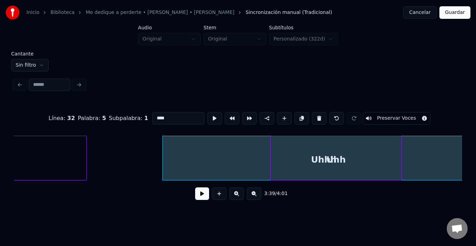
type input "***"
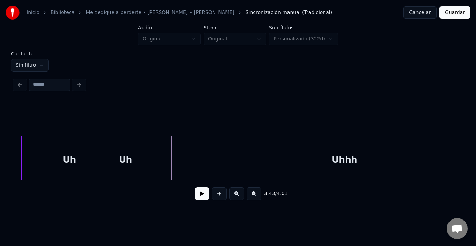
scroll to position [0, 19139]
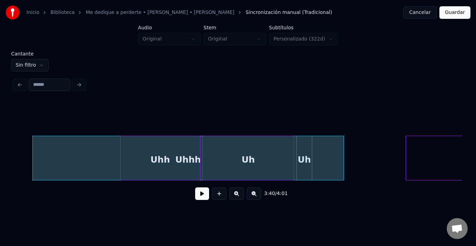
drag, startPoint x: 28, startPoint y: 153, endPoint x: 25, endPoint y: 156, distance: 4.7
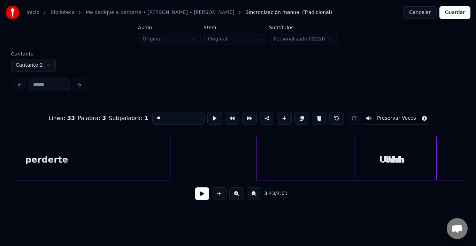
scroll to position [0, 19090]
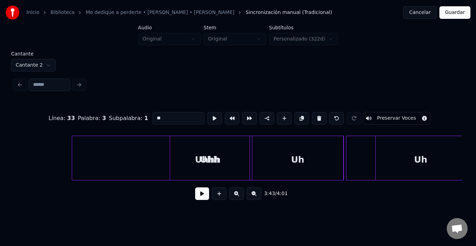
type input "****"
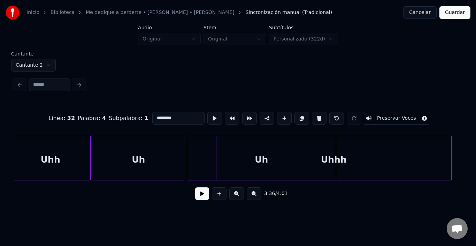
scroll to position [0, 19260]
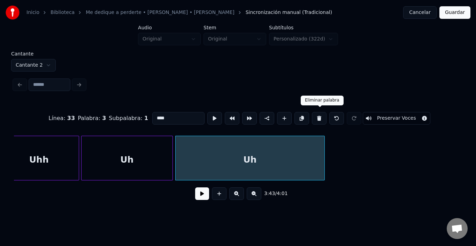
type input "**"
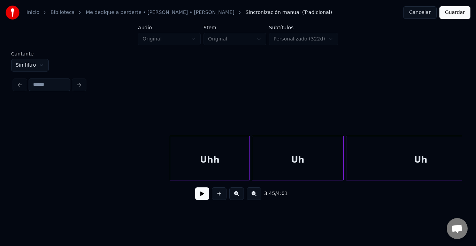
scroll to position [0, 18972]
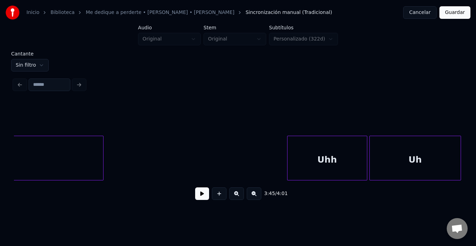
click at [36, 62] on html "Inicio Biblioteca Me dedique a perderte • Alejandro Fdez • Amaia Montero Sincro…" at bounding box center [238, 107] width 476 height 215
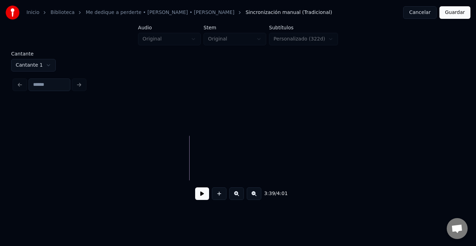
click at [61, 79] on input at bounding box center [50, 84] width 42 height 13
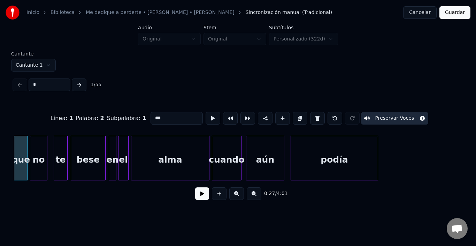
type input "**"
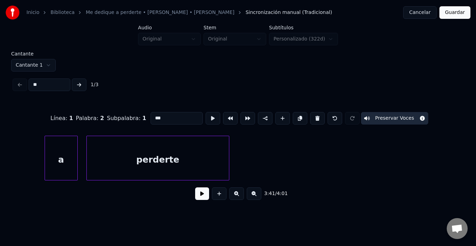
scroll to position [0, 18251]
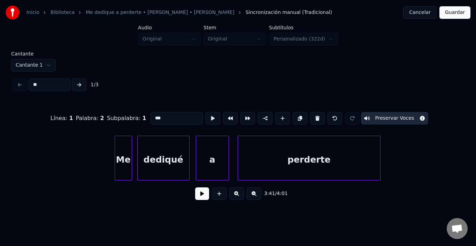
click at [351, 151] on div "perderte" at bounding box center [309, 159] width 142 height 47
type input "********"
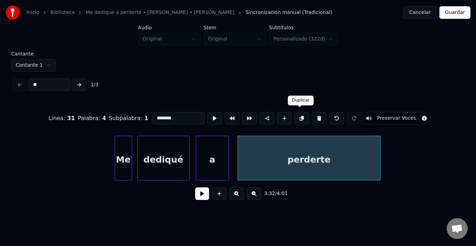
type input "**"
click at [305, 112] on button at bounding box center [301, 118] width 15 height 13
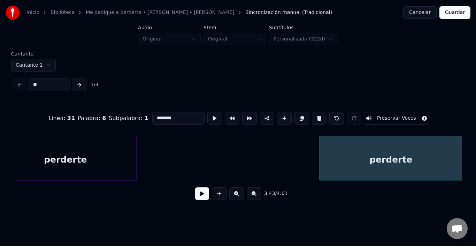
scroll to position [0, 19130]
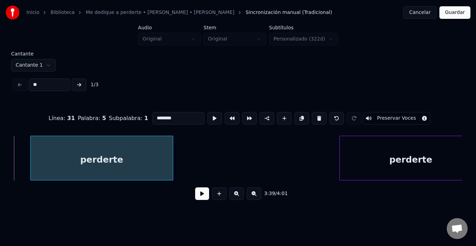
click at [139, 166] on div "perderte" at bounding box center [102, 159] width 142 height 47
click at [195, 193] on button at bounding box center [202, 193] width 14 height 13
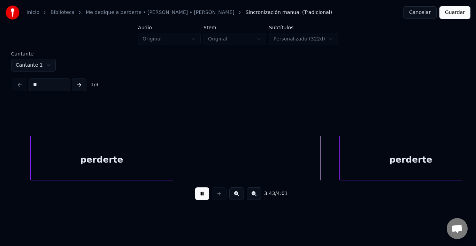
click at [195, 193] on button at bounding box center [202, 193] width 14 height 13
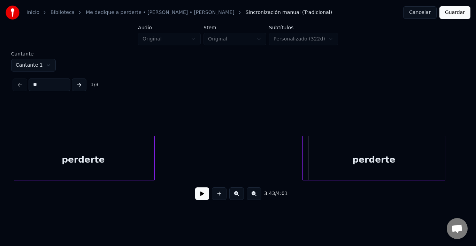
click at [393, 159] on div "perderte" at bounding box center [374, 159] width 142 height 47
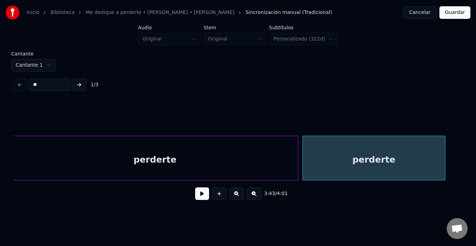
click at [296, 154] on div at bounding box center [297, 158] width 2 height 44
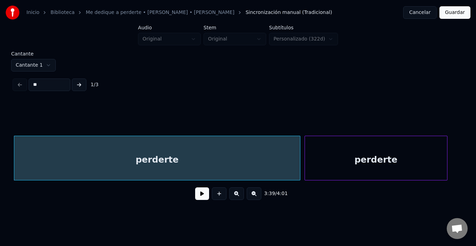
click at [267, 163] on div "perderte" at bounding box center [157, 159] width 286 height 47
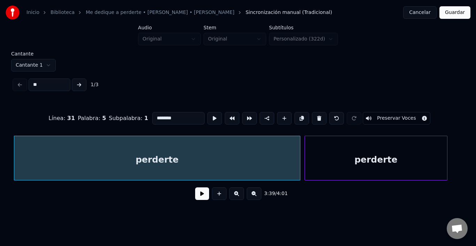
click at [166, 116] on input "********" at bounding box center [178, 118] width 52 height 13
type input "*"
click at [387, 177] on div "perderte" at bounding box center [376, 159] width 142 height 47
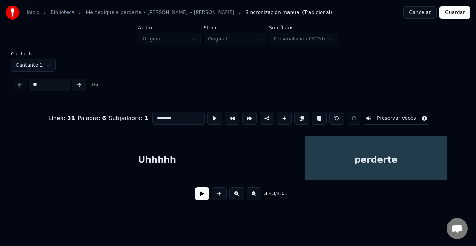
drag, startPoint x: 170, startPoint y: 118, endPoint x: 130, endPoint y: 117, distance: 40.4
click at [130, 117] on div "Línea : 31 Palabra : 6 Subpalabra : 1 ******** Preservar Voces" at bounding box center [238, 118] width 448 height 35
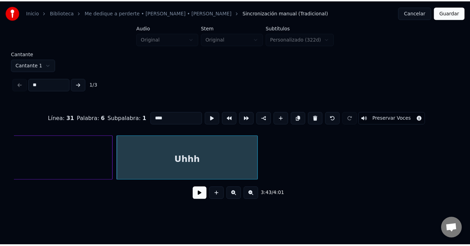
scroll to position [0, 19341]
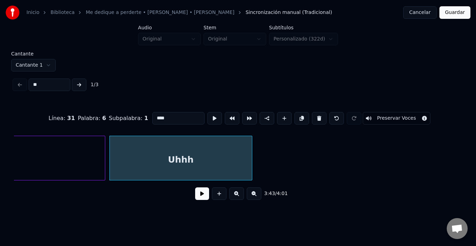
type input "****"
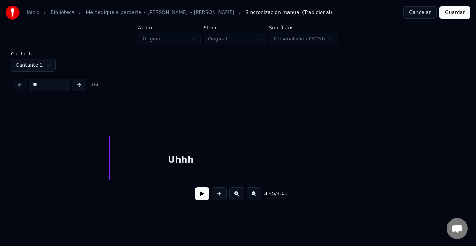
click at [250, 158] on div at bounding box center [251, 158] width 2 height 44
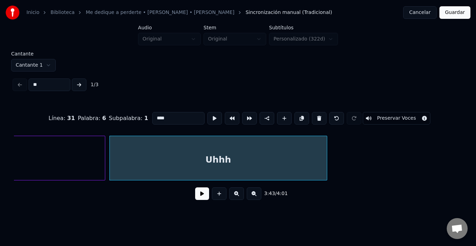
click at [325, 148] on div at bounding box center [326, 158] width 2 height 44
click at [31, 62] on html "Inicio Biblioteca Me dedique a perderte • Alejandro Fdez • Amaia Montero Sincro…" at bounding box center [238, 107] width 476 height 215
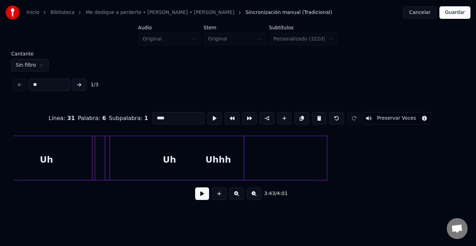
click at [470, 11] on button "Guardar" at bounding box center [454, 12] width 31 height 13
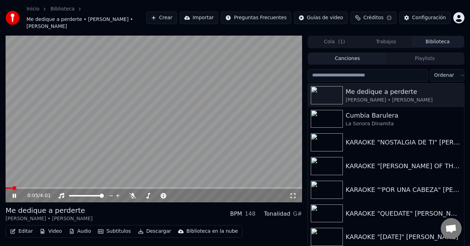
click at [42, 80] on video at bounding box center [154, 119] width 296 height 167
